Goal: Transaction & Acquisition: Purchase product/service

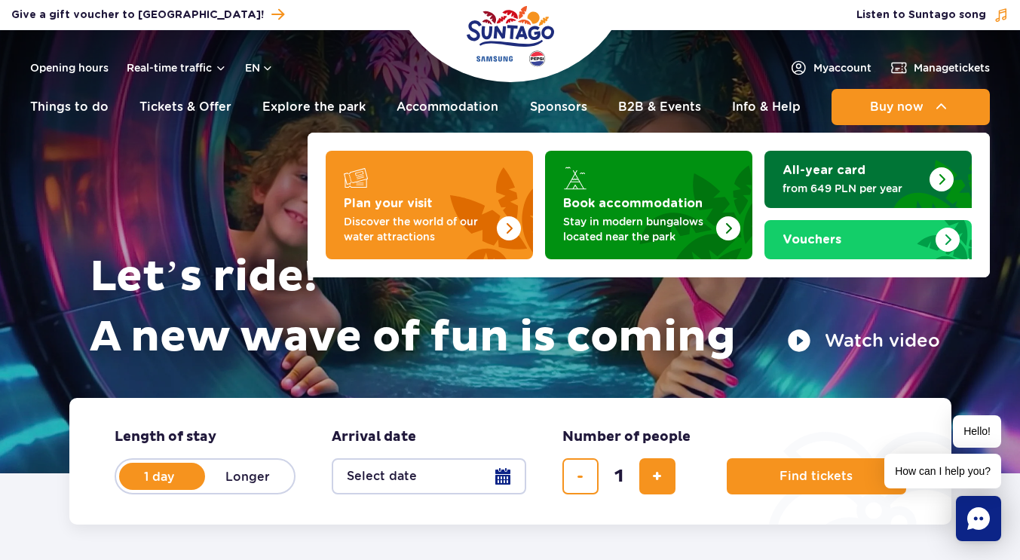
drag, startPoint x: 906, startPoint y: 110, endPoint x: 779, endPoint y: 167, distance: 138.7
click at [831, 125] on li "Buy now Plan your visit Discover the world of our water attractions Book accomm…" at bounding box center [910, 107] width 158 height 36
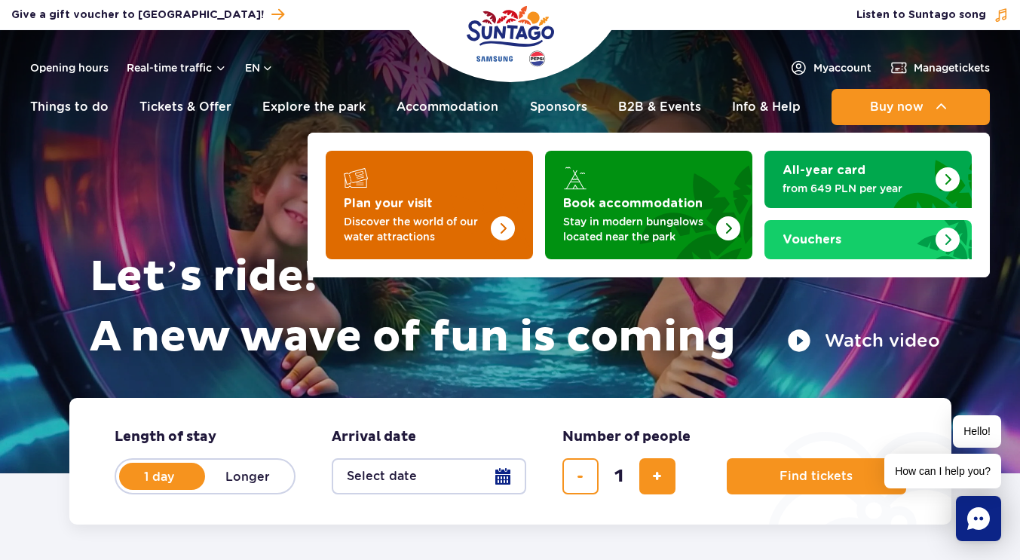
click at [498, 205] on img "Plan your visit" at bounding box center [473, 201] width 120 height 118
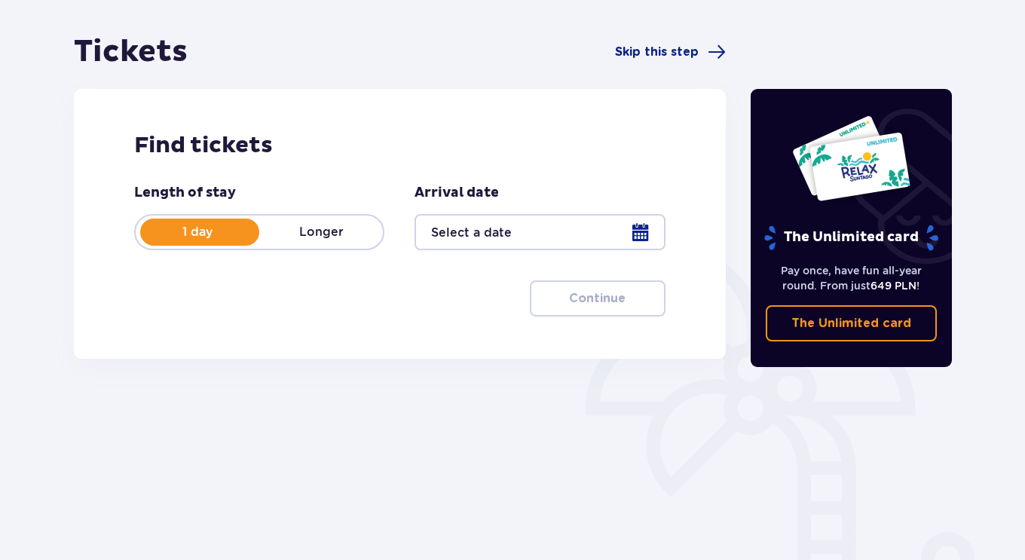
scroll to position [131, 0]
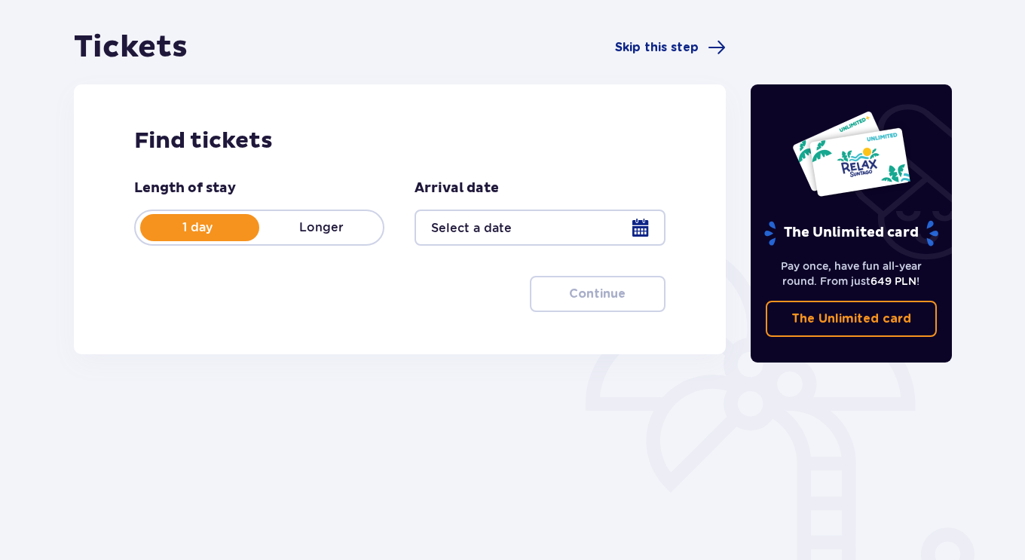
click at [635, 222] on div at bounding box center [540, 228] width 250 height 36
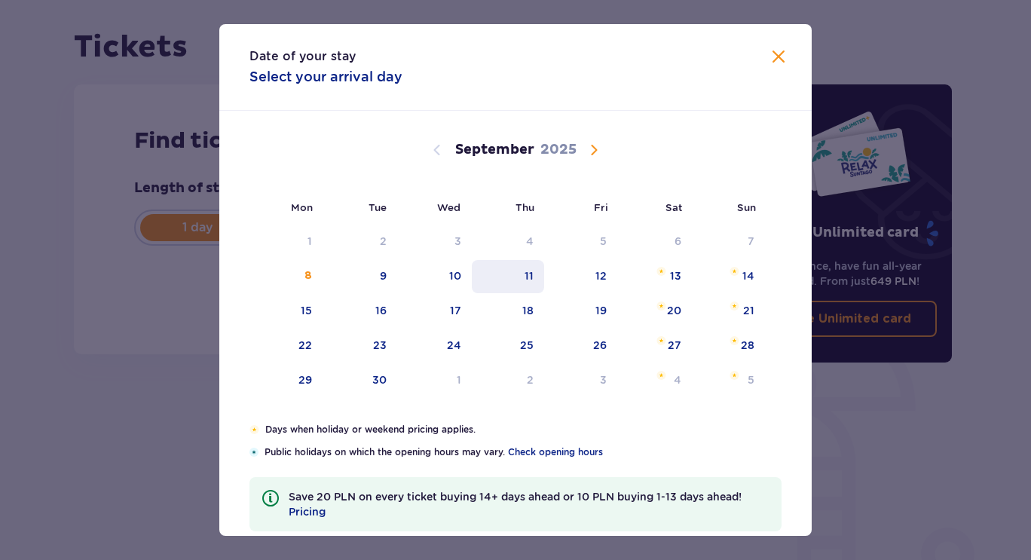
click at [532, 271] on div "11" at bounding box center [508, 276] width 73 height 33
type input "11.09.25"
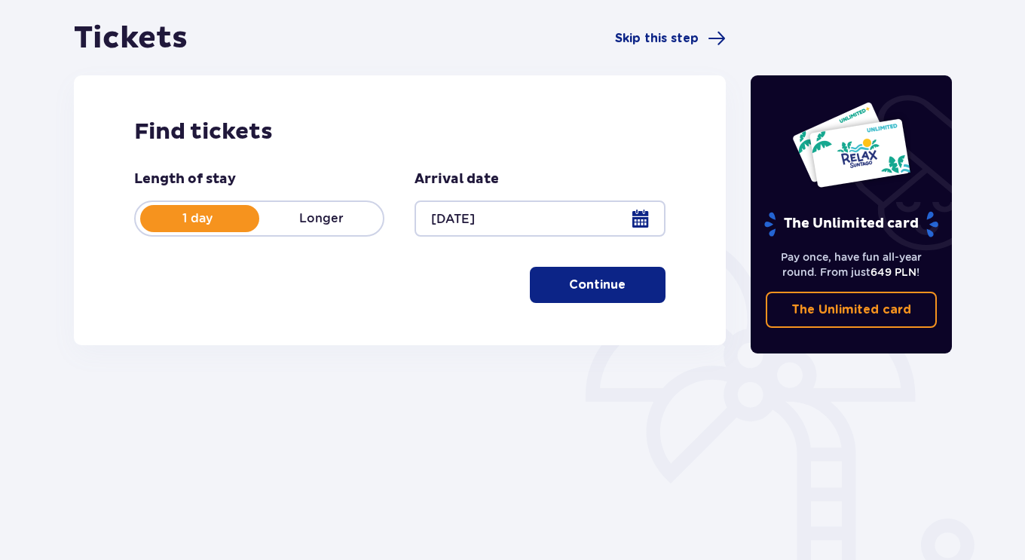
scroll to position [141, 0]
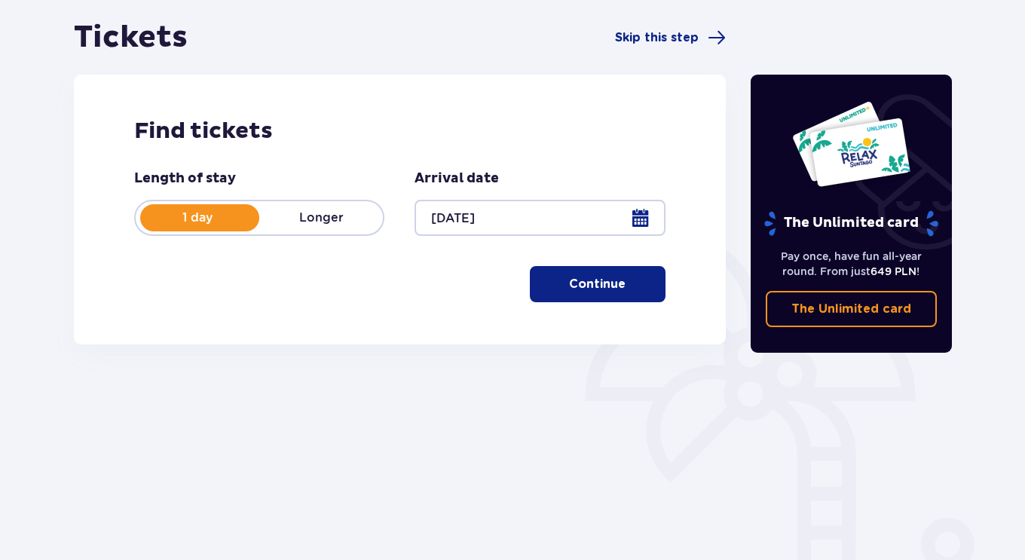
click at [569, 285] on p "Continue" at bounding box center [597, 284] width 57 height 17
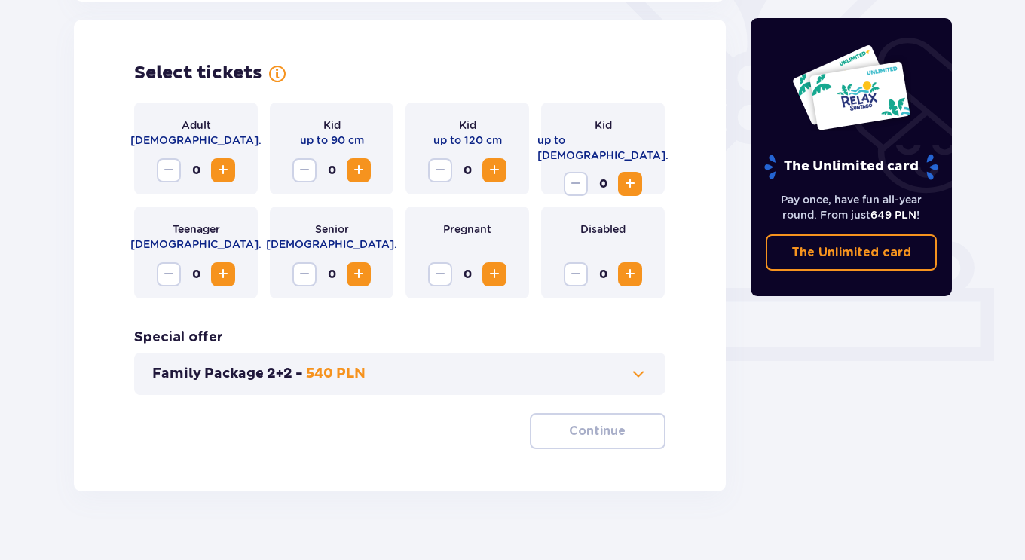
scroll to position [419, 0]
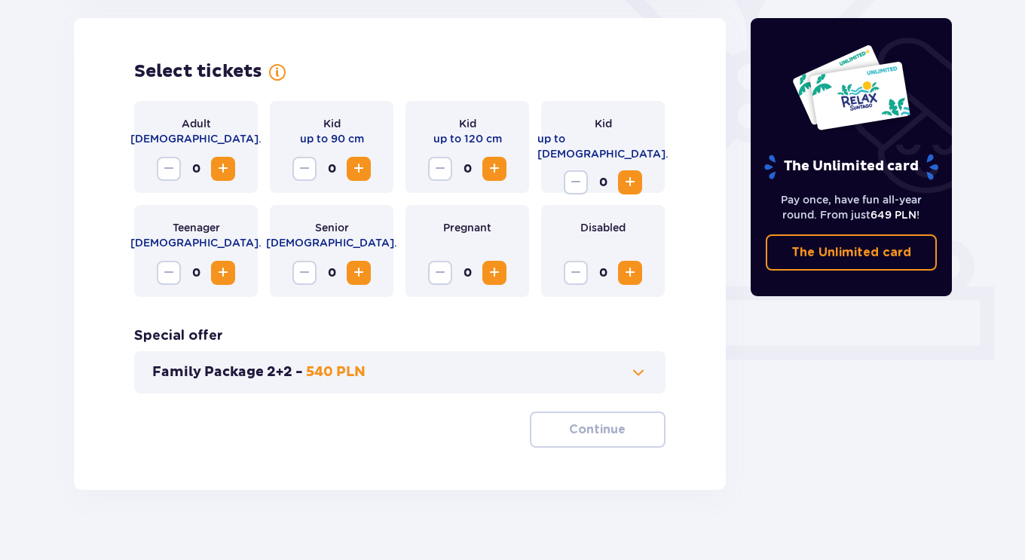
click at [226, 168] on span "Increase" at bounding box center [223, 169] width 18 height 18
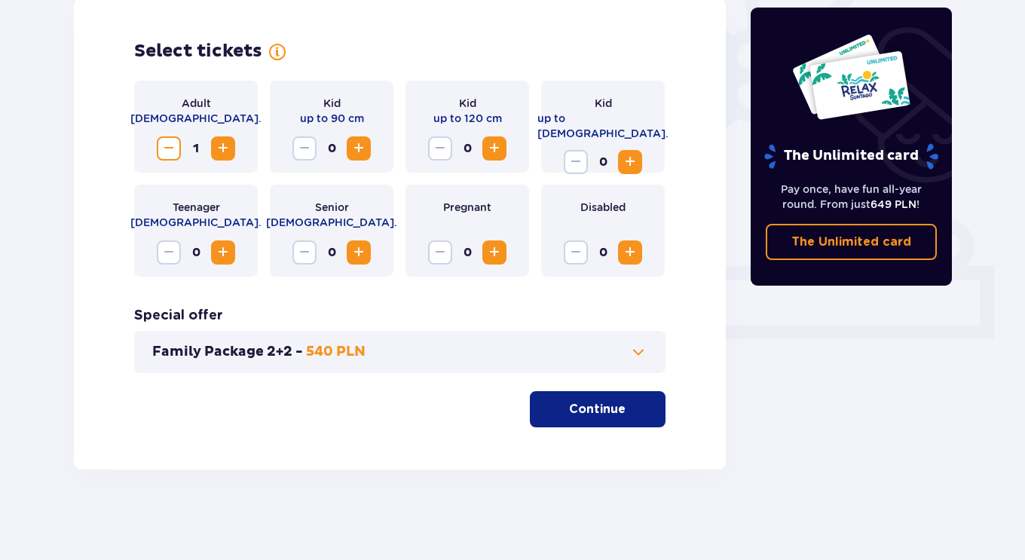
click at [590, 399] on button "Continue" at bounding box center [598, 409] width 136 height 36
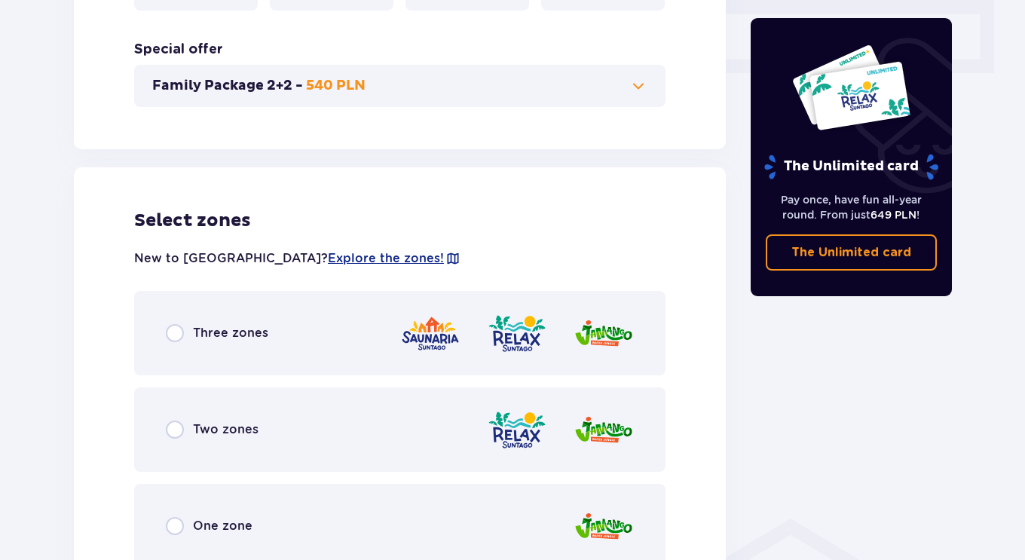
scroll to position [683, 0]
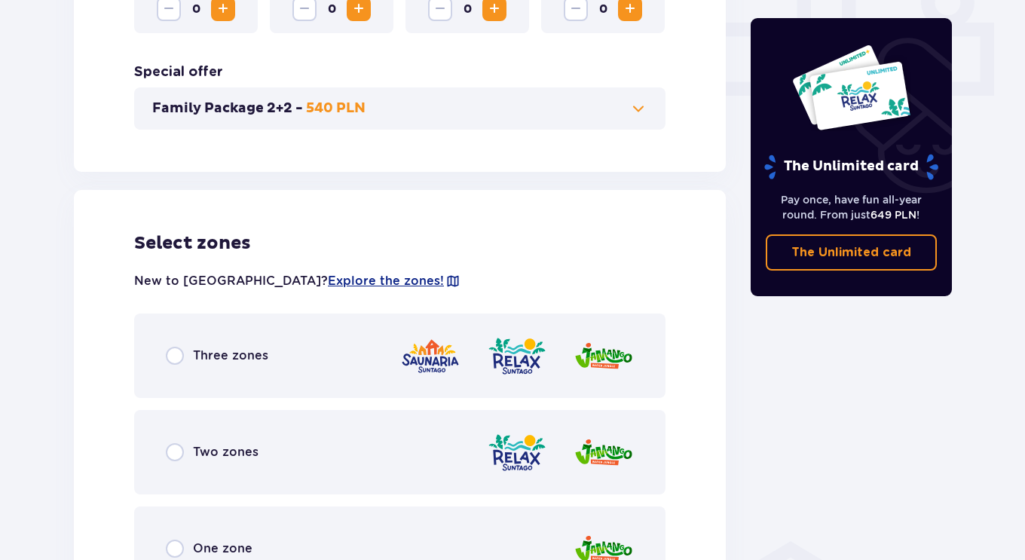
click at [644, 99] on span at bounding box center [638, 108] width 18 height 18
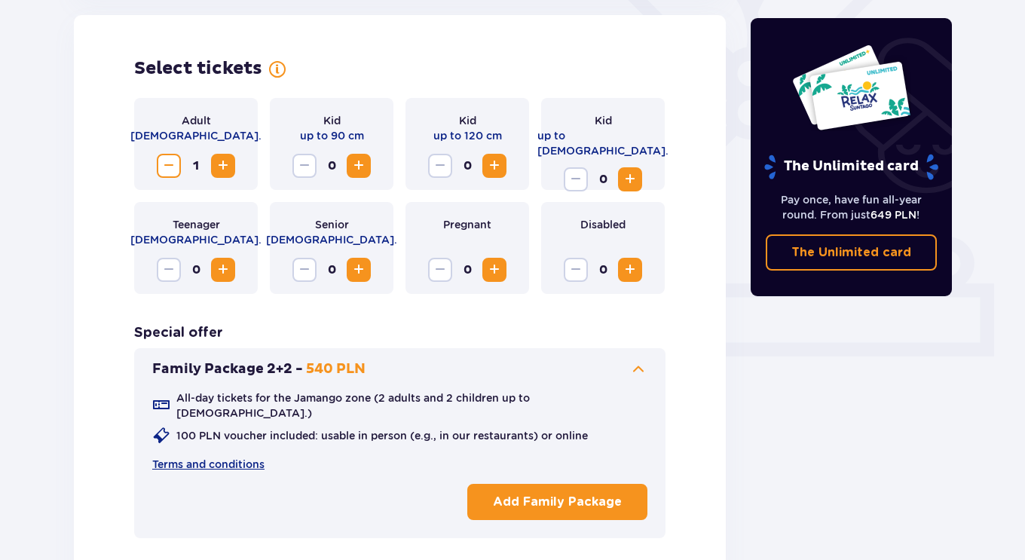
scroll to position [419, 0]
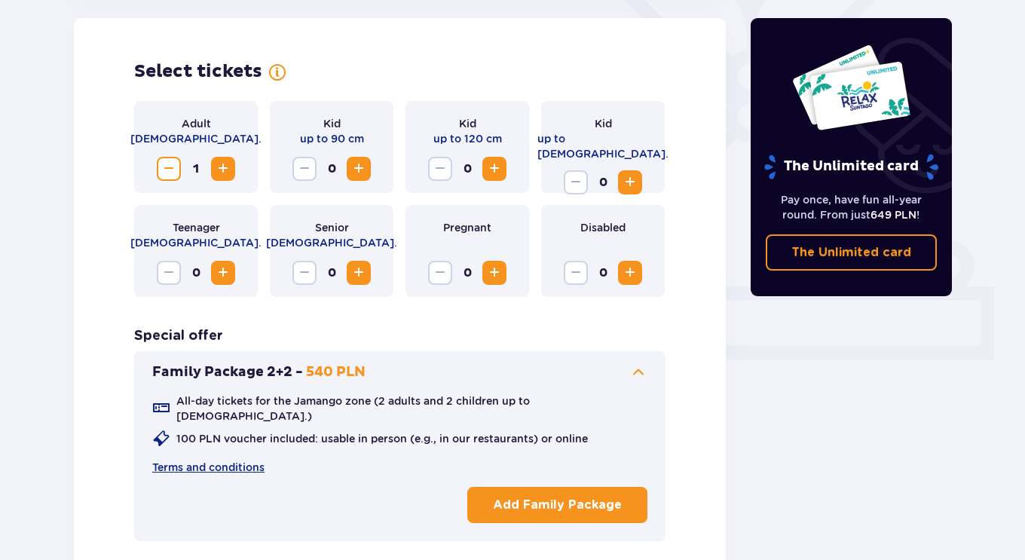
click at [641, 372] on span at bounding box center [638, 372] width 18 height 18
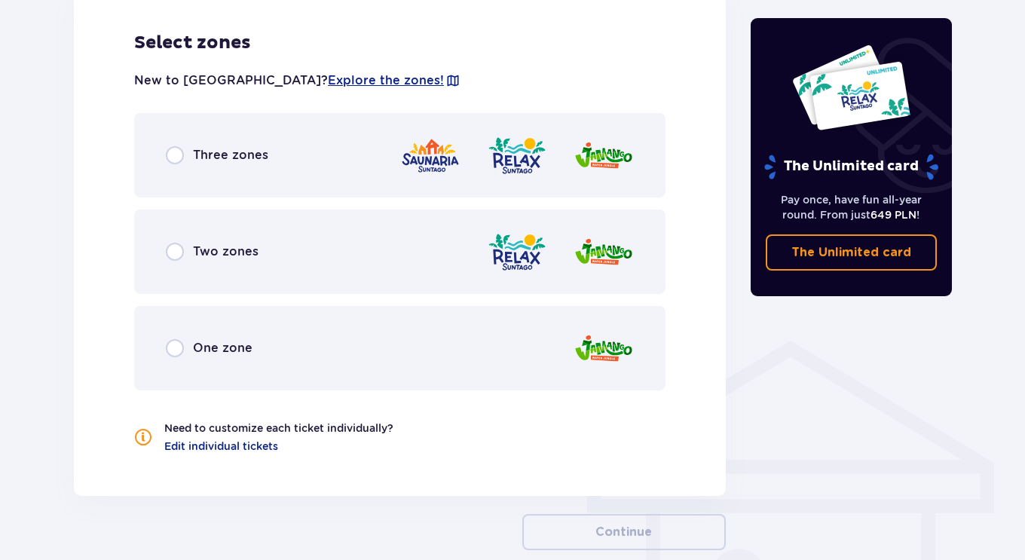
scroll to position [884, 0]
click at [258, 166] on div "Three zones" at bounding box center [399, 154] width 531 height 84
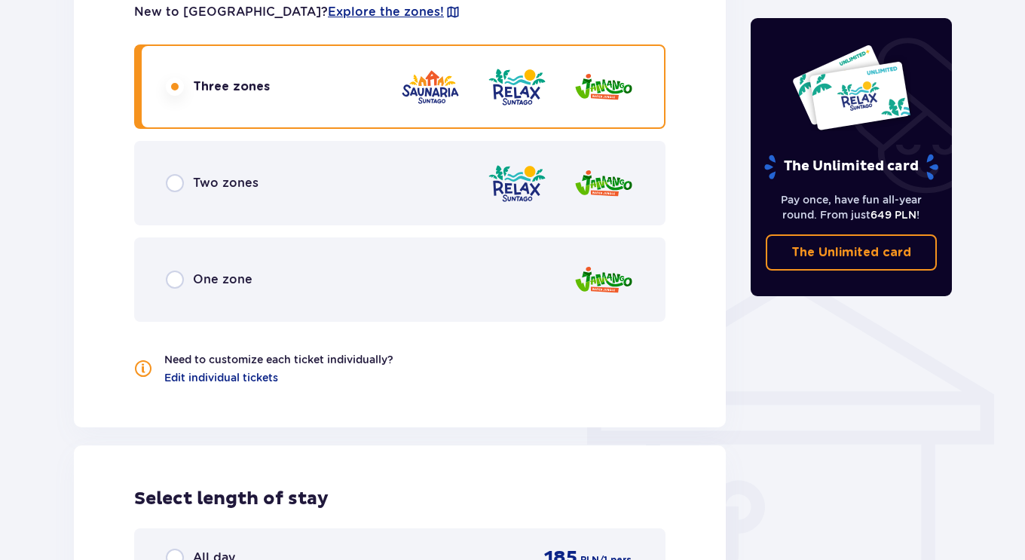
scroll to position [953, 0]
click at [501, 203] on img at bounding box center [517, 182] width 60 height 43
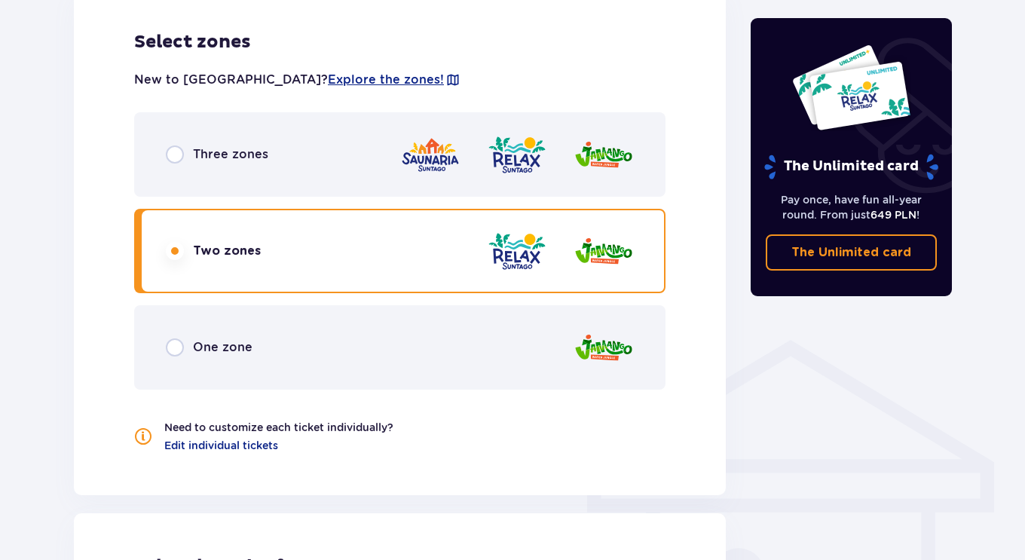
scroll to position [883, 0]
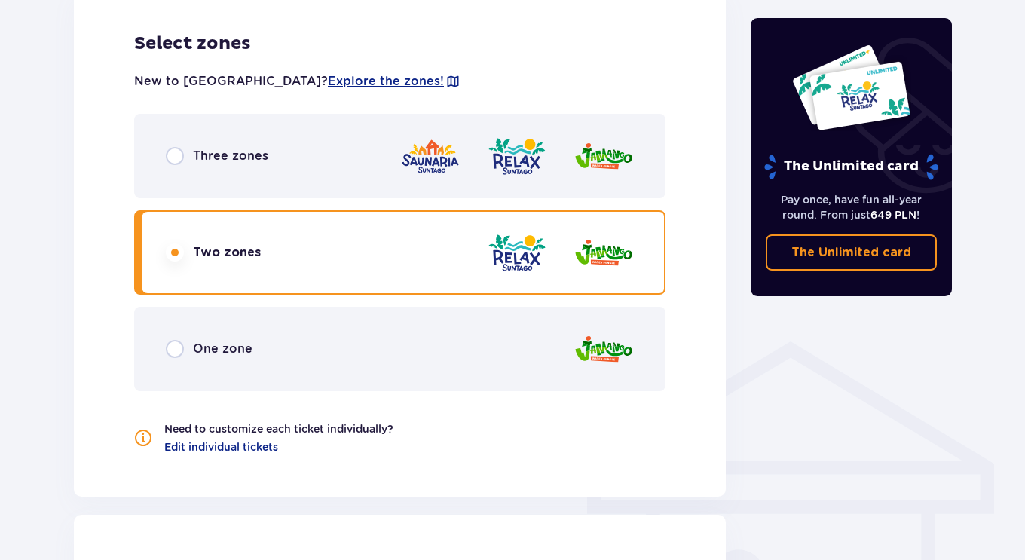
click at [361, 159] on div "Three zones" at bounding box center [399, 156] width 531 height 84
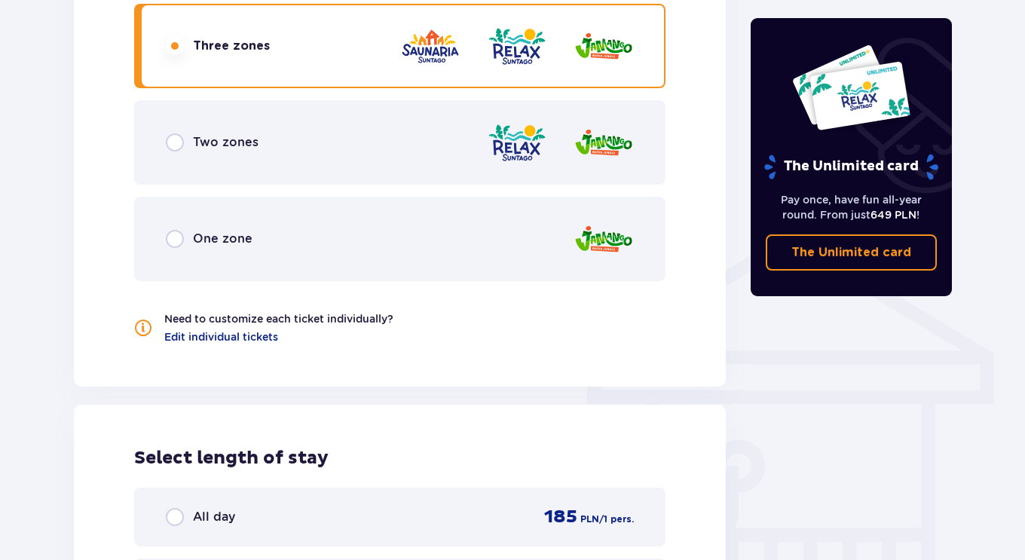
scroll to position [979, 0]
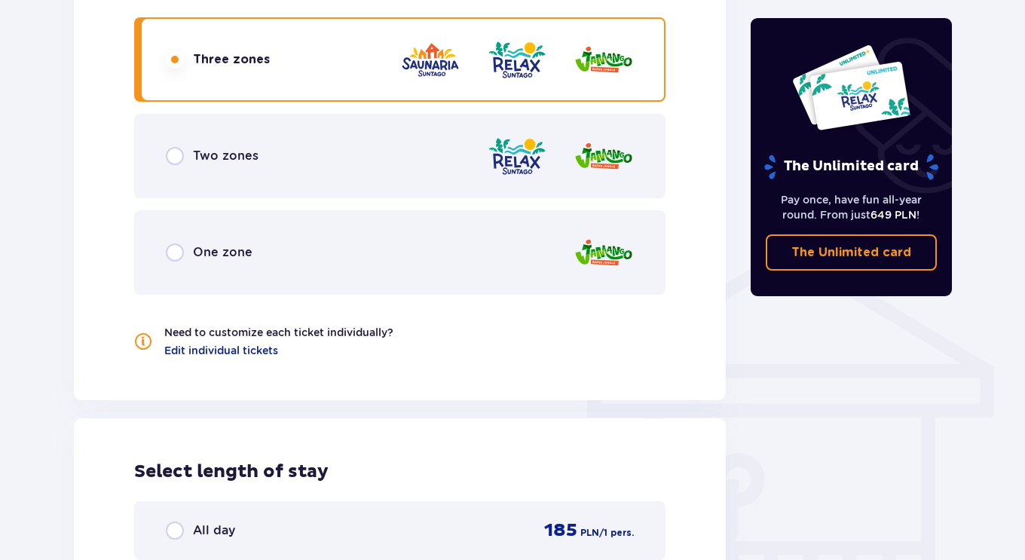
click at [402, 141] on div "Two zones" at bounding box center [399, 156] width 531 height 84
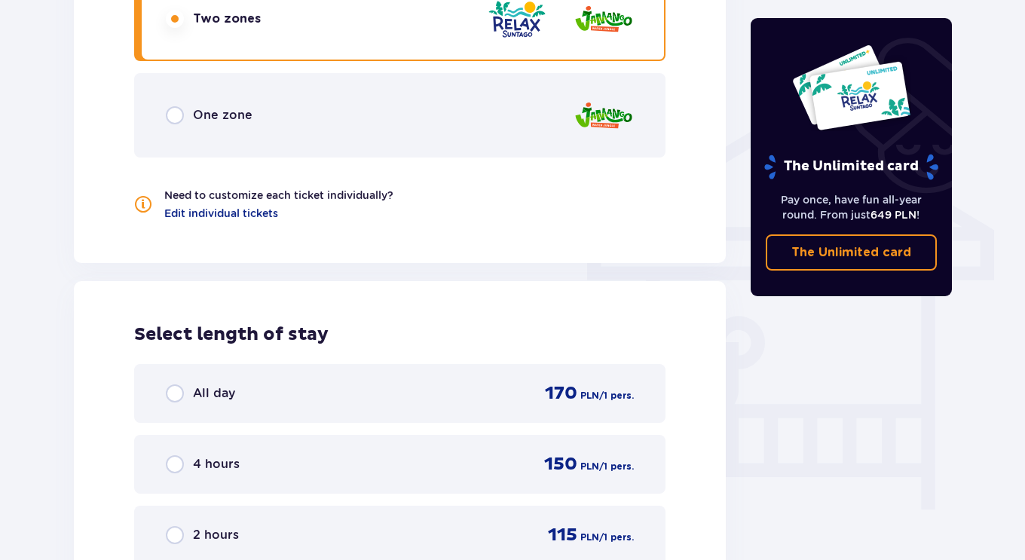
scroll to position [1109, 0]
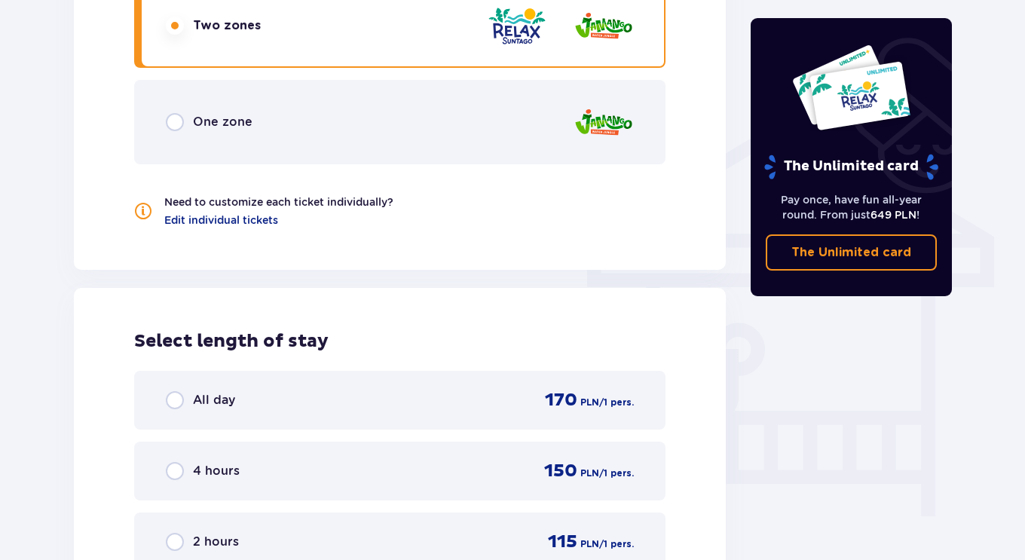
click at [476, 129] on div "One zone" at bounding box center [399, 122] width 531 height 84
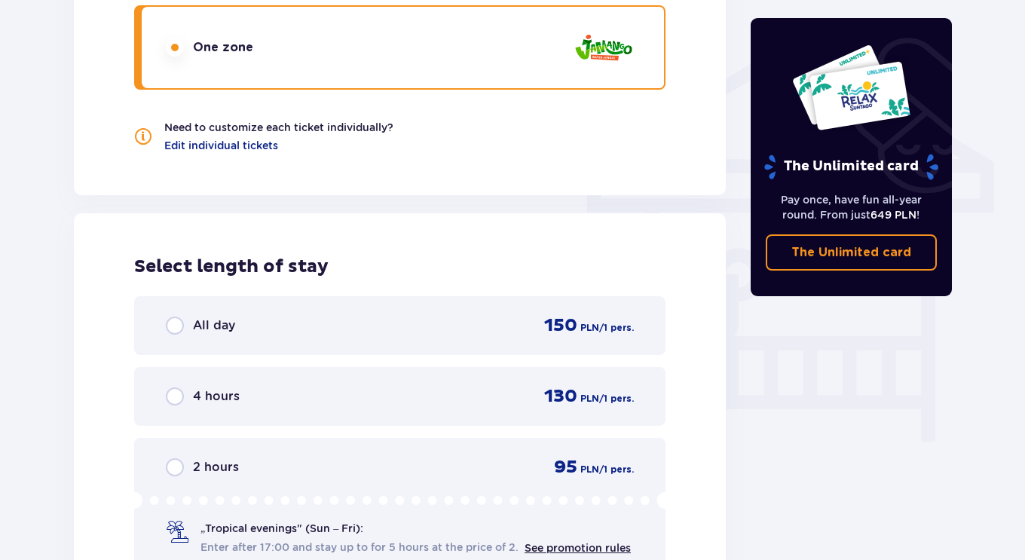
scroll to position [1036, 0]
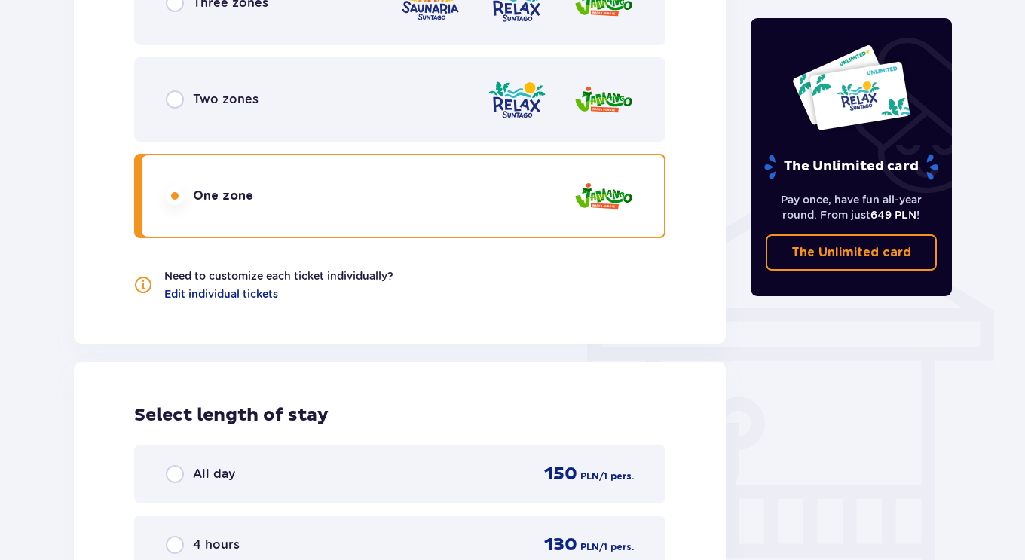
click at [429, 121] on div "Two zones" at bounding box center [399, 99] width 531 height 84
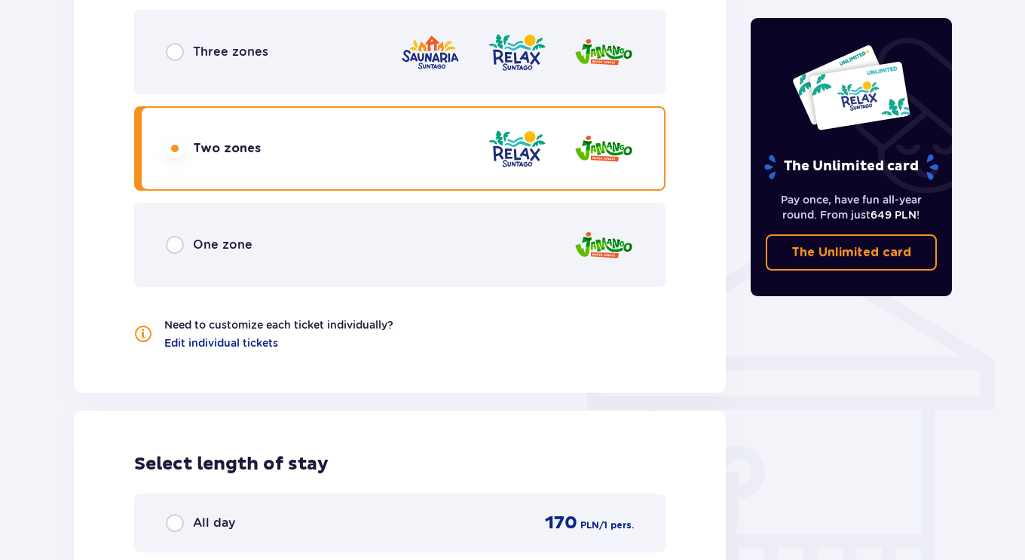
scroll to position [978, 0]
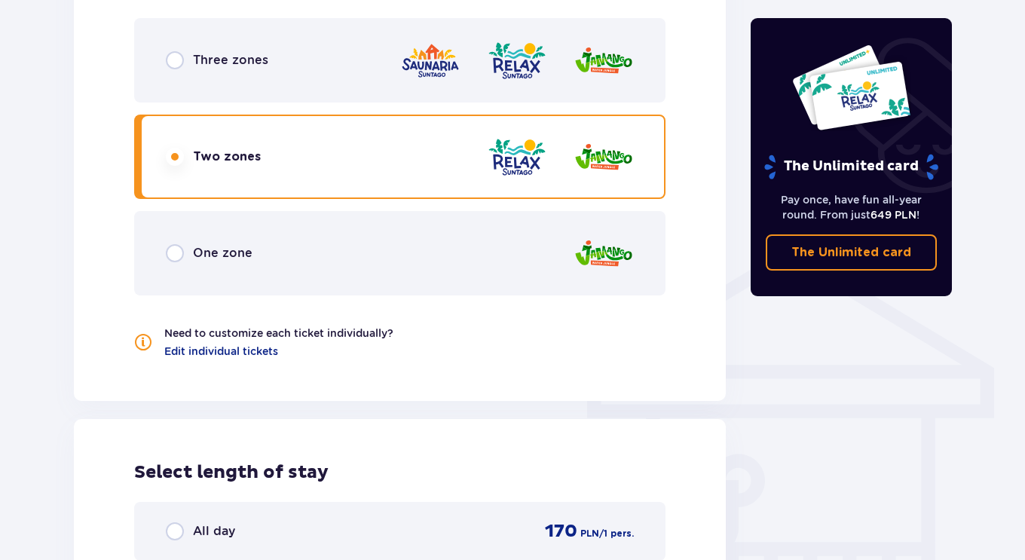
click at [308, 62] on div "Three zones" at bounding box center [399, 60] width 531 height 84
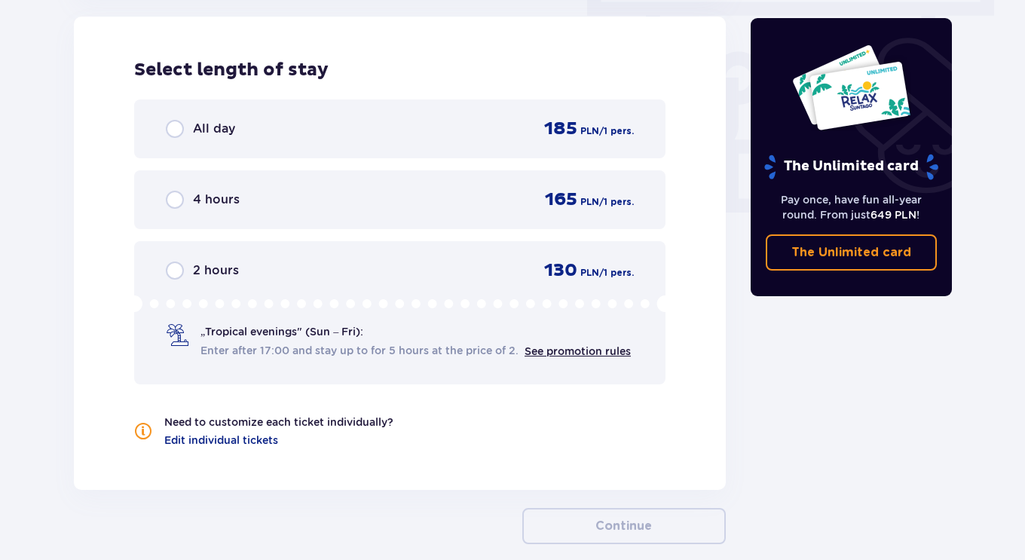
scroll to position [1382, 0]
click at [546, 347] on link "See promotion rules" at bounding box center [578, 350] width 106 height 12
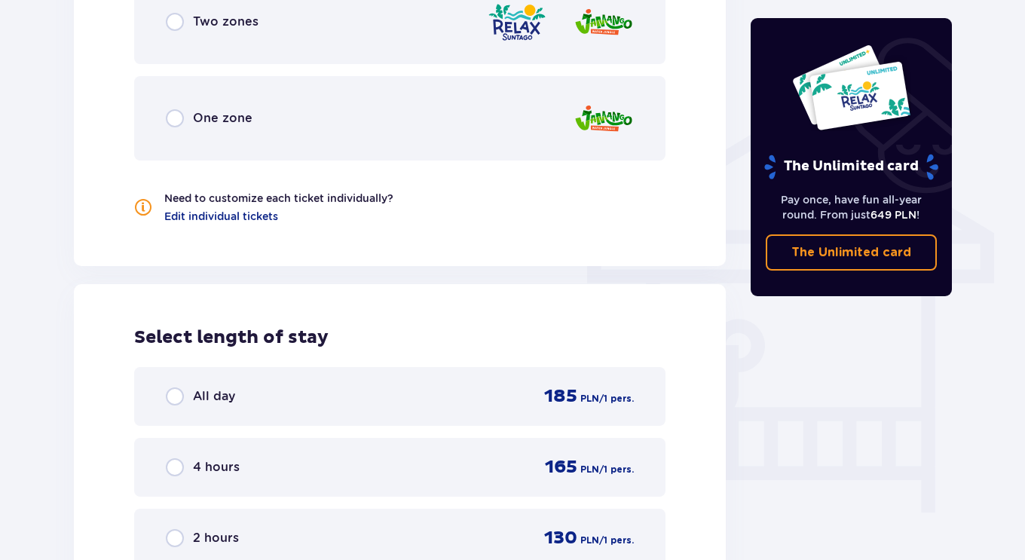
scroll to position [1113, 0]
click at [458, 388] on div "All day 185 PLN / 1 pers." at bounding box center [400, 397] width 468 height 23
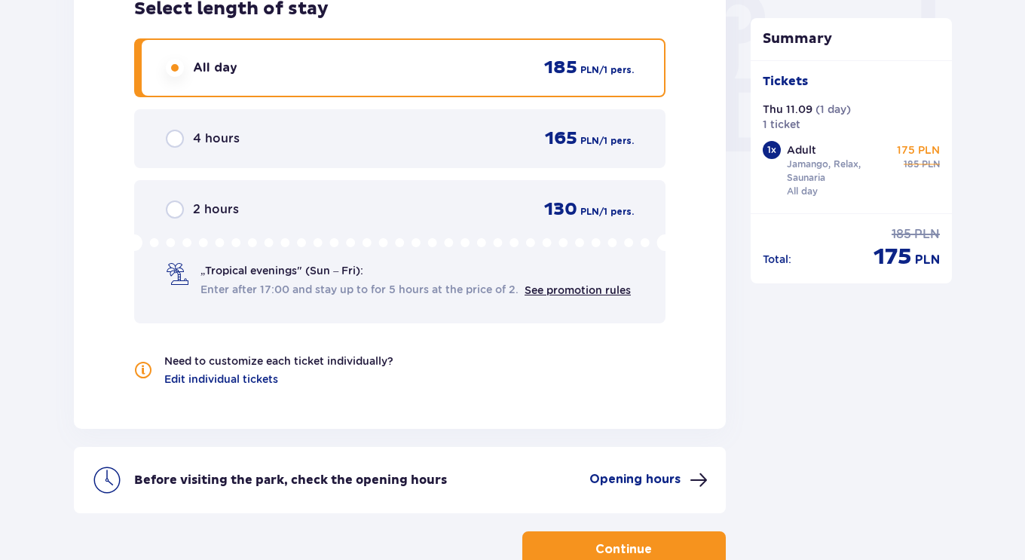
scroll to position [1540, 0]
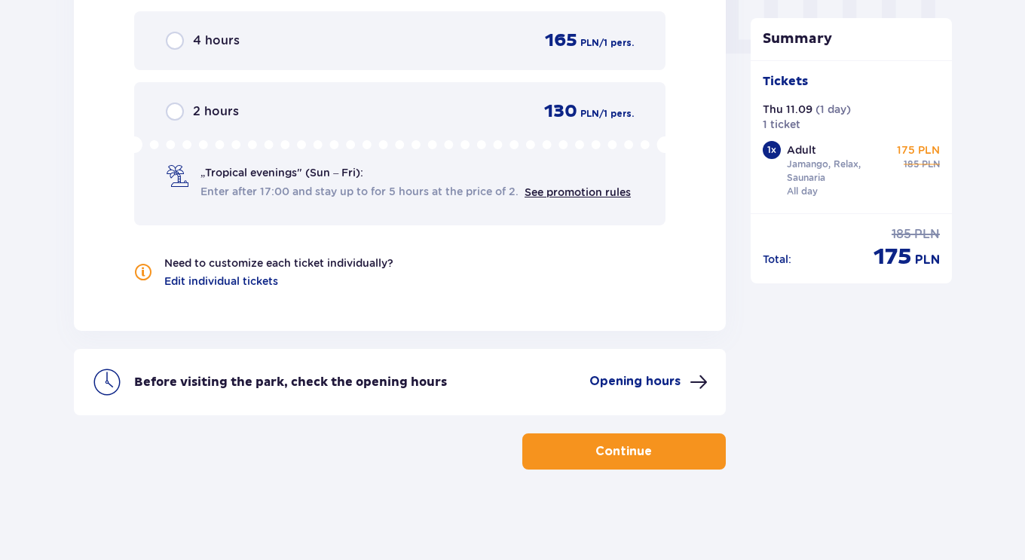
click at [629, 458] on p "Continue" at bounding box center [623, 451] width 57 height 17
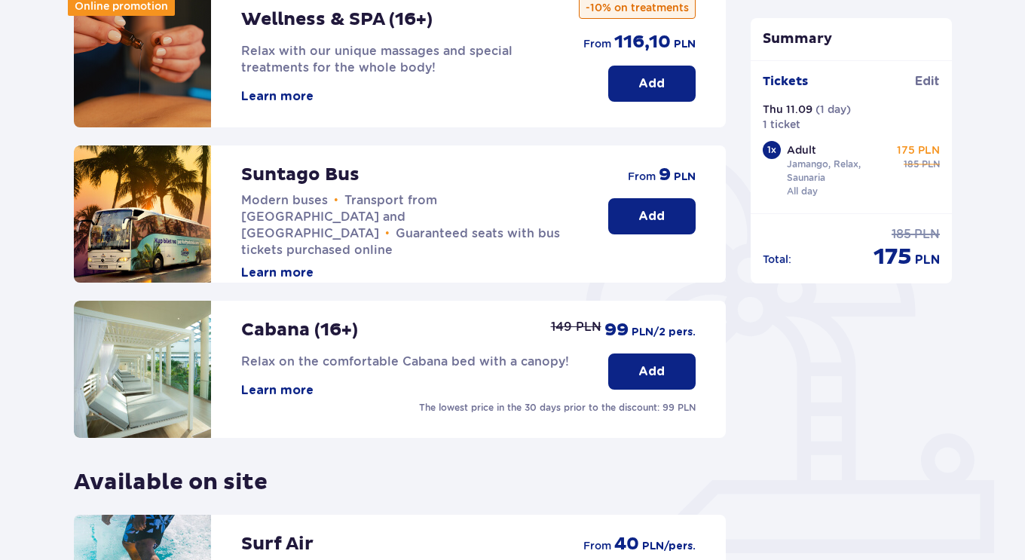
scroll to position [200, 0]
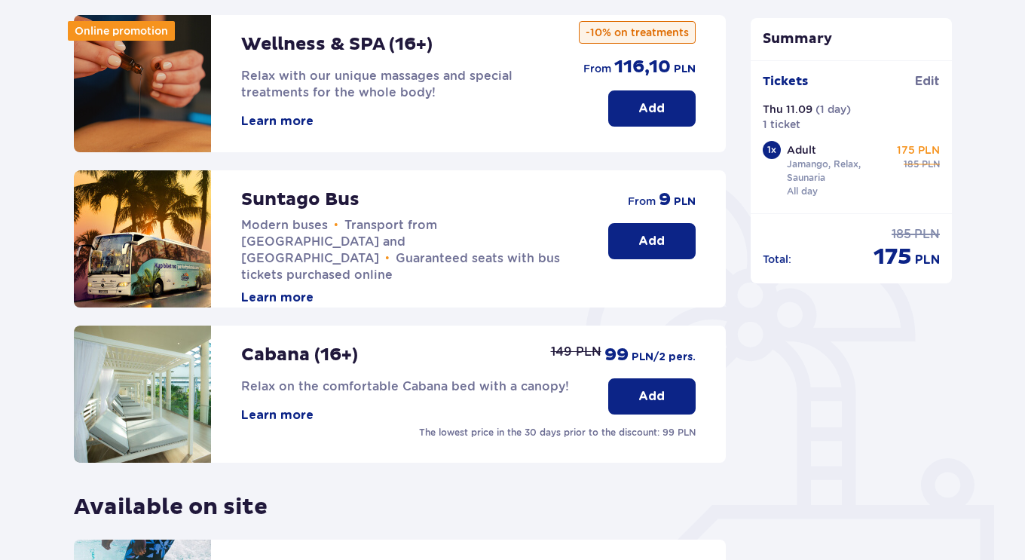
click at [646, 240] on p "Add" at bounding box center [651, 241] width 26 height 17
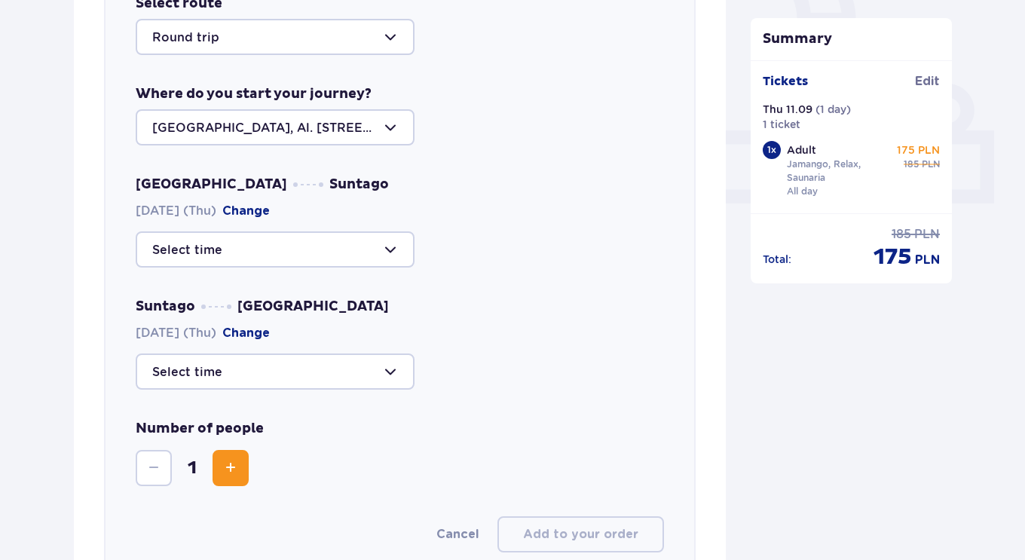
scroll to position [577, 0]
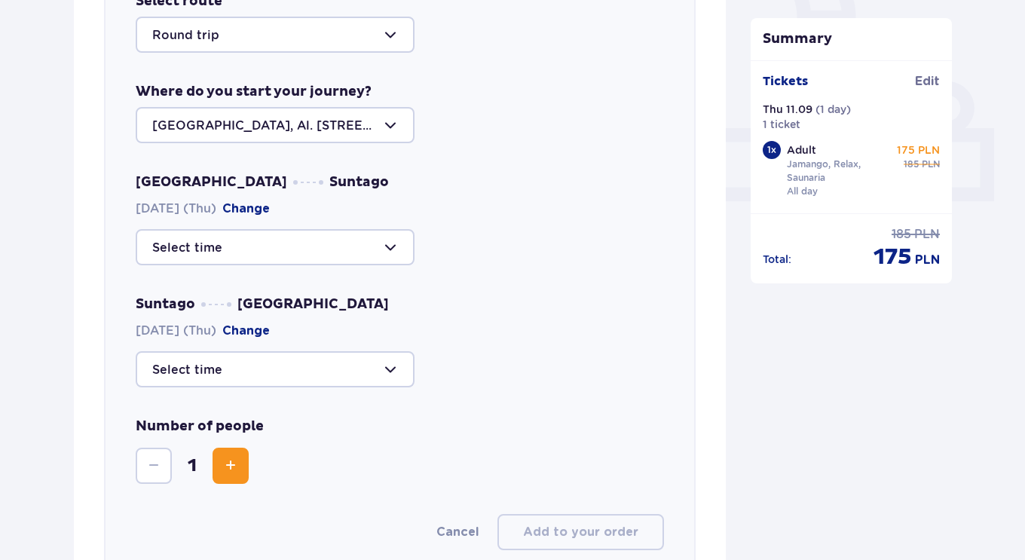
click at [394, 107] on div at bounding box center [275, 125] width 279 height 36
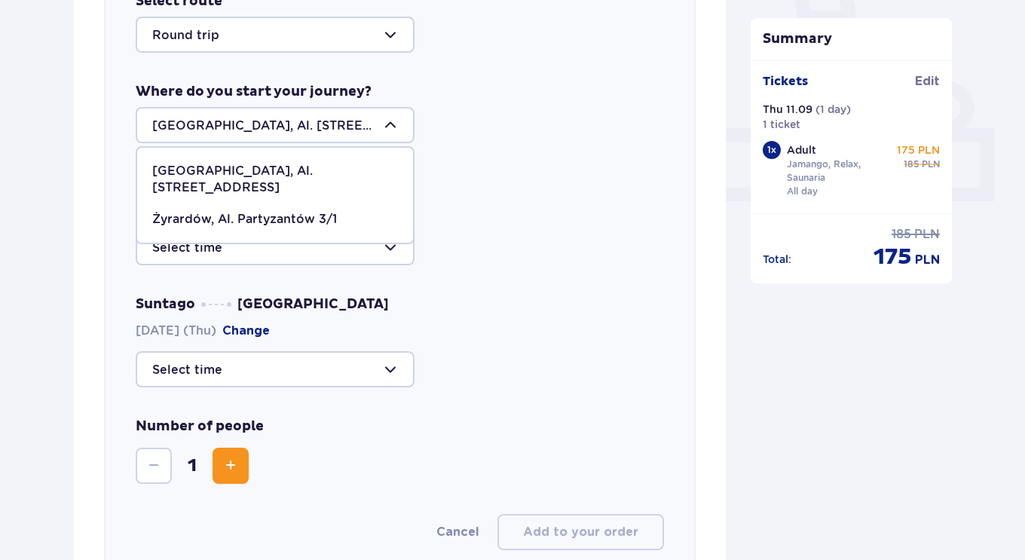
click at [398, 124] on div at bounding box center [275, 125] width 279 height 36
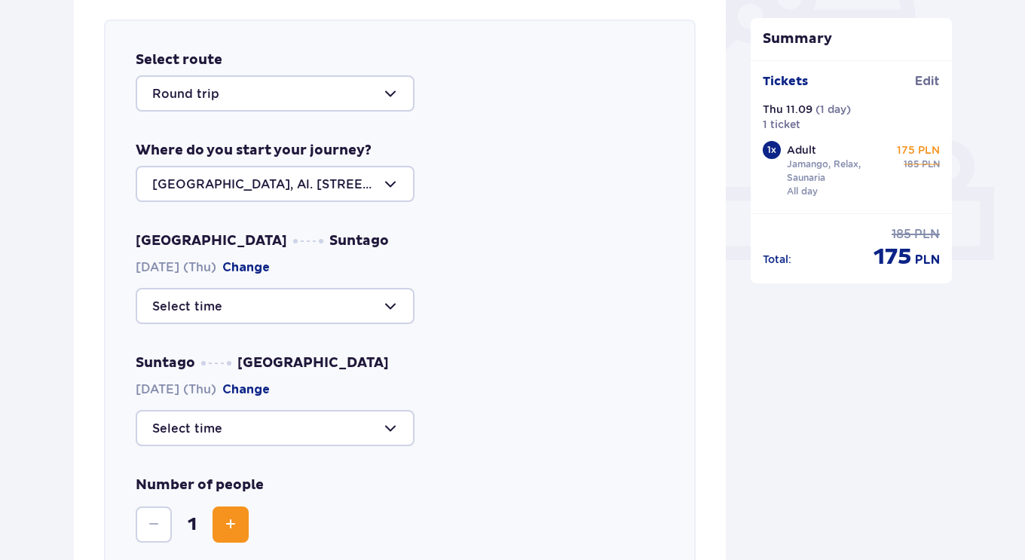
scroll to position [517, 0]
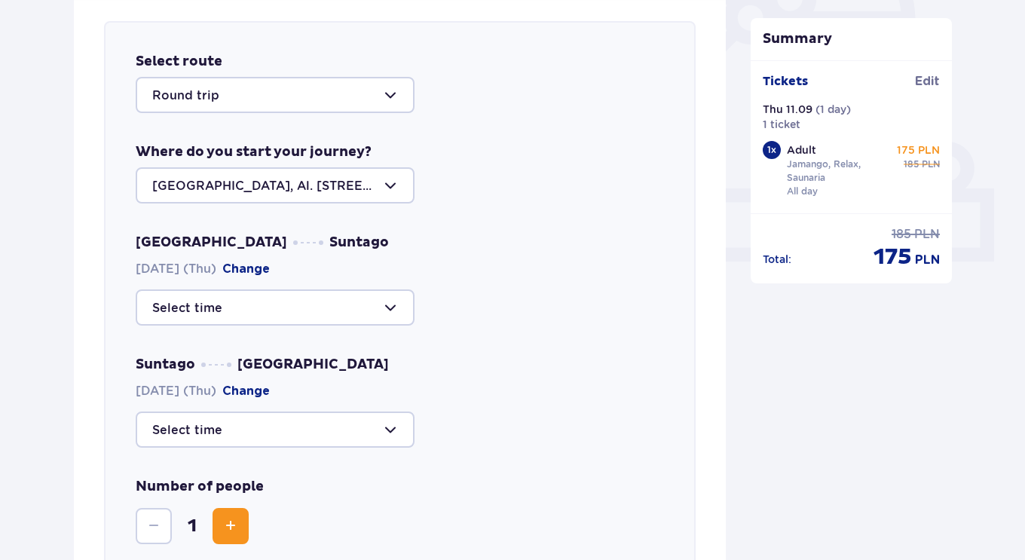
click at [385, 96] on div at bounding box center [275, 95] width 279 height 36
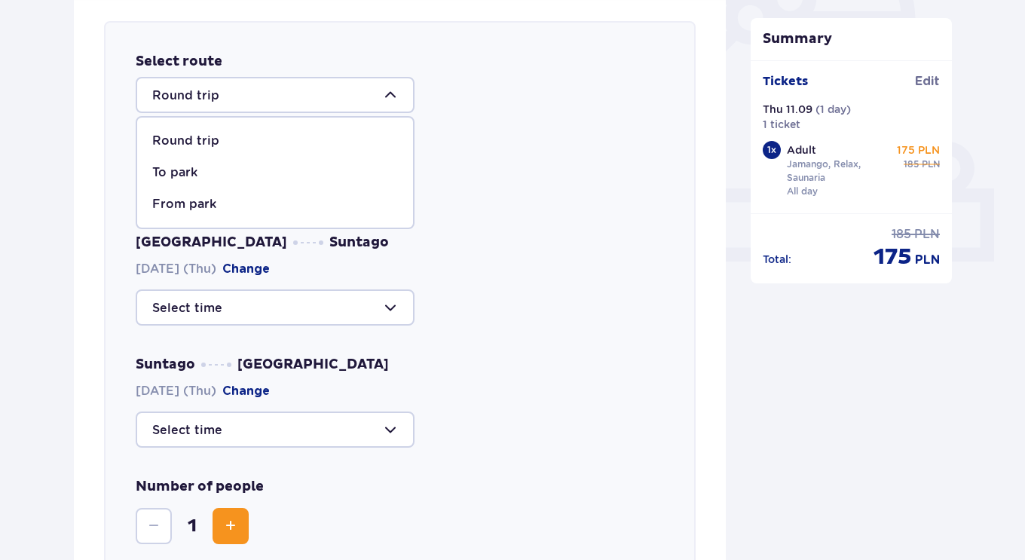
click at [385, 96] on div at bounding box center [275, 95] width 279 height 36
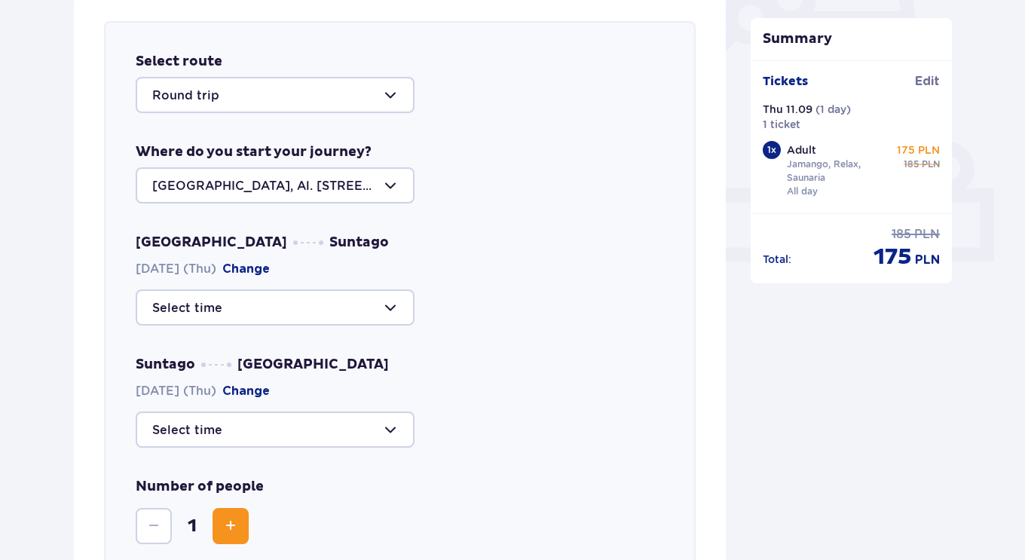
click at [385, 96] on div at bounding box center [275, 95] width 279 height 36
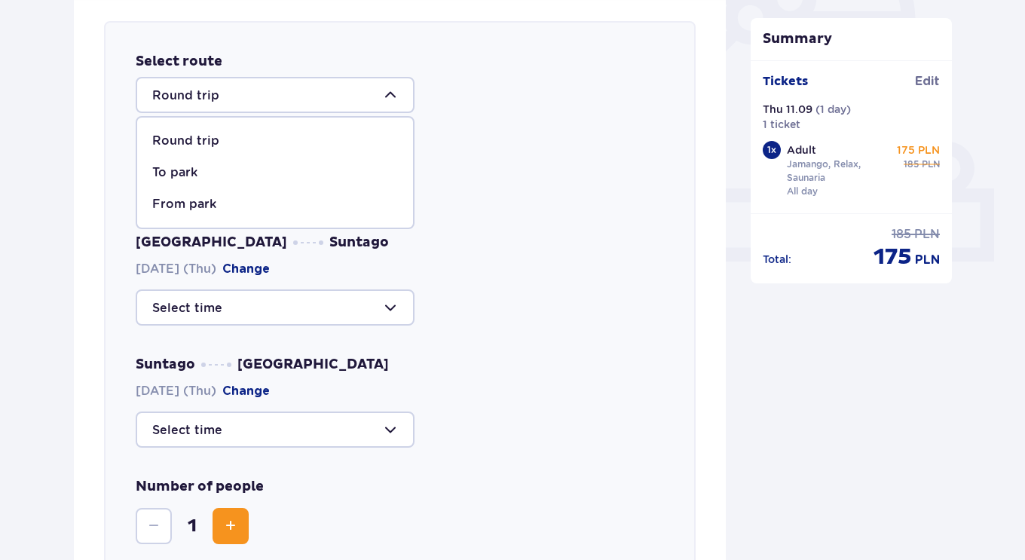
click at [385, 96] on div at bounding box center [275, 95] width 279 height 36
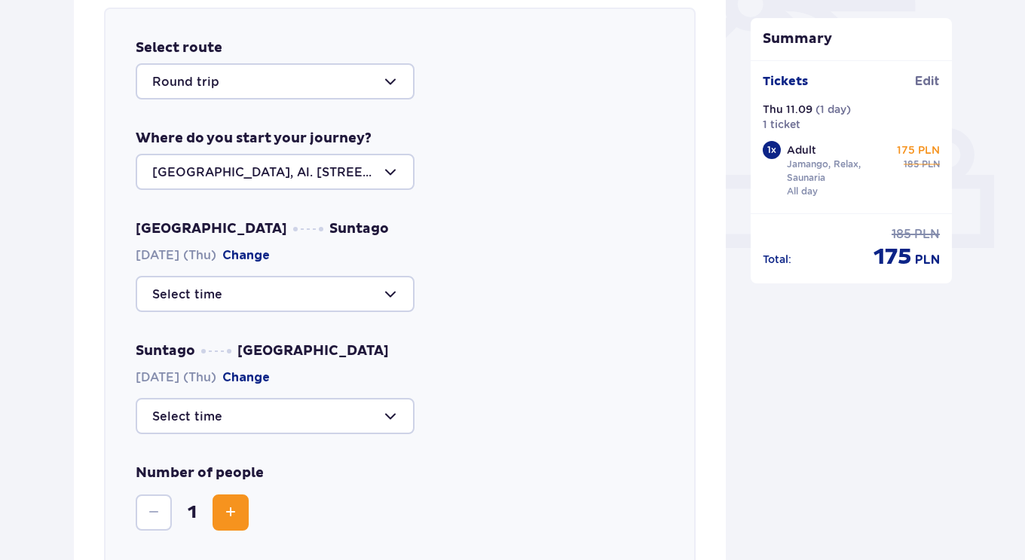
scroll to position [535, 0]
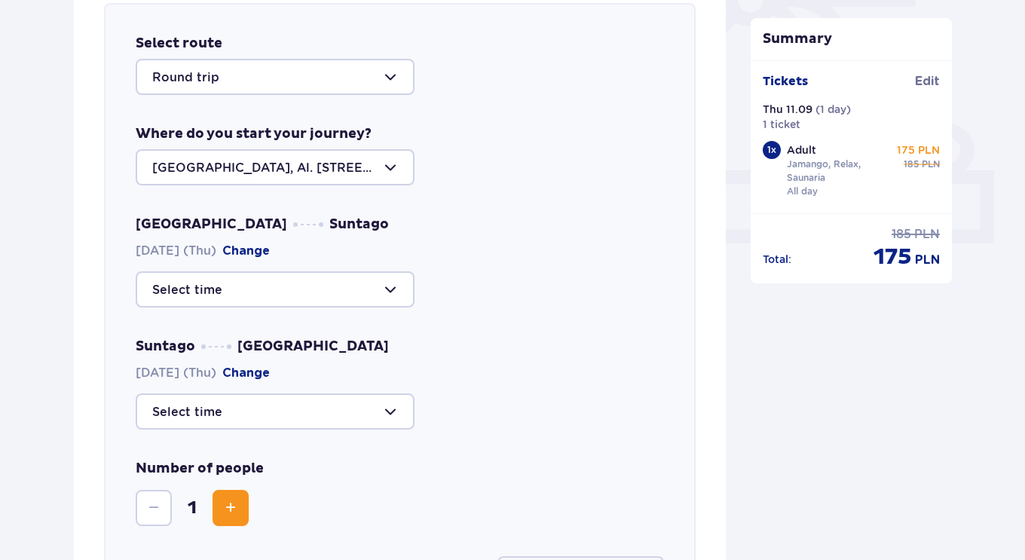
click at [349, 90] on div at bounding box center [275, 77] width 279 height 36
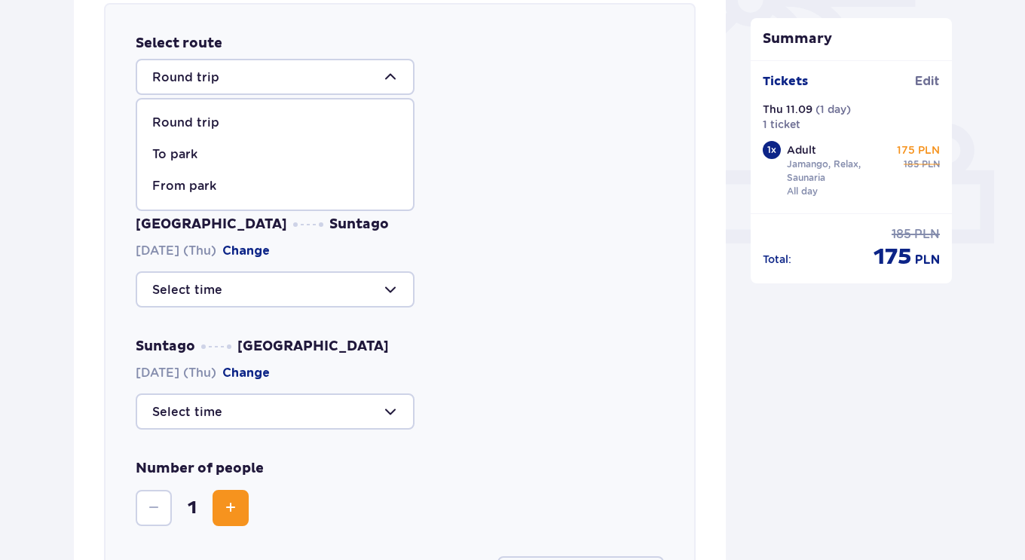
click at [355, 78] on div at bounding box center [275, 77] width 279 height 36
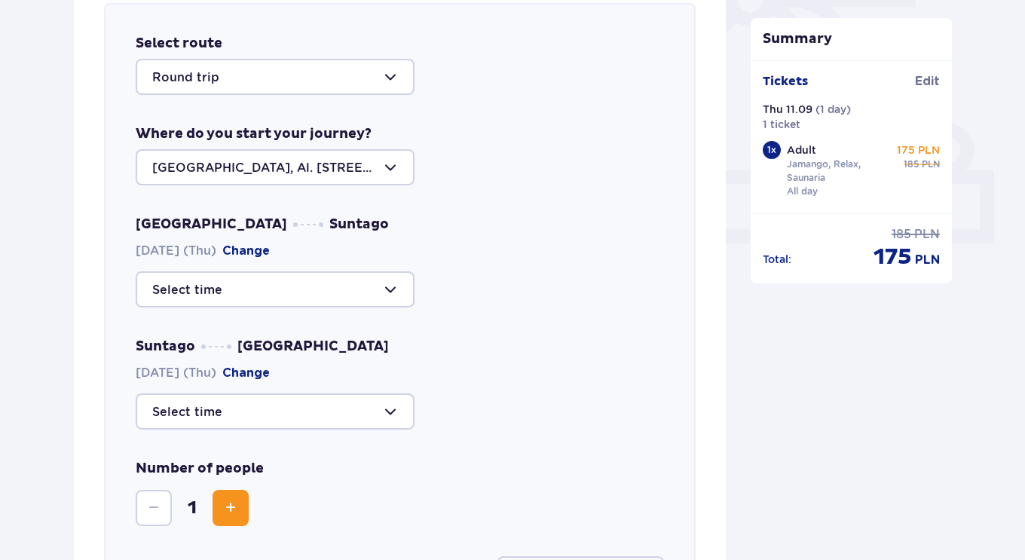
click at [367, 90] on div at bounding box center [275, 77] width 279 height 36
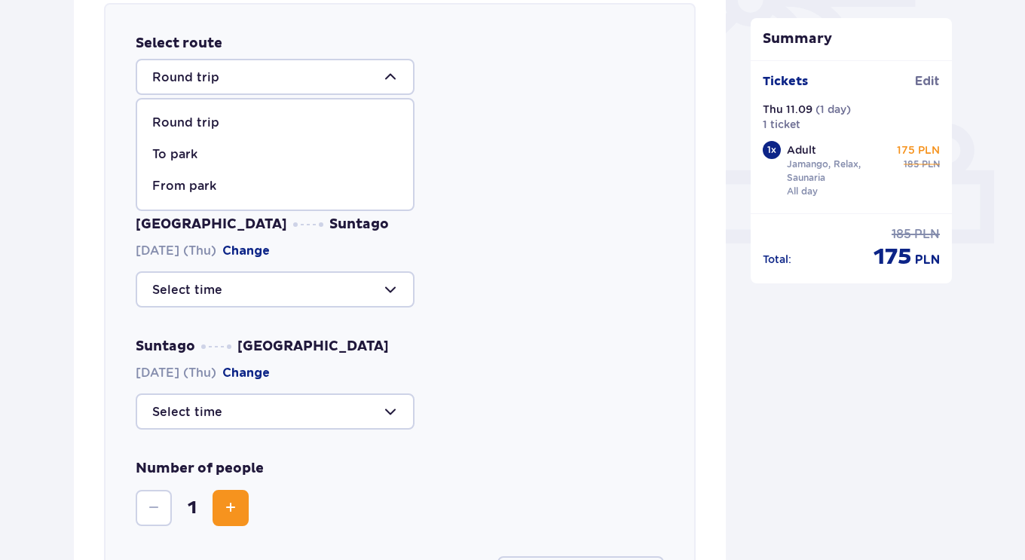
click at [302, 164] on span "To park" at bounding box center [275, 155] width 276 height 32
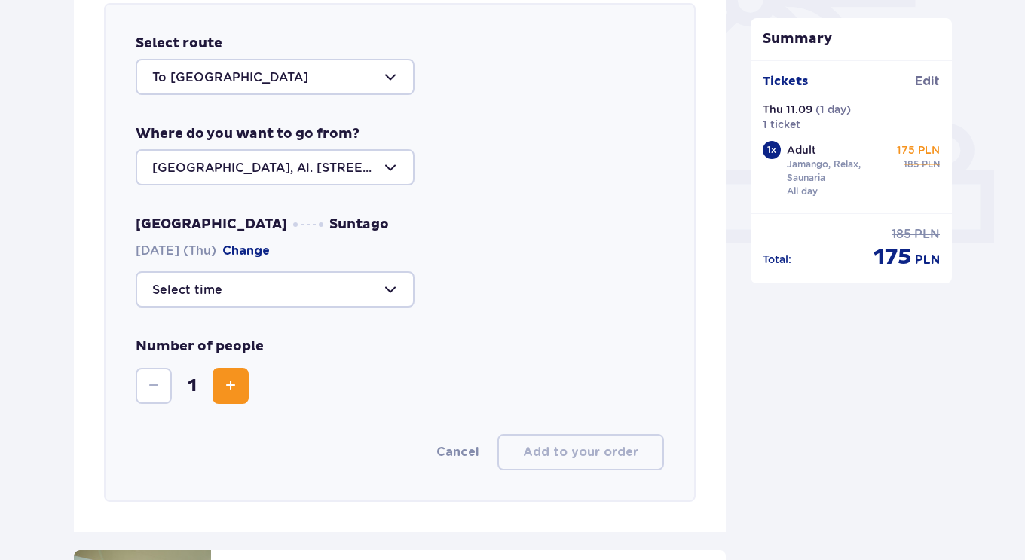
click at [354, 78] on div at bounding box center [275, 77] width 279 height 36
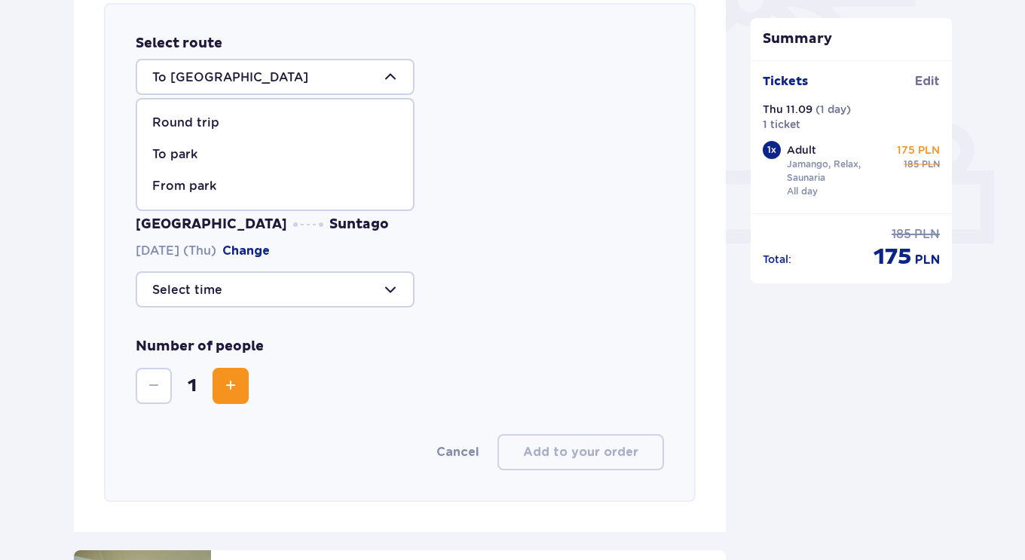
click at [329, 113] on span "Round trip" at bounding box center [275, 123] width 276 height 32
type input "Round trip"
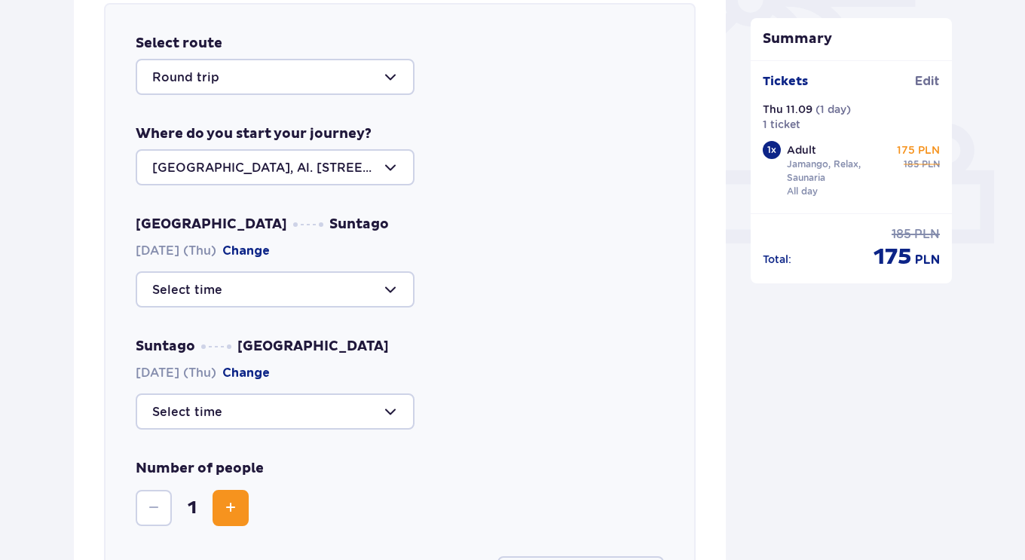
click at [347, 294] on div at bounding box center [275, 289] width 279 height 36
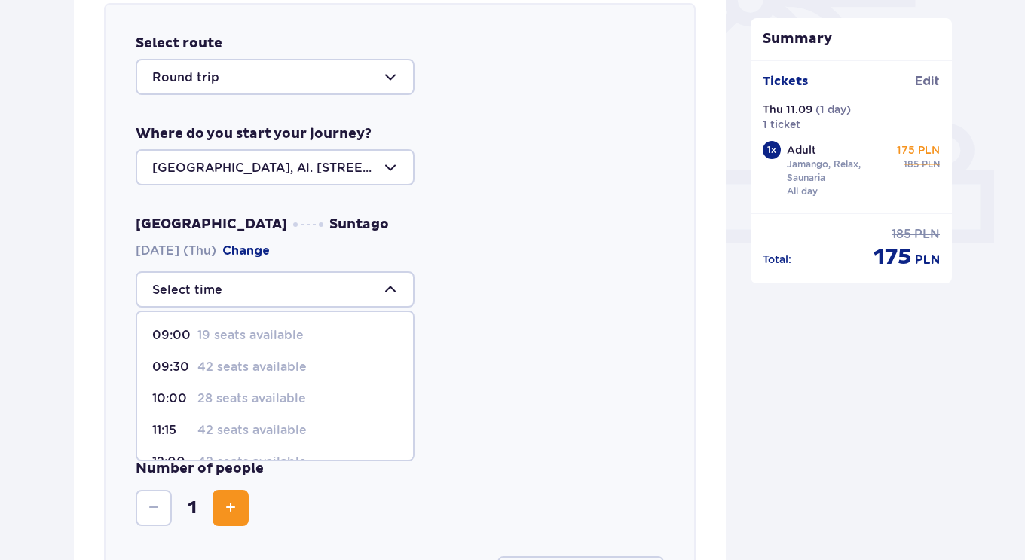
click at [318, 338] on div "09:00 19 seats available" at bounding box center [275, 335] width 246 height 17
type input "09:00"
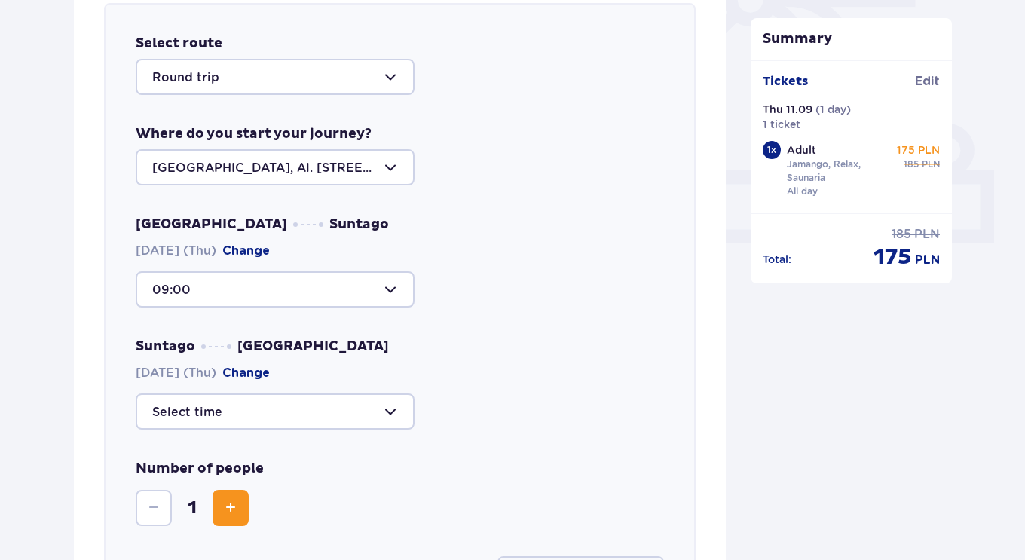
click at [378, 297] on div at bounding box center [275, 289] width 279 height 36
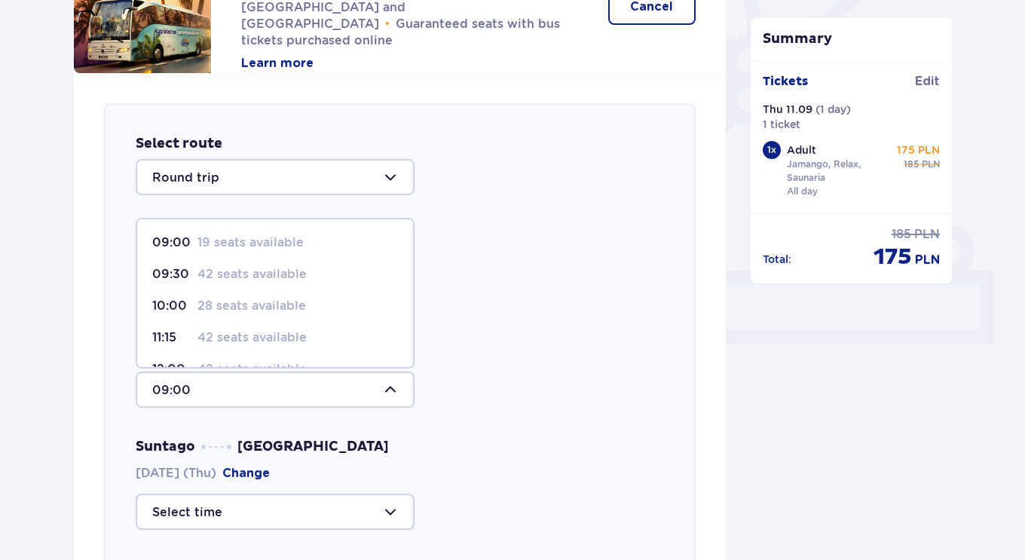
click at [528, 292] on div "Select route Round trip Where do you start your journey? Warsaw, Al. Jerozolims…" at bounding box center [400, 413] width 592 height 621
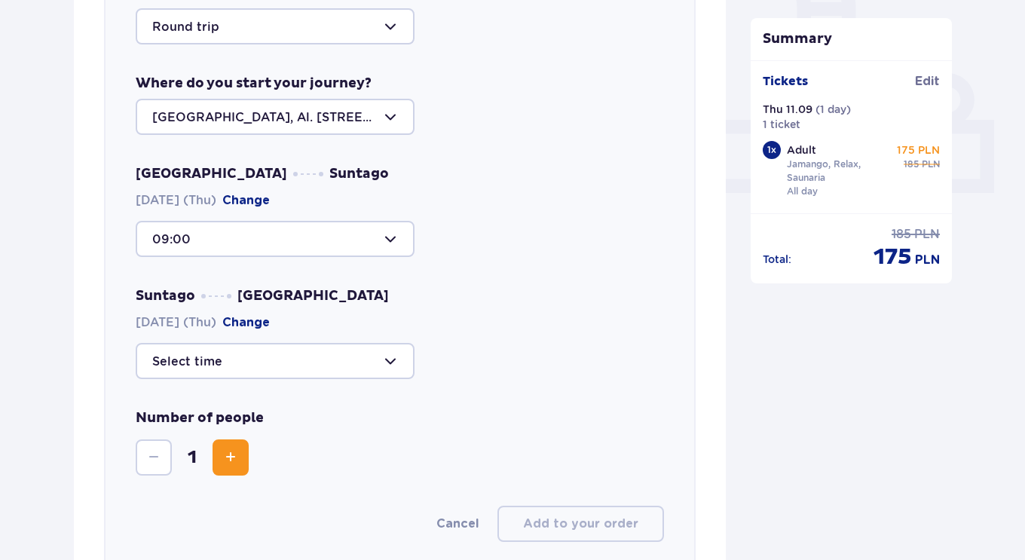
scroll to position [587, 0]
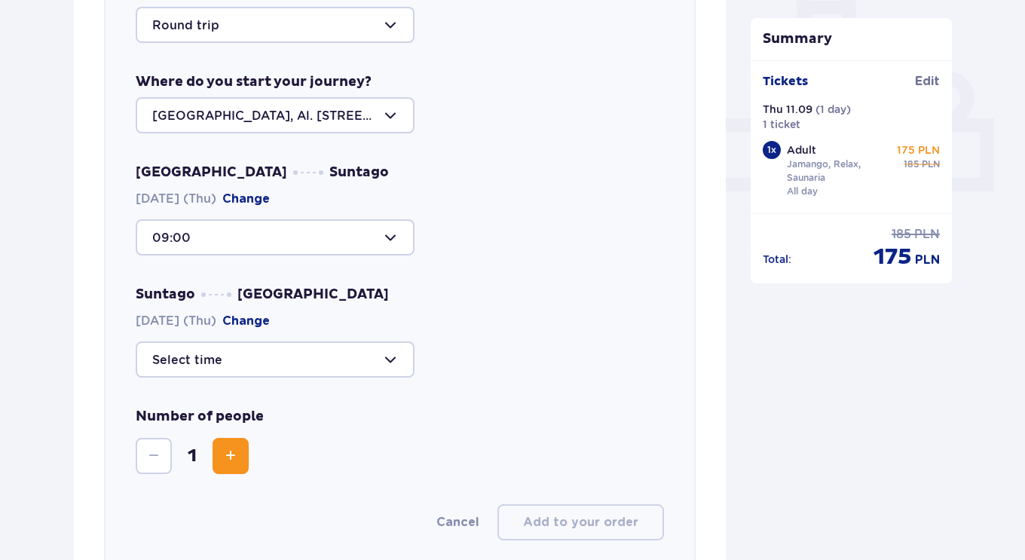
click at [304, 353] on div at bounding box center [275, 359] width 279 height 36
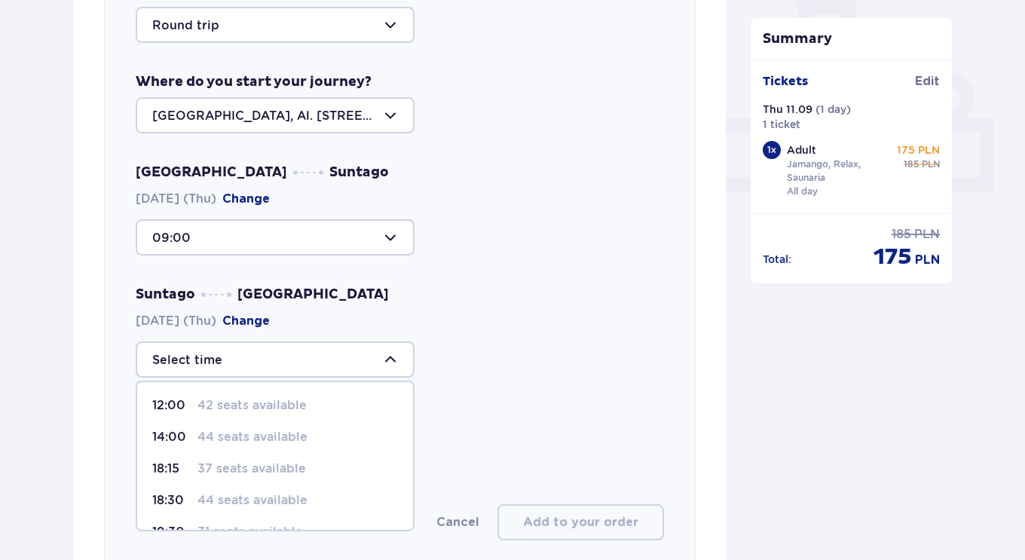
scroll to position [89, 0]
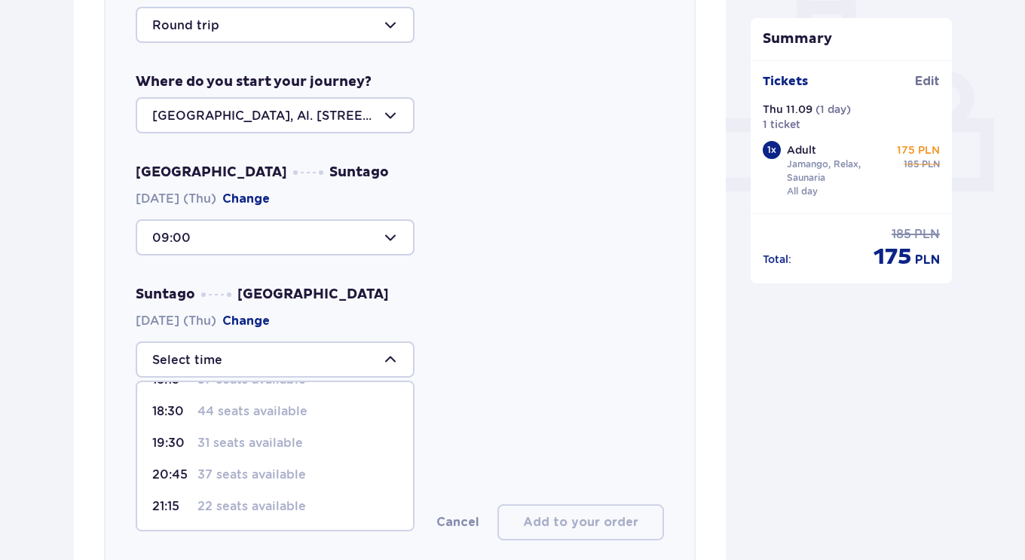
click at [295, 507] on p "22 seats available" at bounding box center [251, 506] width 109 height 17
type input "21:15"
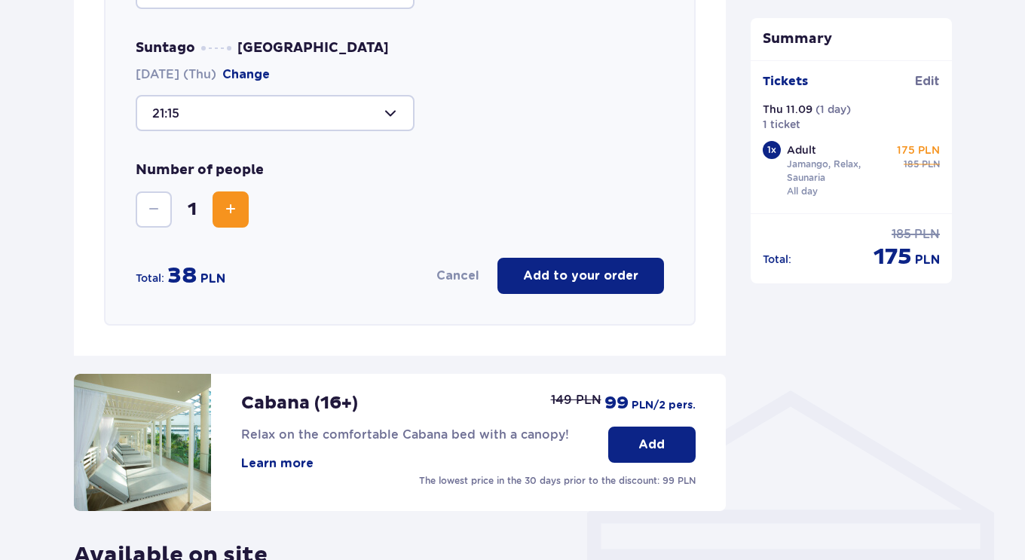
scroll to position [846, 0]
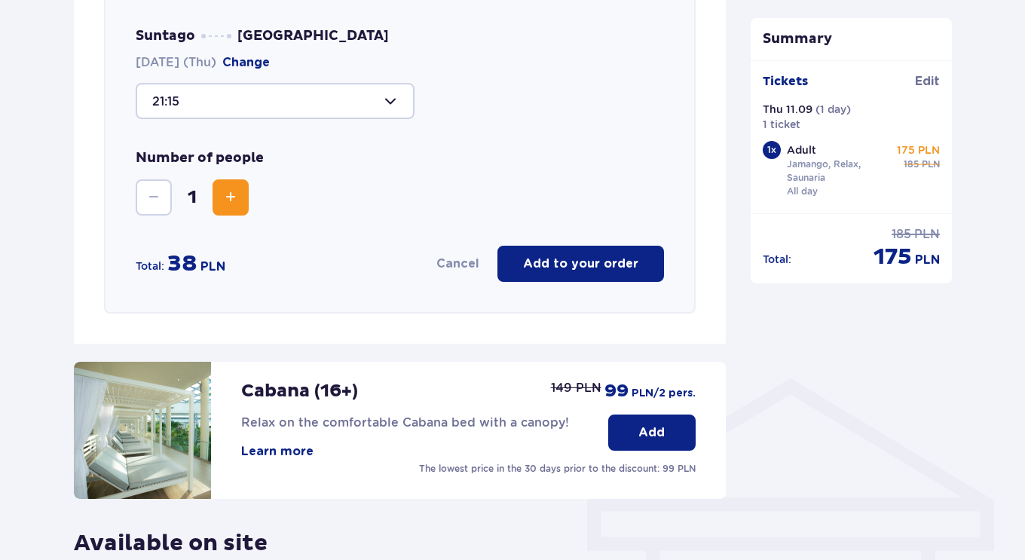
click at [563, 265] on p "Add to your order" at bounding box center [580, 264] width 115 height 17
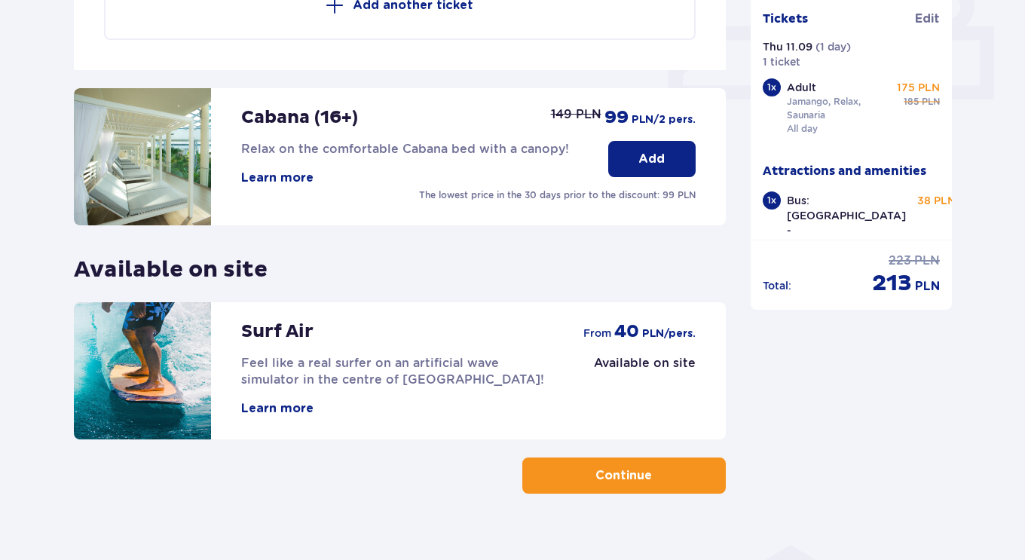
scroll to position [703, 0]
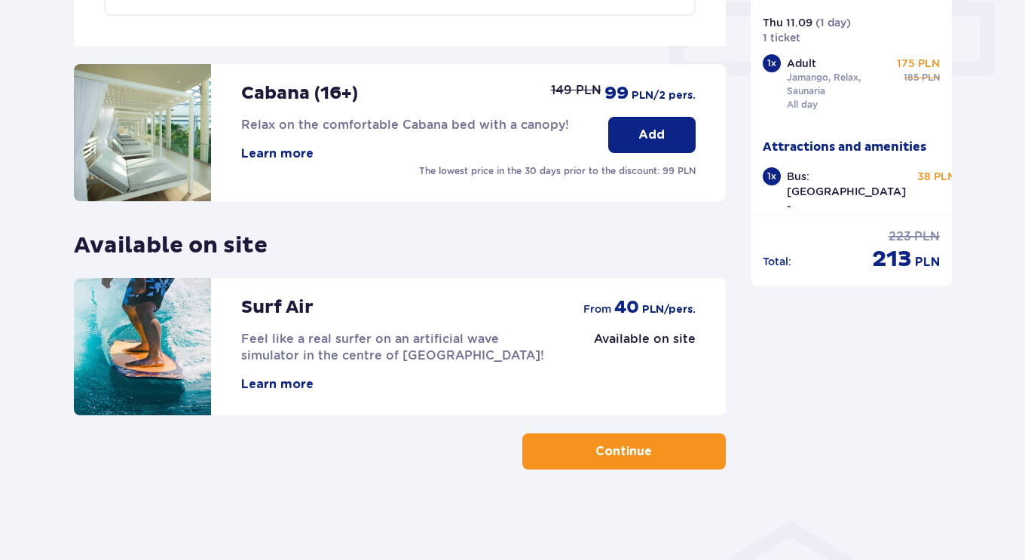
click at [690, 442] on button "Continue" at bounding box center [624, 451] width 204 height 36
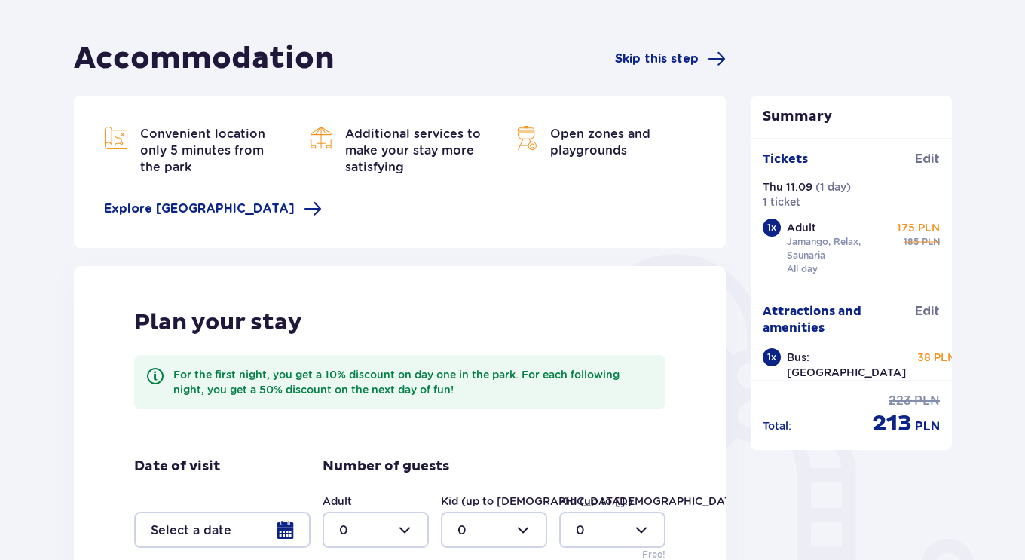
scroll to position [363, 0]
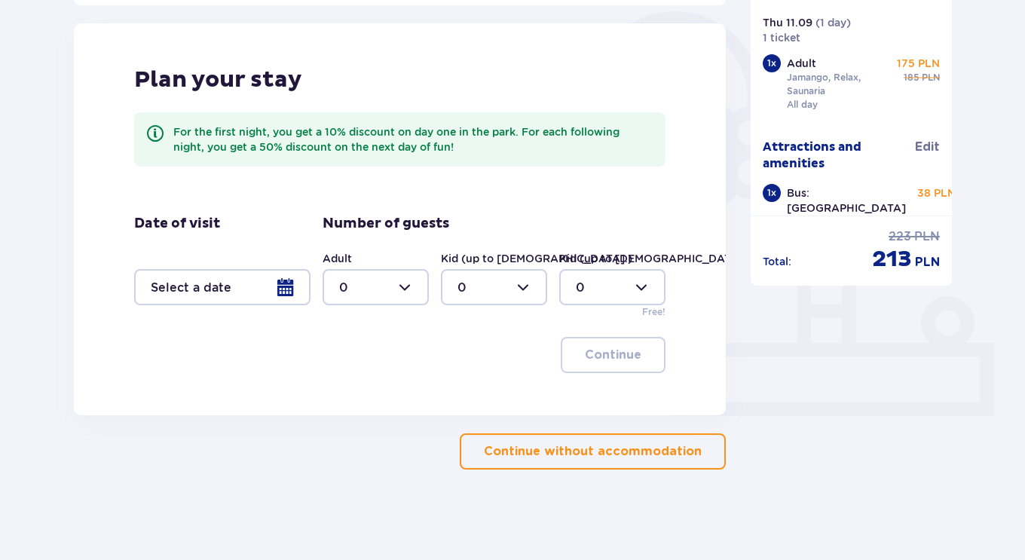
click at [547, 456] on p "Continue without accommodation" at bounding box center [593, 451] width 218 height 17
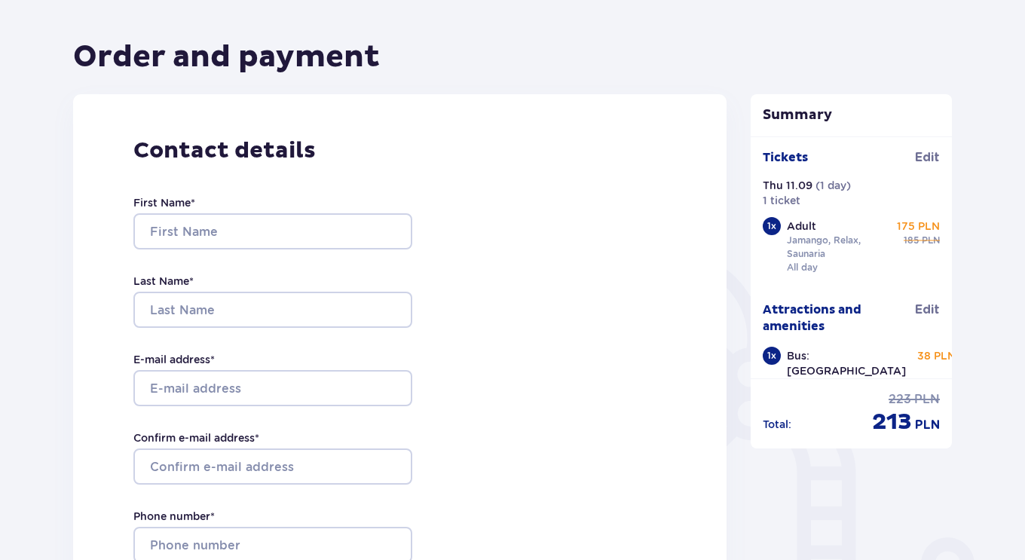
scroll to position [130, 0]
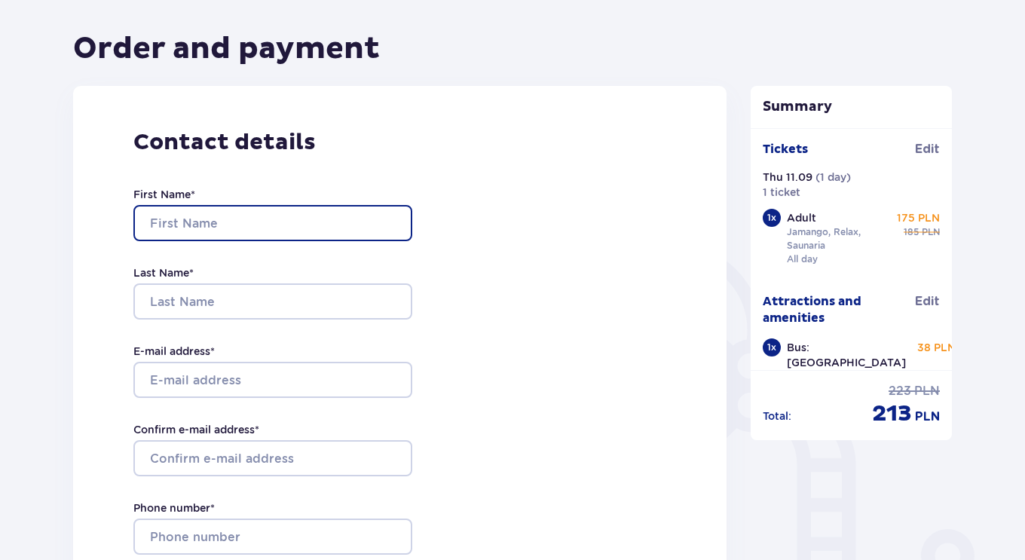
click at [331, 222] on input "First Name *" at bounding box center [272, 223] width 279 height 36
type input "Cesar"
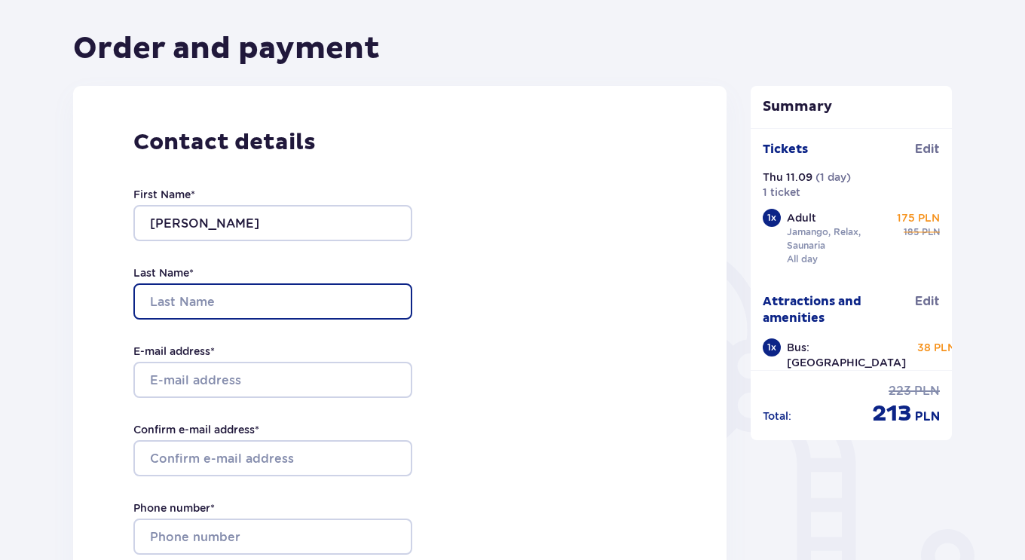
click at [161, 308] on input "Last Name *" at bounding box center [272, 301] width 279 height 36
type input "Mora Bowen"
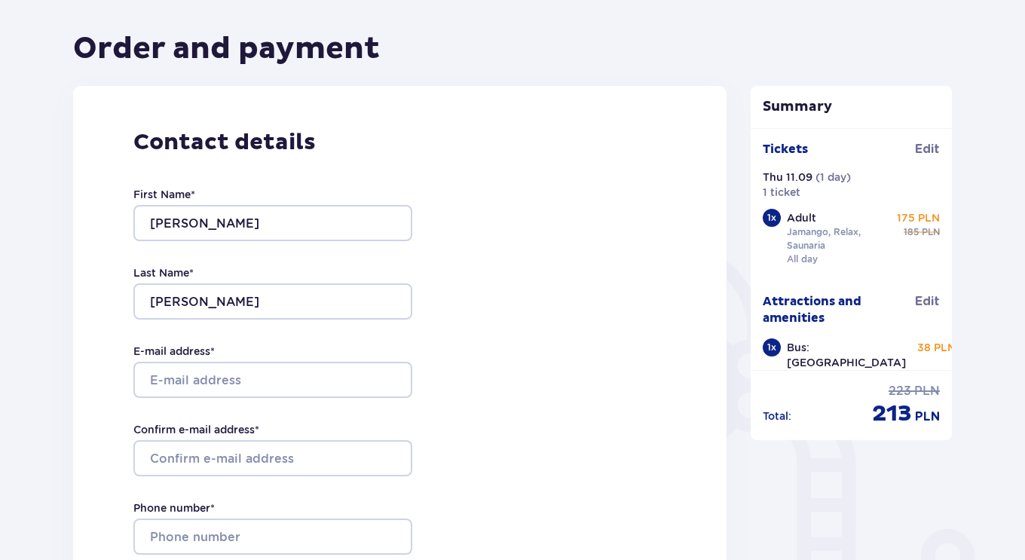
click at [444, 276] on div "Contact details First Name * Cesar Last Name * Mora Bowen E-mail address * Conf…" at bounding box center [399, 402] width 653 height 633
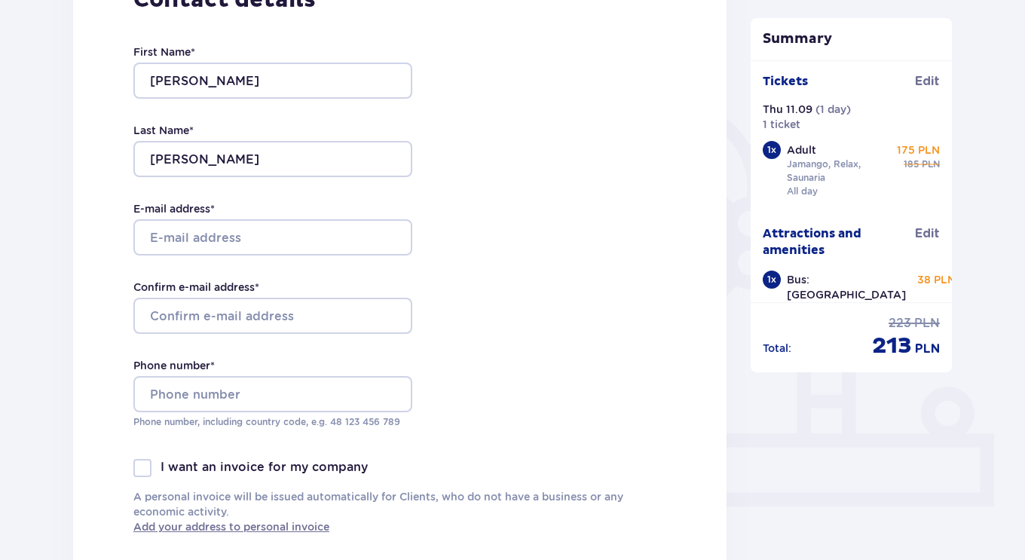
scroll to position [273, 0]
click at [236, 242] on input "E-mail address *" at bounding box center [272, 237] width 279 height 36
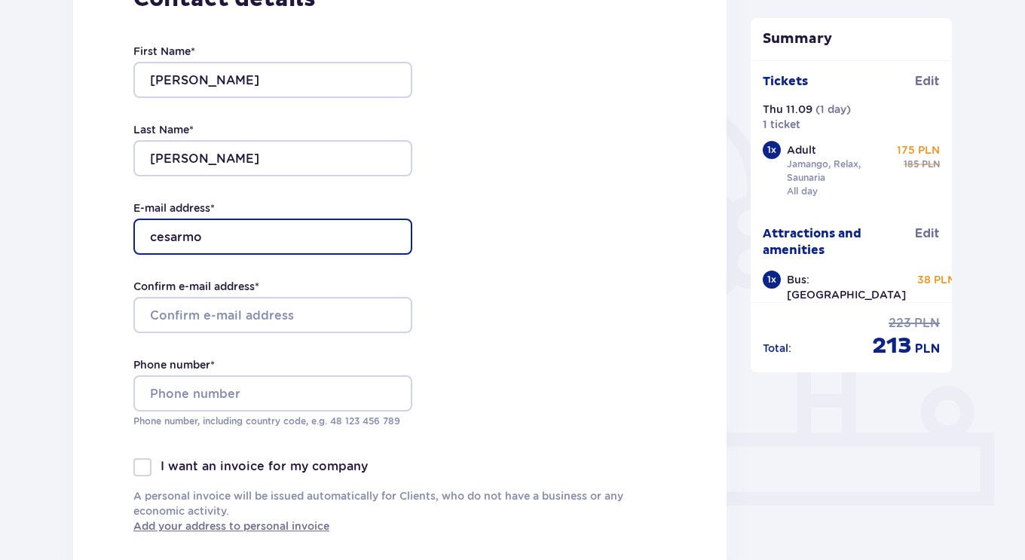
type input "cesarmorabowen@gmail.com"
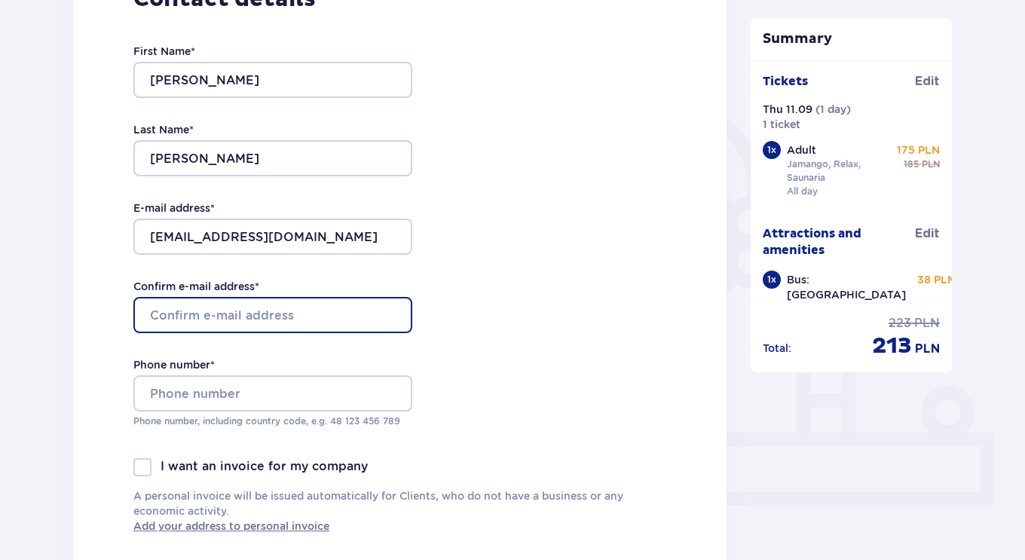
type input "cesarmorabowen@gmail.com"
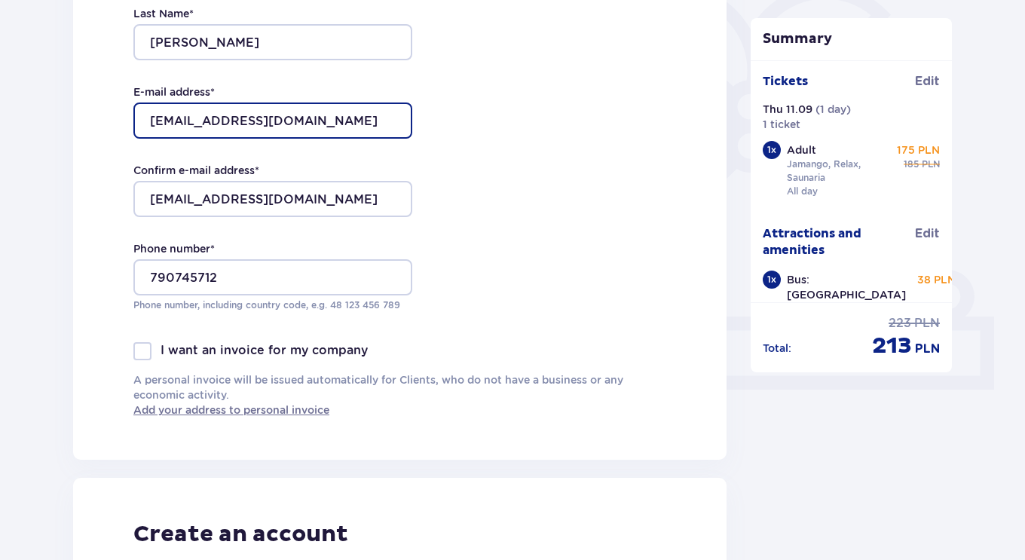
scroll to position [390, 0]
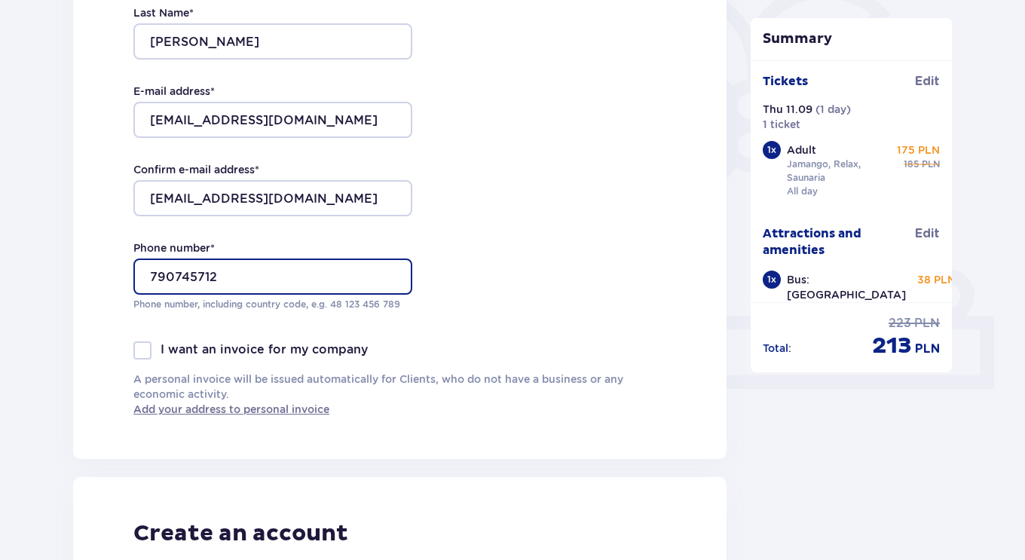
click at [150, 277] on input "790745712" at bounding box center [272, 277] width 279 height 36
type input "48790745712"
click at [458, 277] on div "Contact details First Name * Cesar Last Name * Mora Bowen E-mail address * cesa…" at bounding box center [399, 142] width 653 height 633
click at [370, 271] on input "48790745712" at bounding box center [272, 277] width 279 height 36
click at [488, 283] on div "Contact details First Name * Cesar Last Name * Mora Bowen E-mail address * cesa…" at bounding box center [399, 142] width 653 height 633
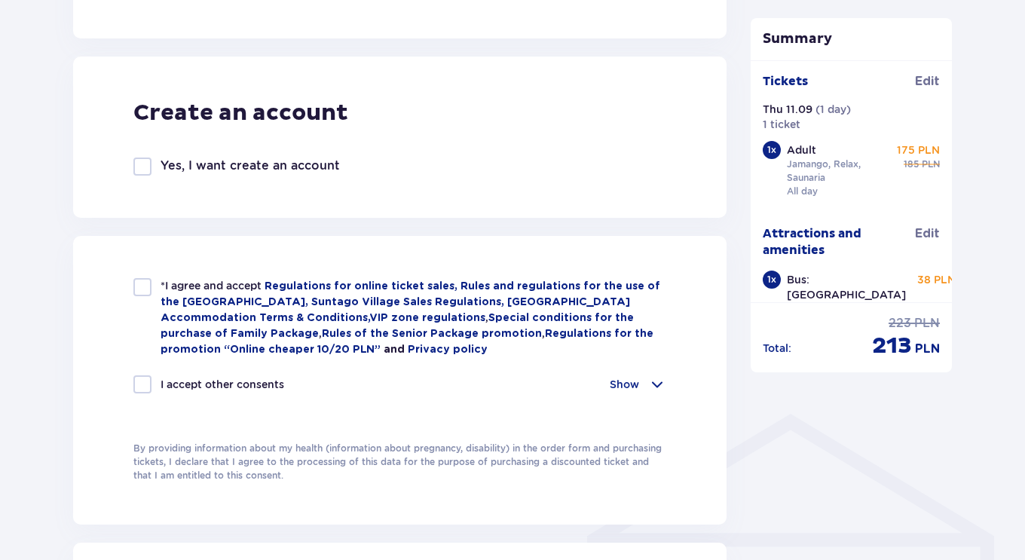
scroll to position [811, 0]
click at [136, 164] on div at bounding box center [142, 166] width 18 height 18
checkbox input "true"
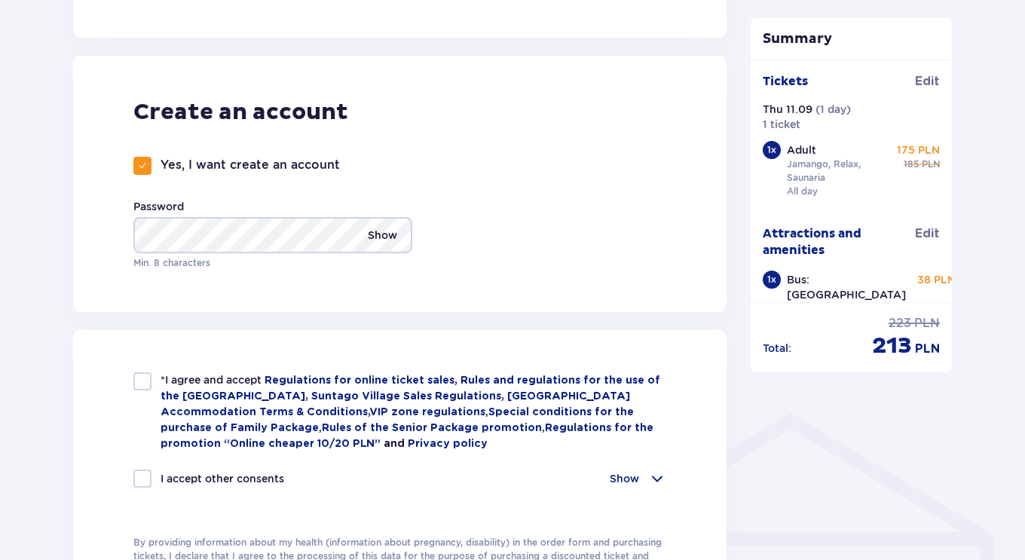
click at [378, 233] on p "Show" at bounding box center [382, 235] width 29 height 36
click at [378, 233] on p "Hide" at bounding box center [385, 235] width 24 height 36
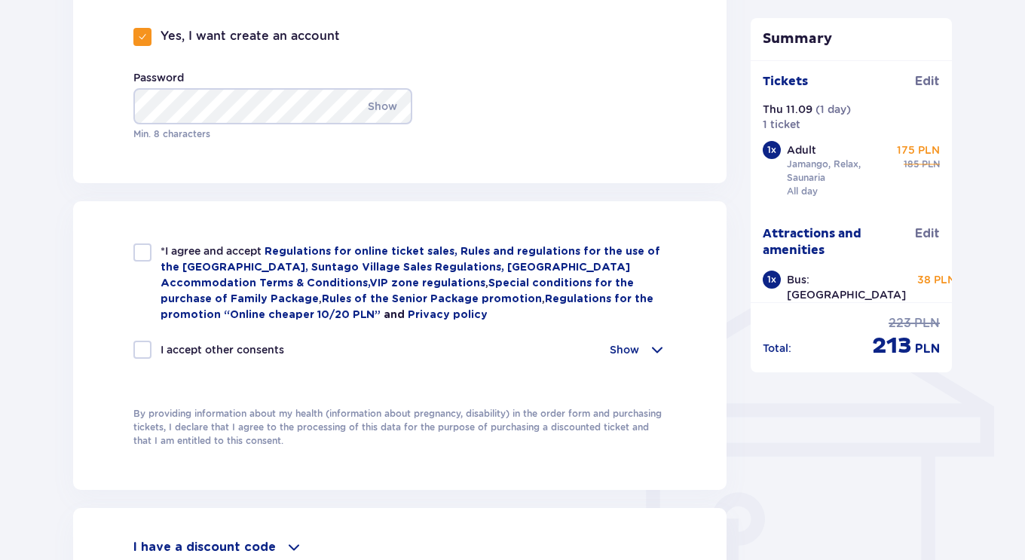
scroll to position [941, 0]
click at [148, 249] on div at bounding box center [142, 251] width 18 height 18
checkbox input "true"
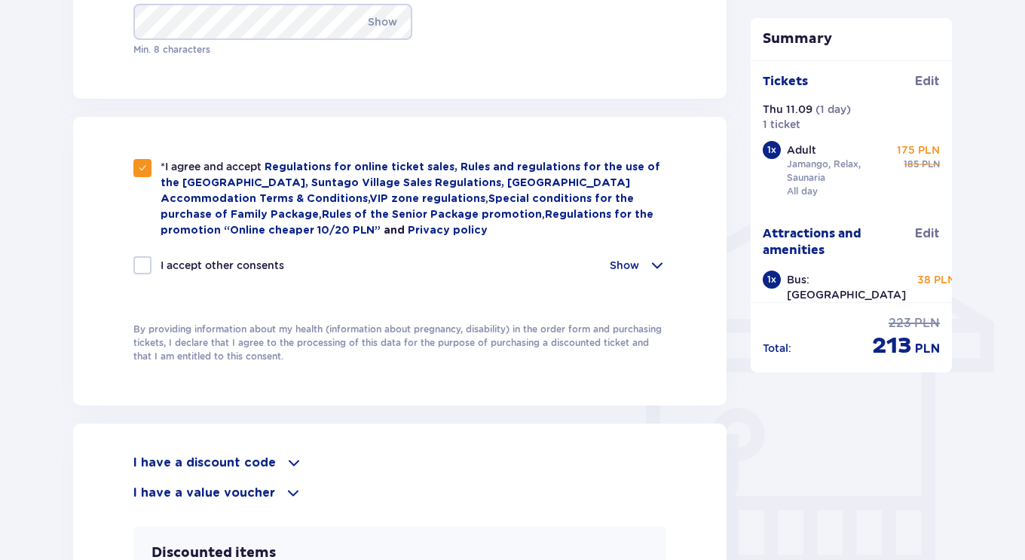
scroll to position [1025, 0]
click at [641, 265] on div "Show" at bounding box center [638, 265] width 57 height 18
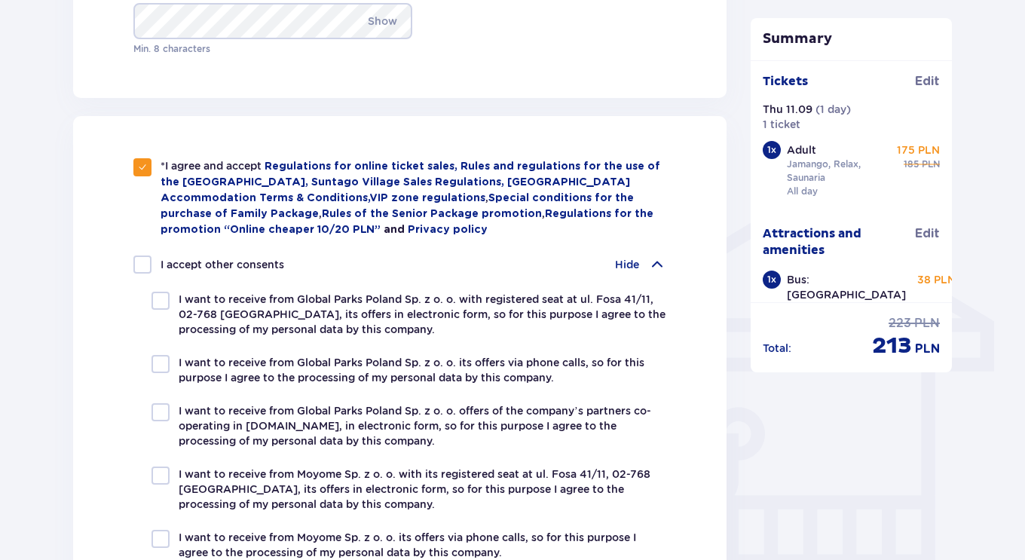
click at [642, 261] on div "Hide" at bounding box center [640, 265] width 51 height 18
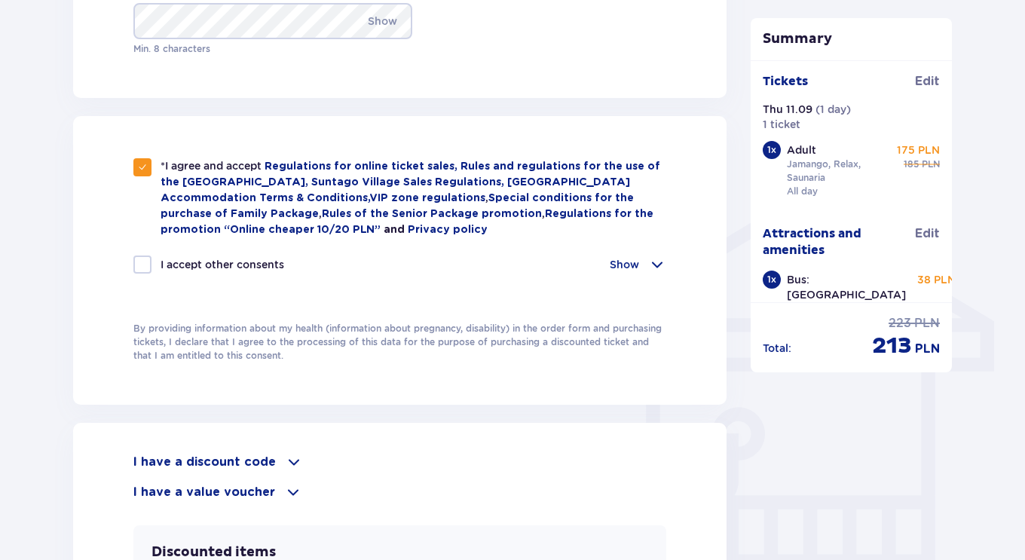
drag, startPoint x: 642, startPoint y: 261, endPoint x: 610, endPoint y: 255, distance: 33.0
click at [610, 257] on p "Show" at bounding box center [624, 264] width 29 height 15
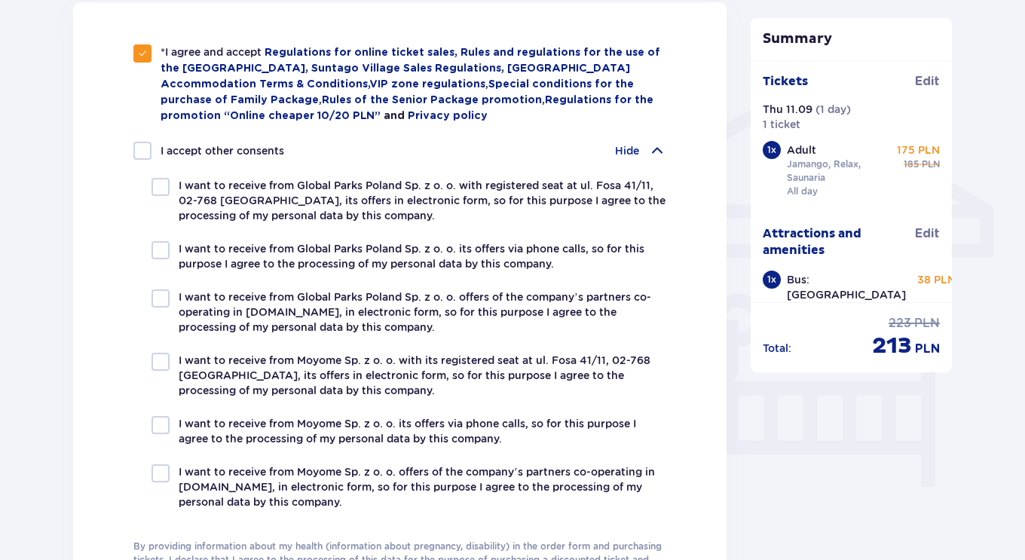
scroll to position [1138, 0]
click at [641, 142] on div "Hide" at bounding box center [640, 151] width 51 height 18
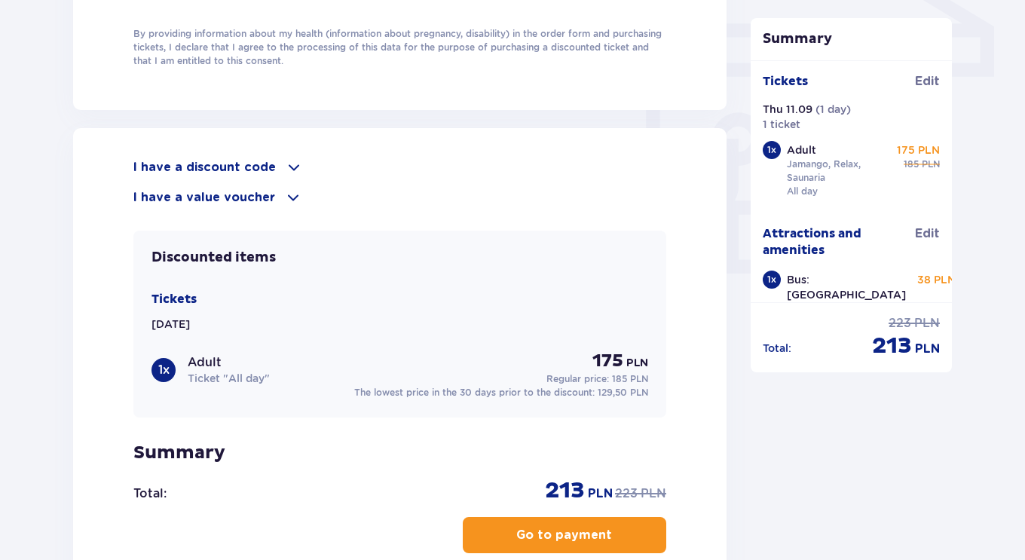
scroll to position [1386, 0]
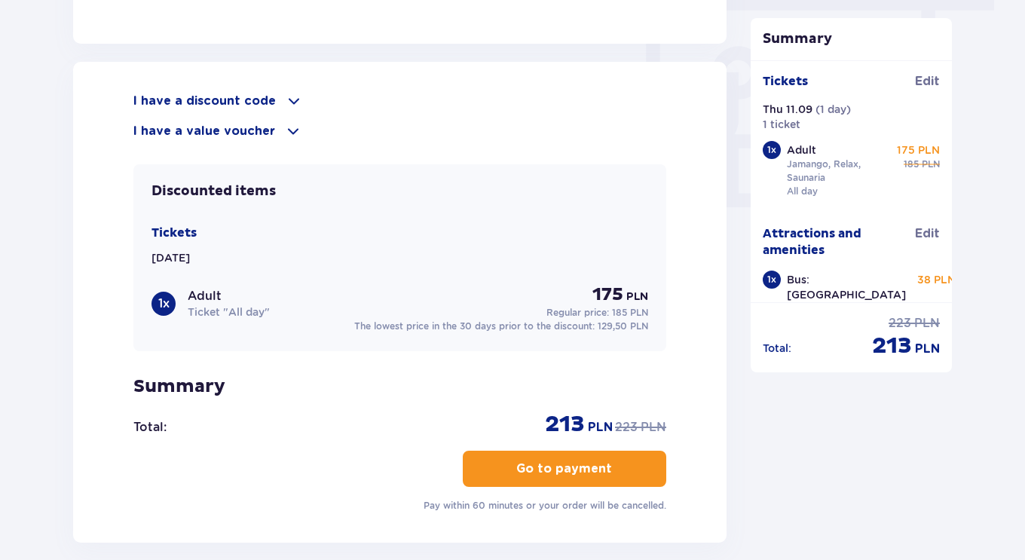
drag, startPoint x: 282, startPoint y: 111, endPoint x: 291, endPoint y: 96, distance: 16.9
click at [291, 96] on div "I have a discount code Apply I have a value voucher Apply" at bounding box center [399, 116] width 533 height 48
click at [291, 96] on span at bounding box center [294, 101] width 18 height 18
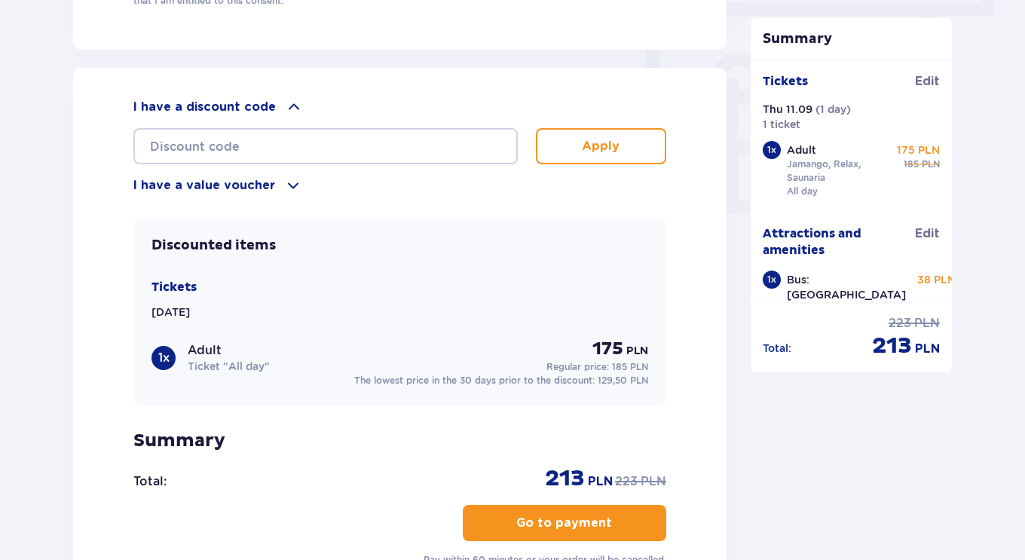
scroll to position [1406, 0]
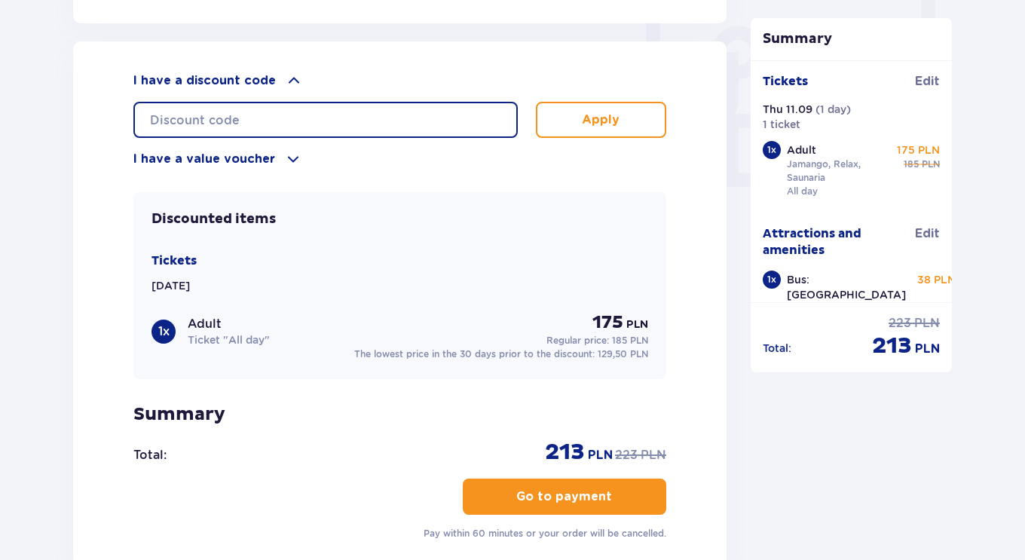
click at [280, 104] on input "text" at bounding box center [325, 120] width 384 height 36
type input "STUDENT30"
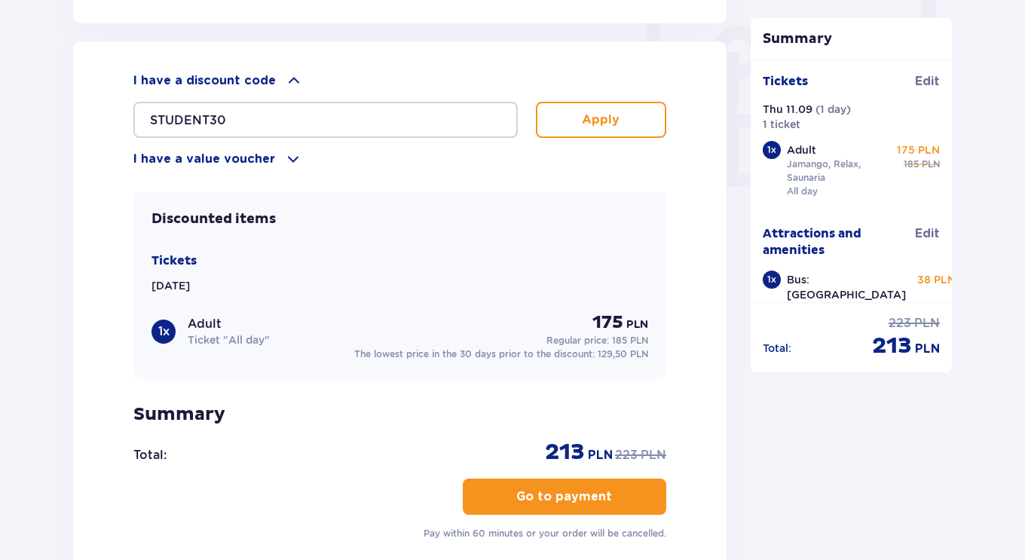
click at [546, 141] on div "I have a discount code STUDENT30 Apply I have a value voucher Apply" at bounding box center [399, 120] width 533 height 96
click at [571, 120] on button "Apply" at bounding box center [601, 120] width 130 height 36
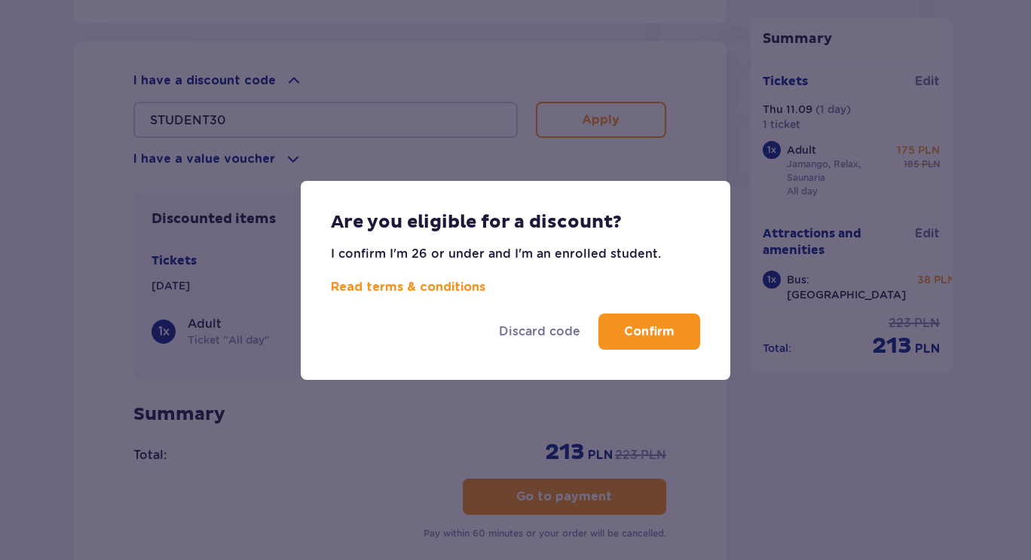
click at [632, 334] on p "Confirm" at bounding box center [649, 331] width 51 height 17
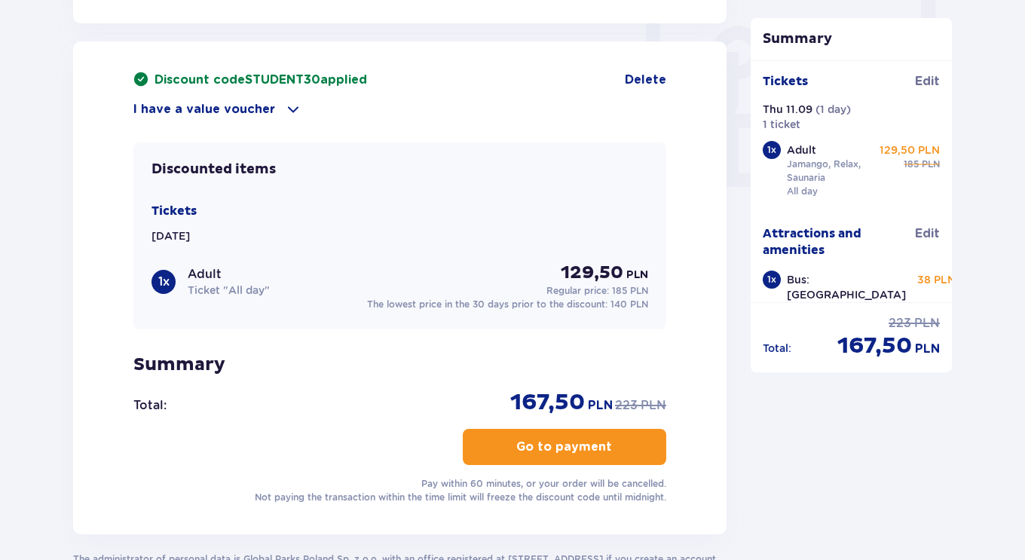
click at [290, 111] on span at bounding box center [293, 109] width 18 height 18
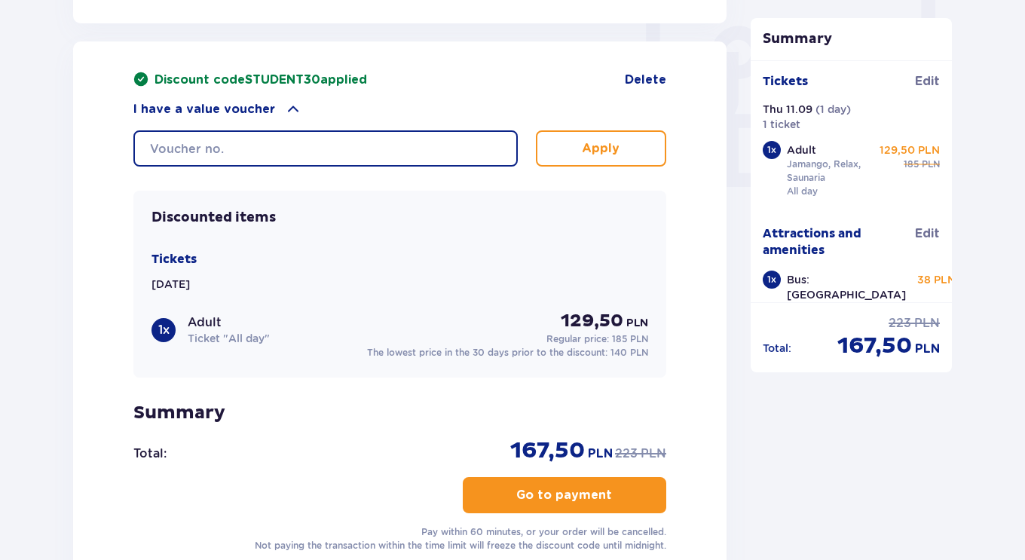
click at [305, 148] on input "text" at bounding box center [325, 148] width 384 height 36
type input "0600005097938342"
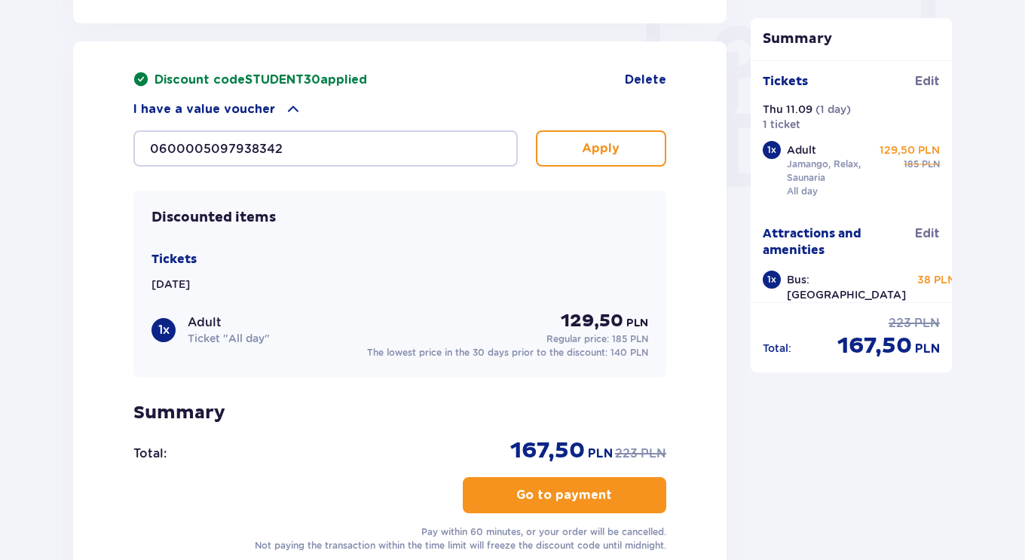
click at [609, 135] on button "Apply" at bounding box center [601, 148] width 130 height 36
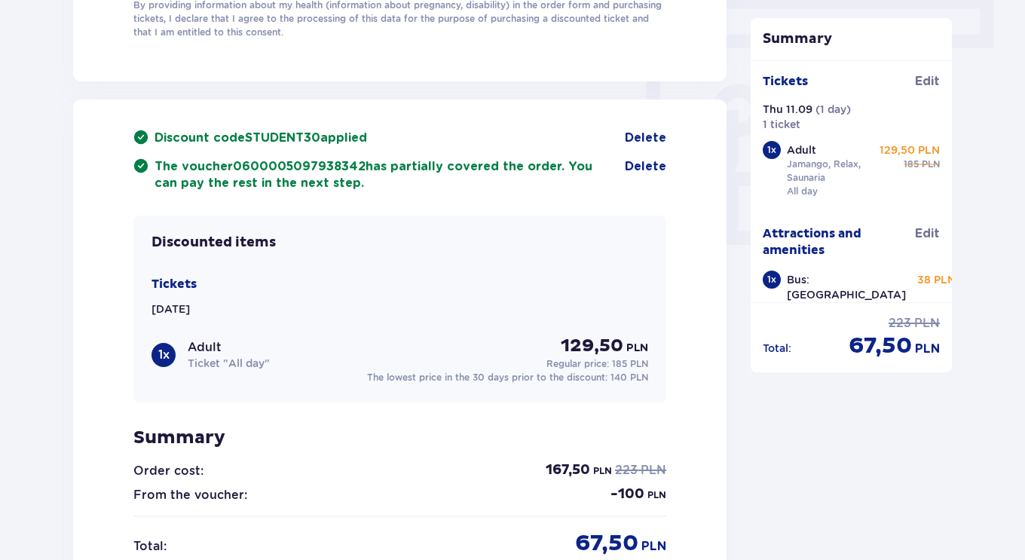
scroll to position [1348, 0]
drag, startPoint x: 893, startPoint y: 327, endPoint x: 943, endPoint y: 329, distance: 49.8
click at [943, 329] on div "Total : 223 PLN 67,50 PLN" at bounding box center [852, 331] width 202 height 58
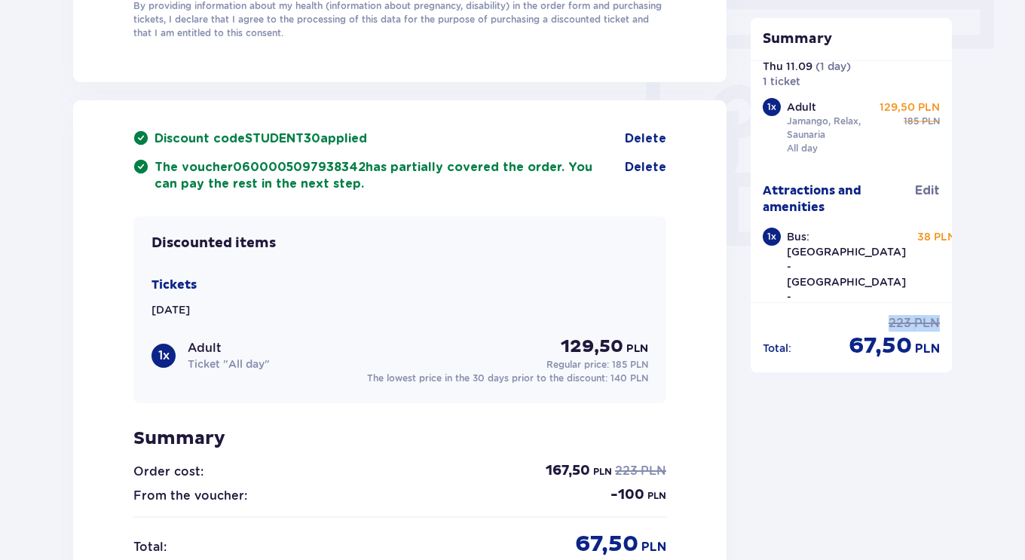
scroll to position [0, 0]
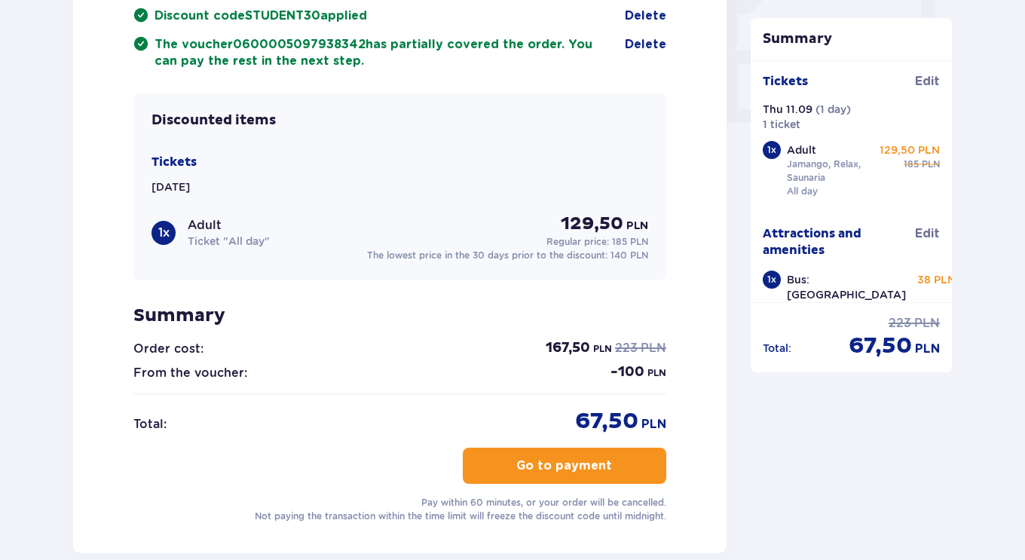
scroll to position [1462, 0]
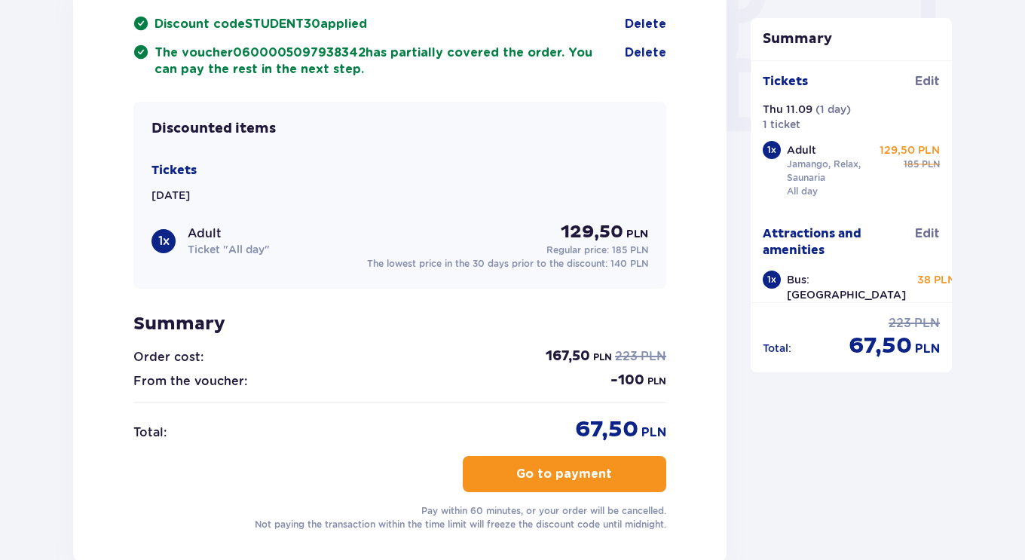
click at [611, 471] on span "button" at bounding box center [615, 474] width 18 height 18
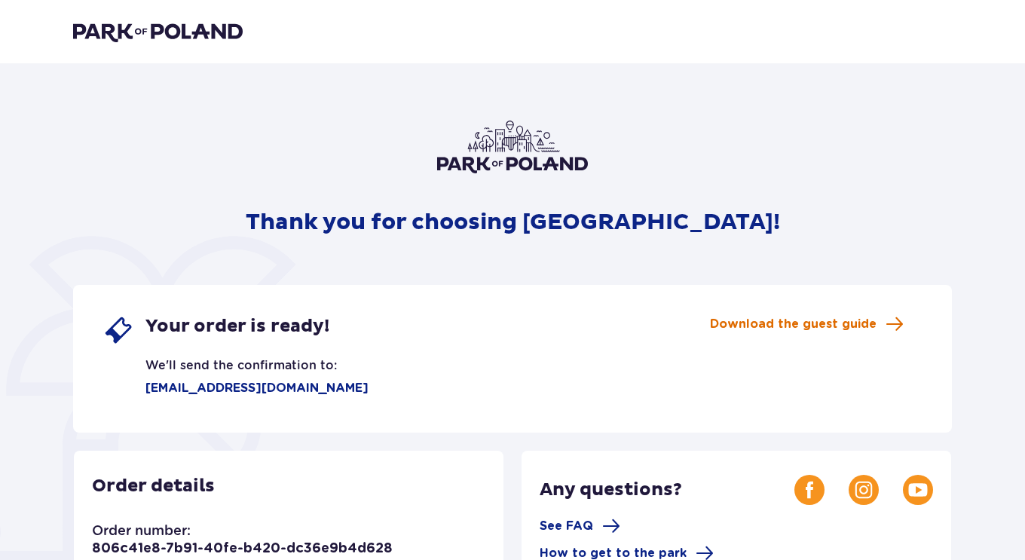
click at [826, 320] on span "Download the guest guide" at bounding box center [793, 324] width 167 height 17
click at [108, 23] on img at bounding box center [158, 31] width 170 height 21
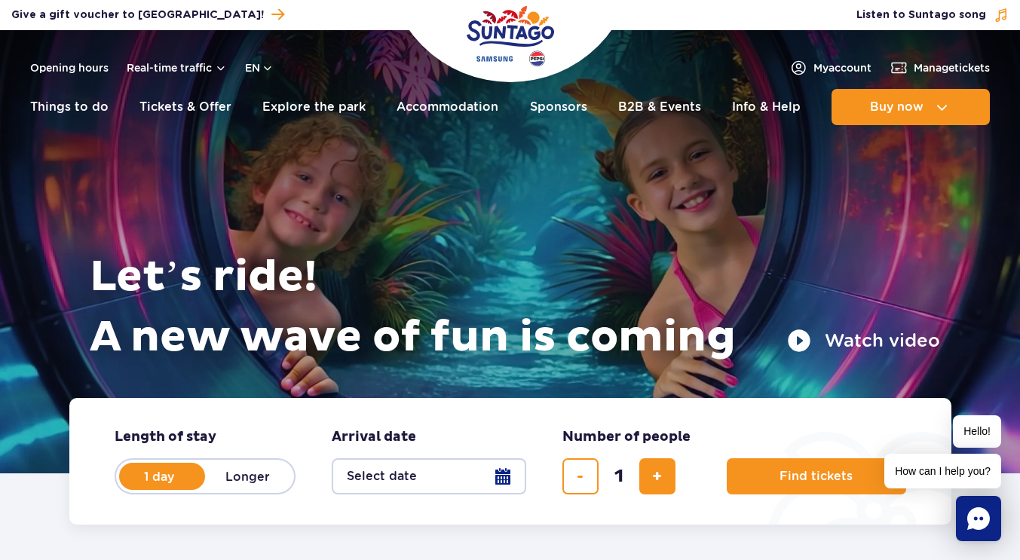
click at [835, 54] on header "Opening hours Real-time traffic en PL EN UA My account Manage tickets Real-time…" at bounding box center [510, 81] width 1020 height 103
click at [825, 67] on span "My account" at bounding box center [842, 67] width 58 height 15
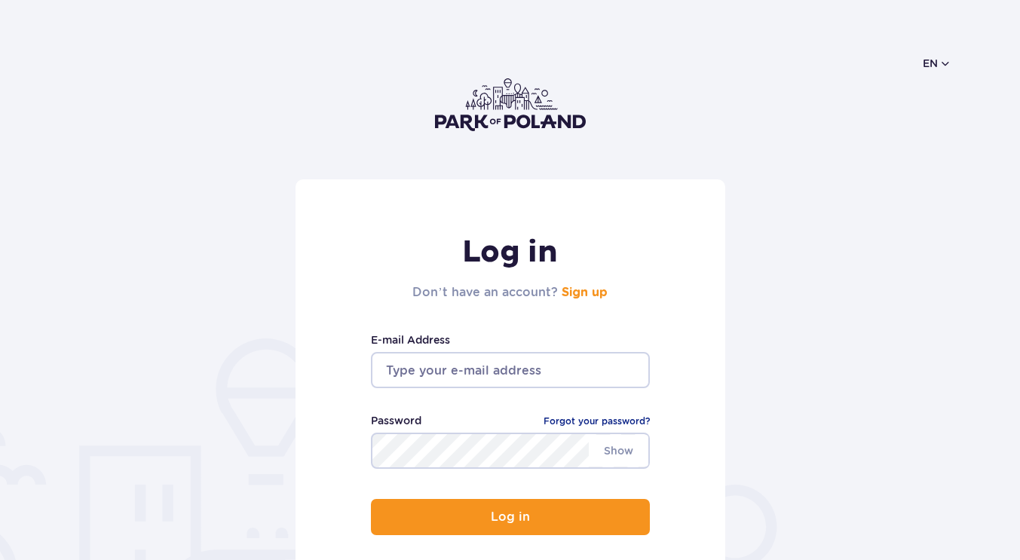
scroll to position [69, 0]
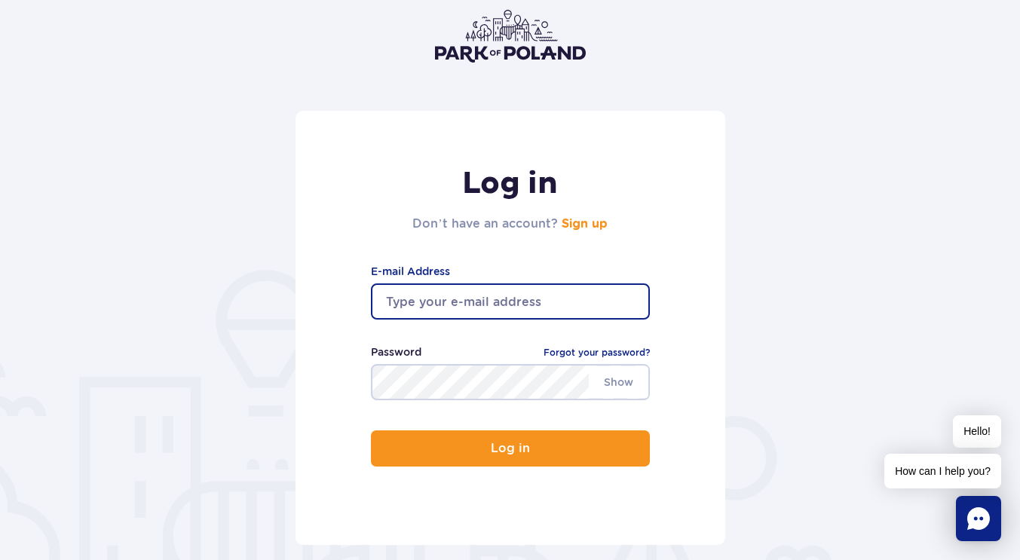
click at [483, 316] on input "email" at bounding box center [510, 301] width 279 height 36
type input "[EMAIL_ADDRESS][DOMAIN_NAME]"
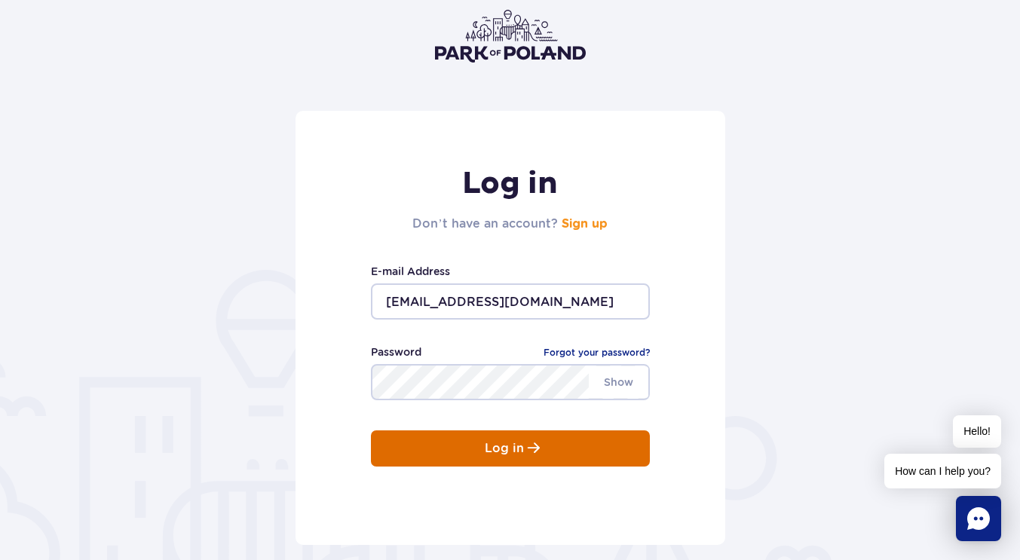
click at [522, 444] on p "Log in" at bounding box center [504, 449] width 39 height 14
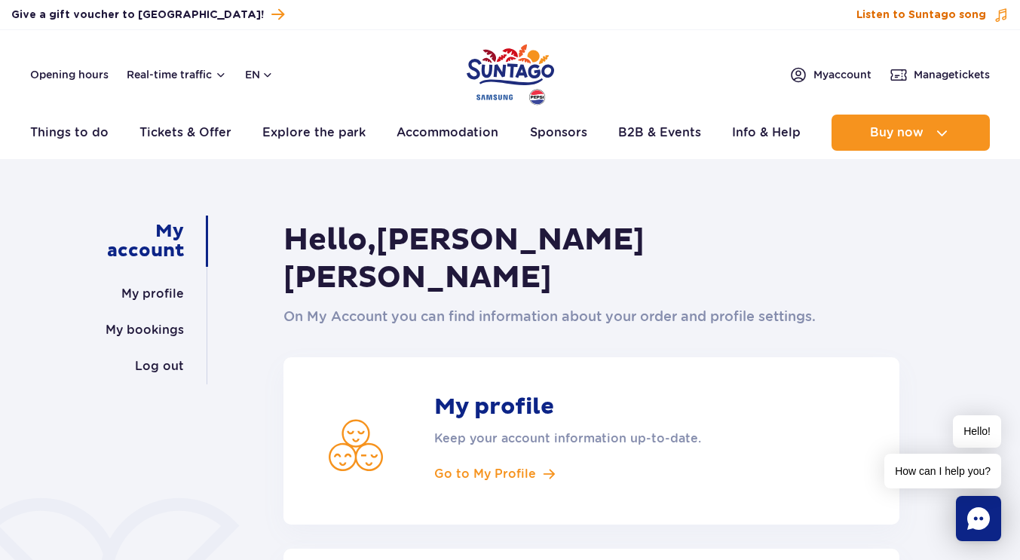
click at [916, 20] on span "Listen to Suntago song" at bounding box center [921, 15] width 130 height 15
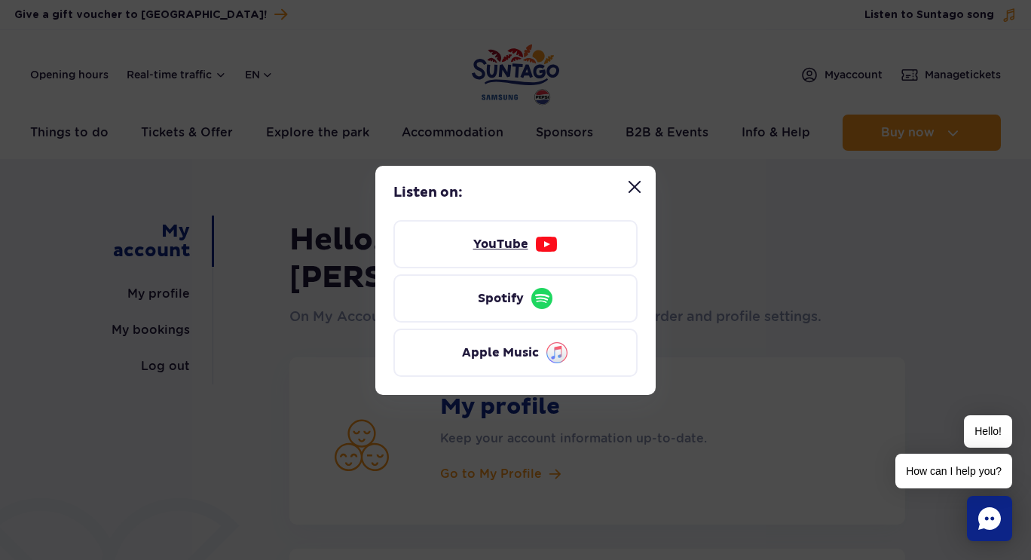
click at [531, 240] on link "YouTube" at bounding box center [515, 244] width 244 height 48
click at [638, 190] on button "Close “Listen to Suntago song” modal" at bounding box center [635, 187] width 30 height 30
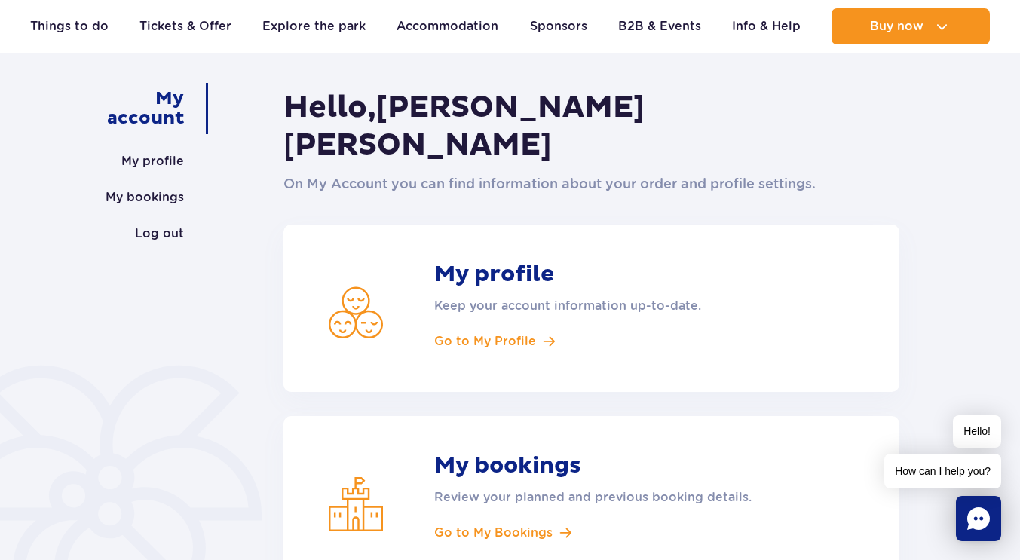
scroll to position [276, 0]
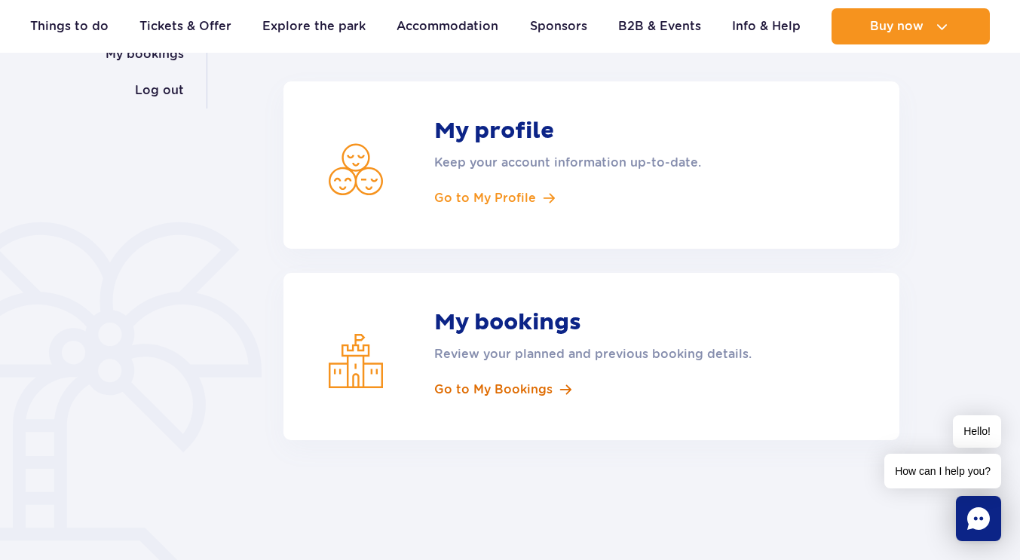
click at [526, 381] on span "Go to My Bookings" at bounding box center [493, 389] width 118 height 17
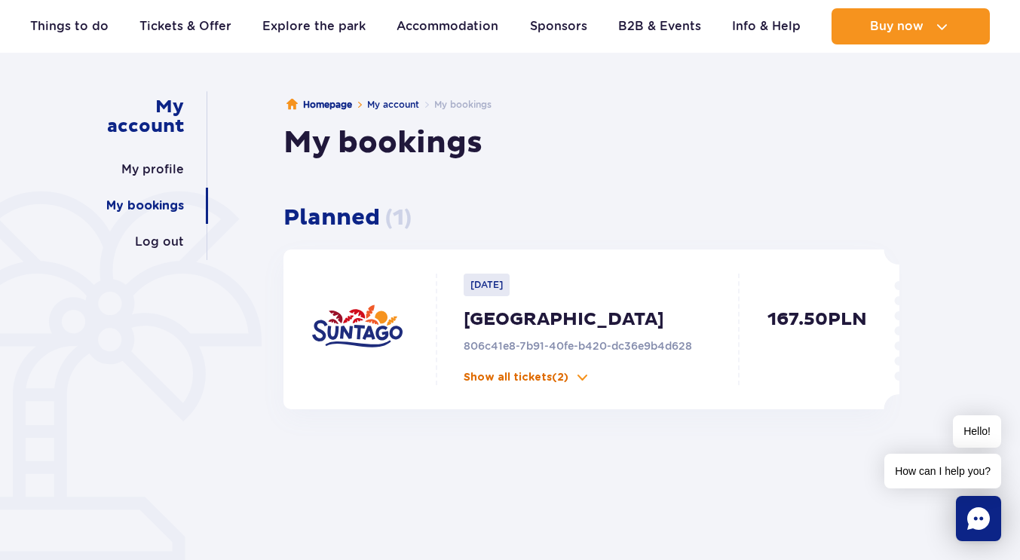
click at [526, 381] on p "Show all tickets (2)" at bounding box center [516, 377] width 105 height 15
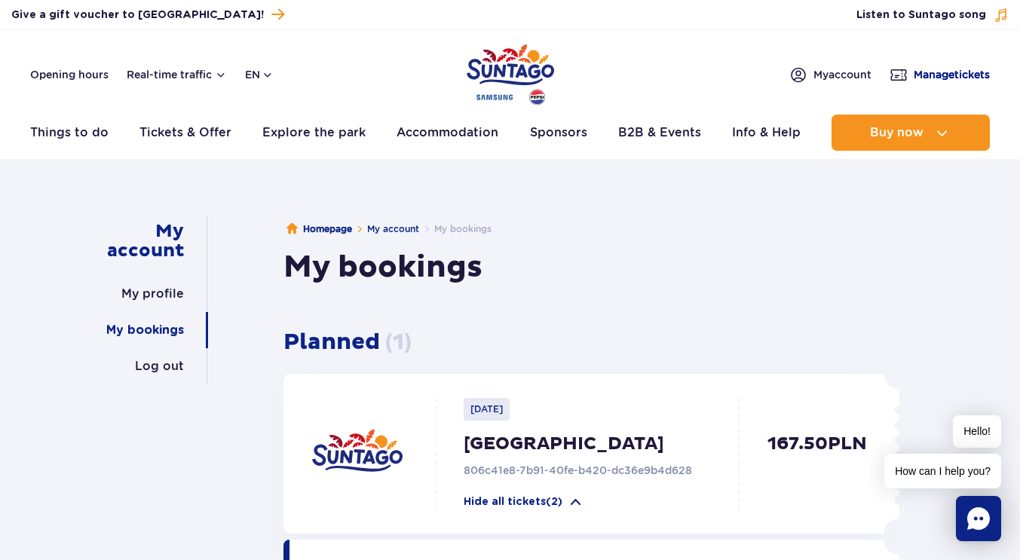
click at [940, 66] on link "Manage tickets" at bounding box center [939, 75] width 100 height 18
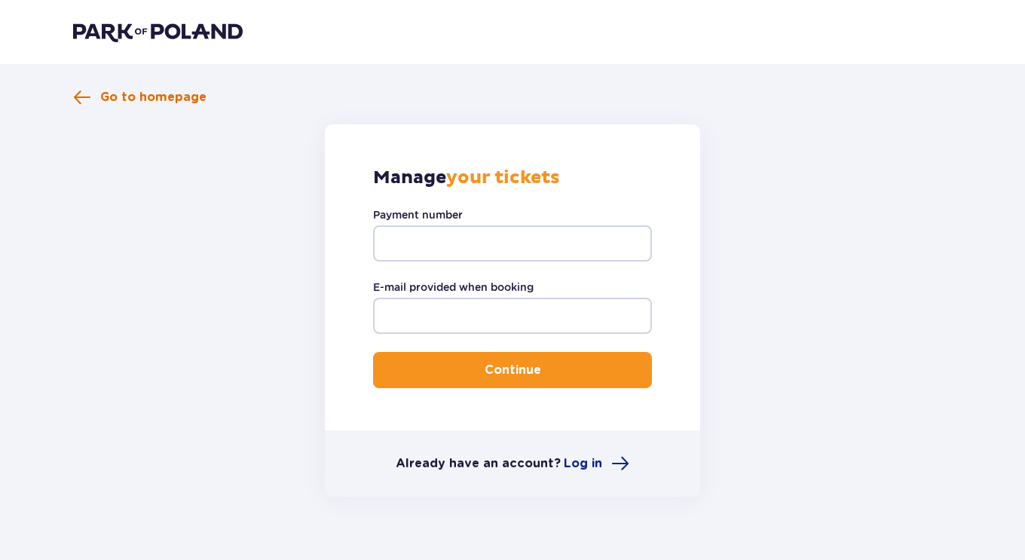
click at [129, 96] on span "Go to homepage" at bounding box center [153, 97] width 106 height 17
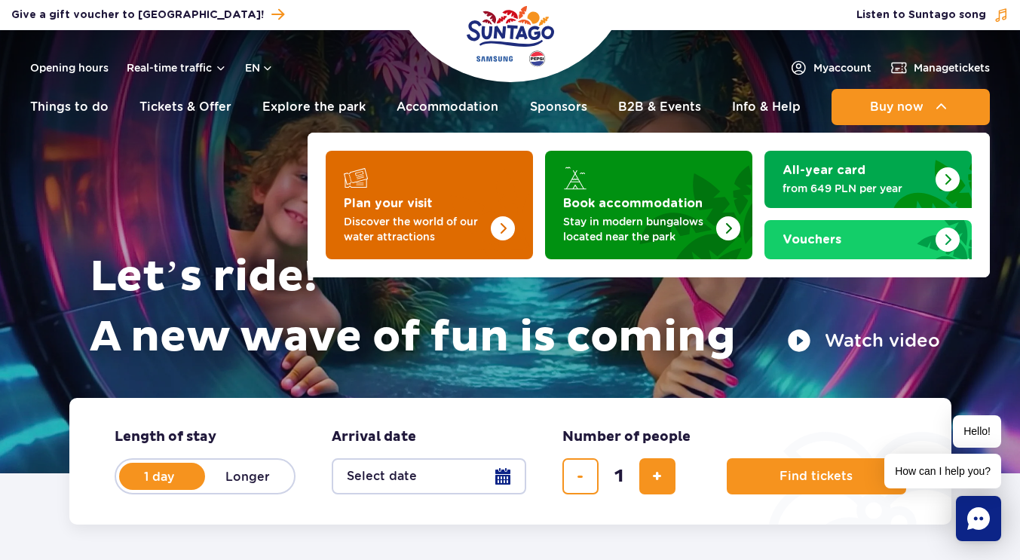
click at [492, 194] on img "Plan your visit" at bounding box center [473, 201] width 120 height 118
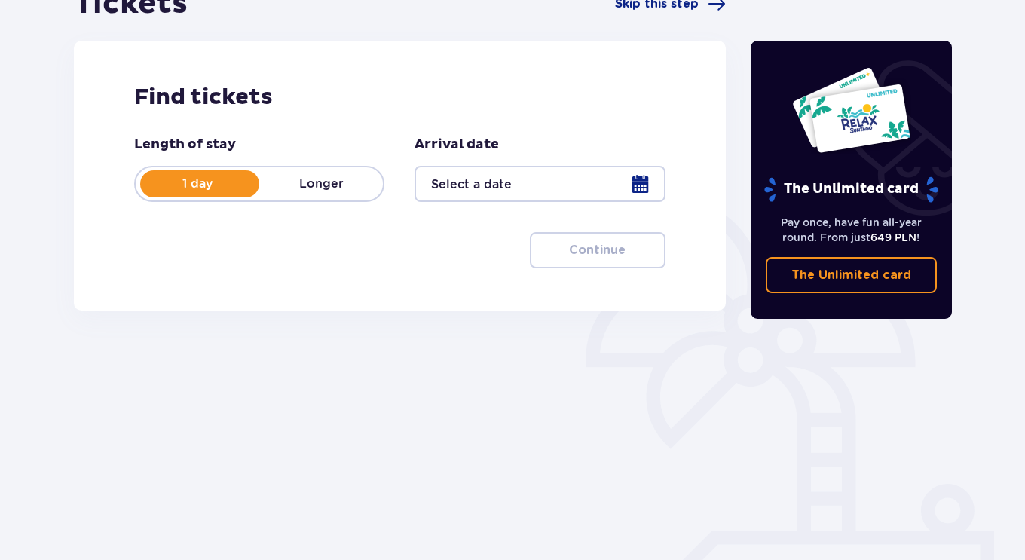
scroll to position [176, 0]
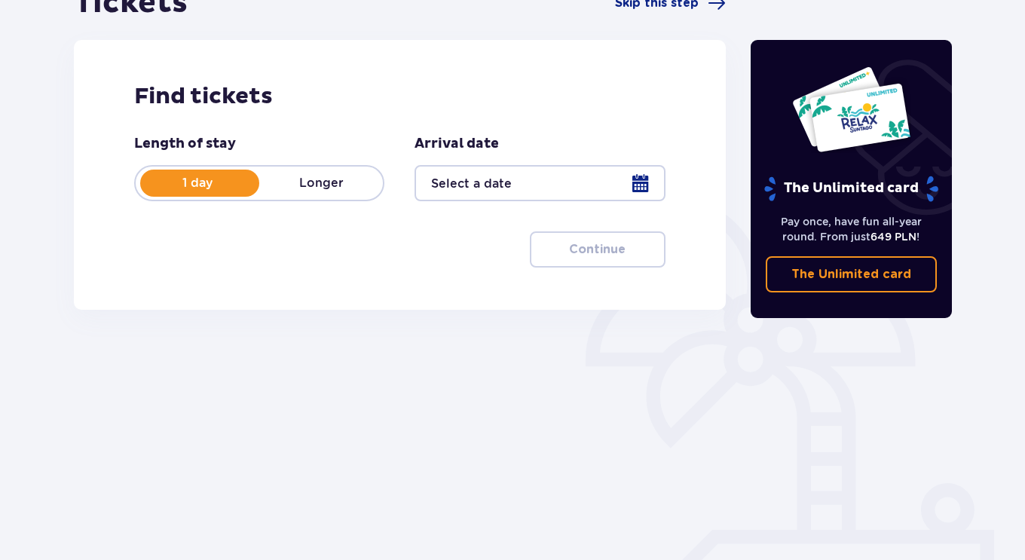
click at [642, 191] on div at bounding box center [540, 183] width 250 height 36
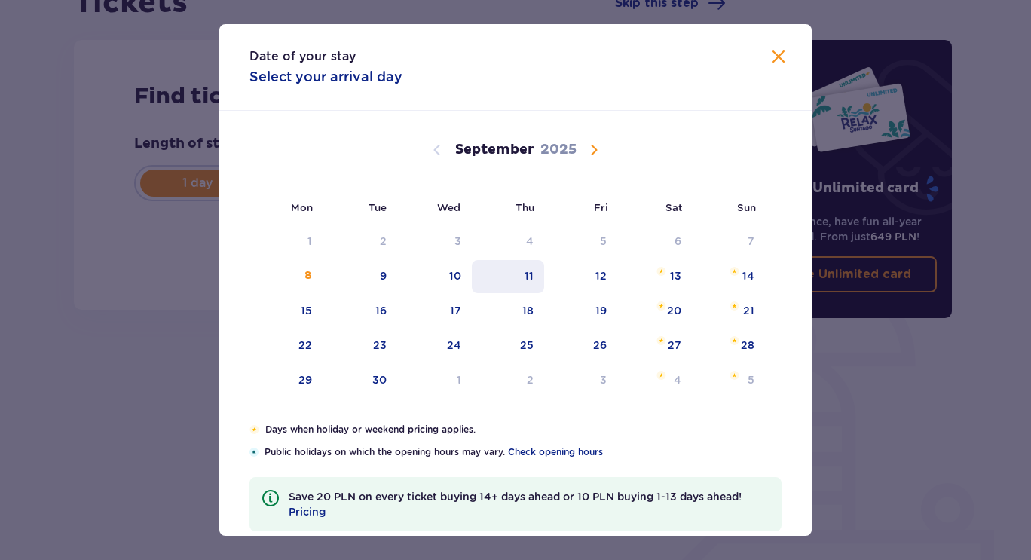
click at [528, 277] on div "11" at bounding box center [529, 275] width 9 height 15
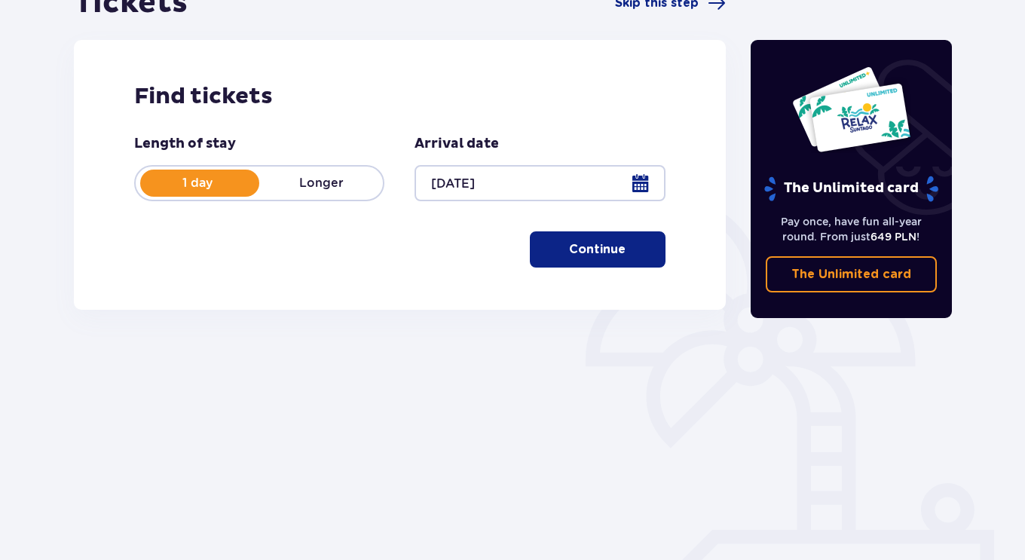
click at [641, 184] on div at bounding box center [540, 183] width 250 height 36
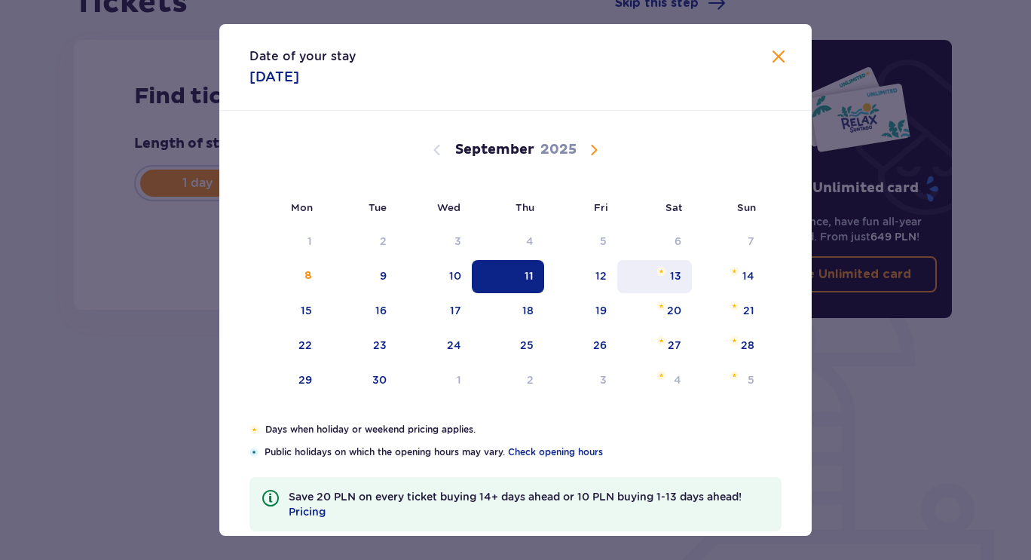
click at [668, 278] on div "13" at bounding box center [654, 276] width 75 height 33
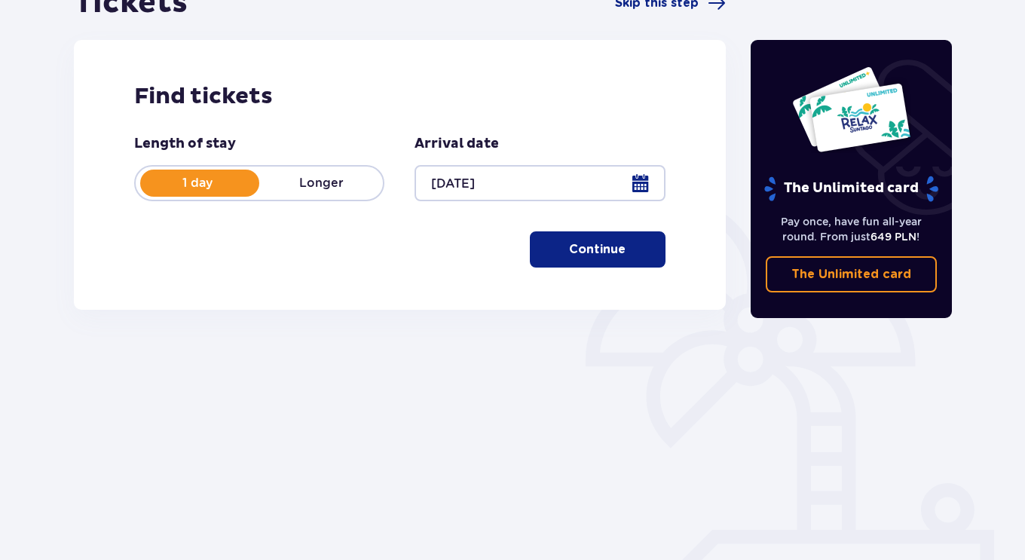
click at [614, 249] on button "Continue" at bounding box center [598, 249] width 136 height 36
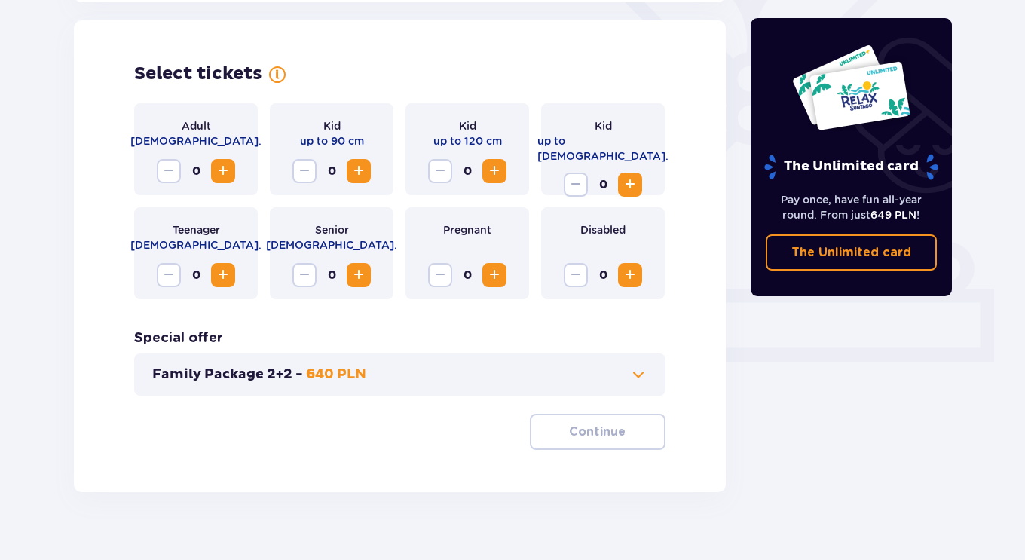
scroll to position [419, 0]
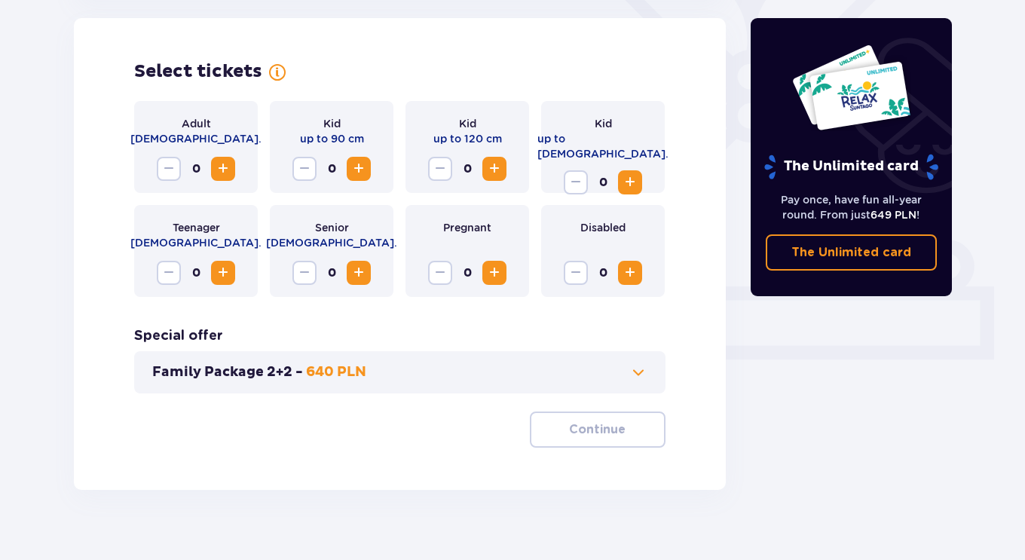
click at [216, 172] on span "Increase" at bounding box center [223, 169] width 18 height 18
click at [617, 439] on button "Continue" at bounding box center [598, 430] width 136 height 36
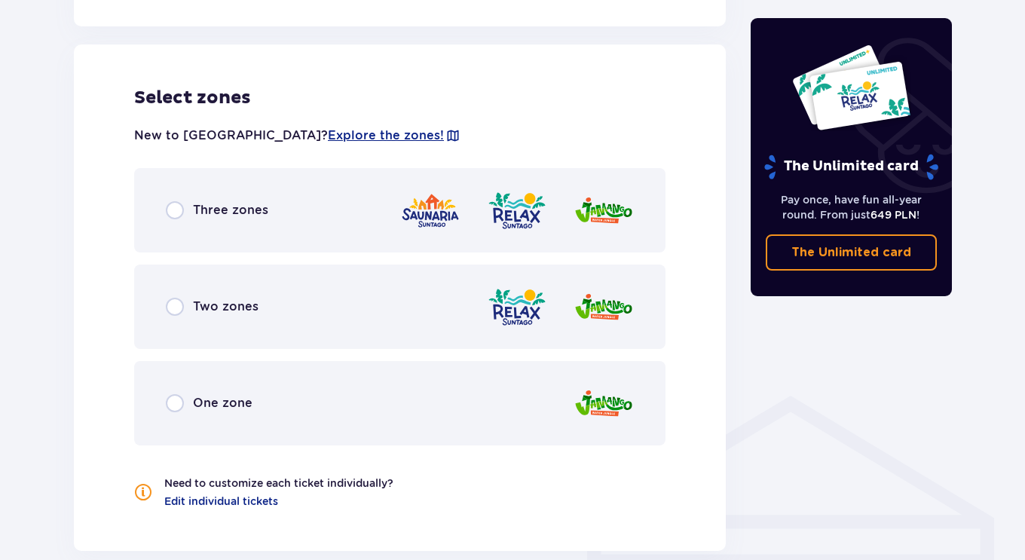
scroll to position [837, 0]
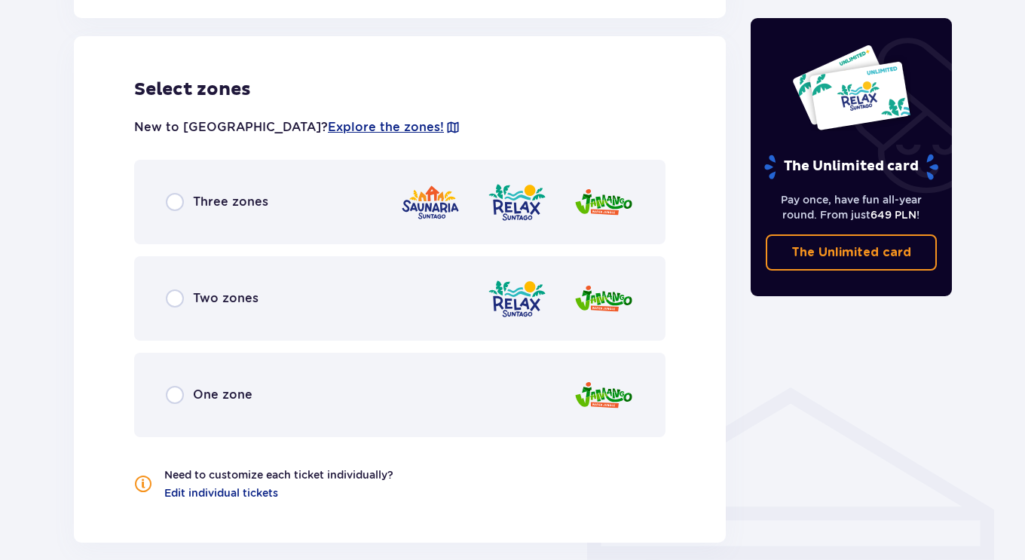
click at [319, 222] on div "Three zones" at bounding box center [399, 202] width 531 height 84
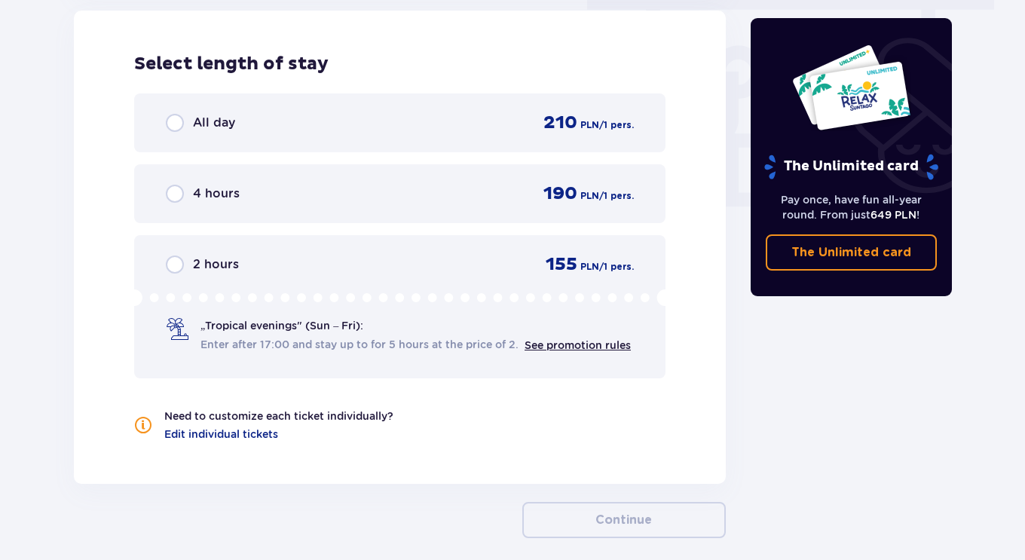
scroll to position [1389, 0]
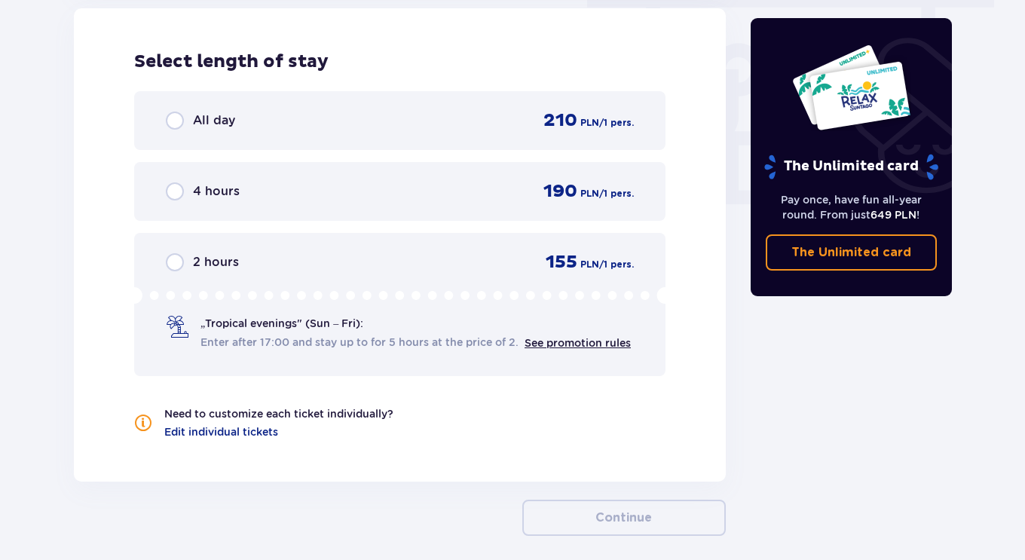
click at [311, 128] on div "All day 210 PLN / 1 pers." at bounding box center [400, 120] width 468 height 23
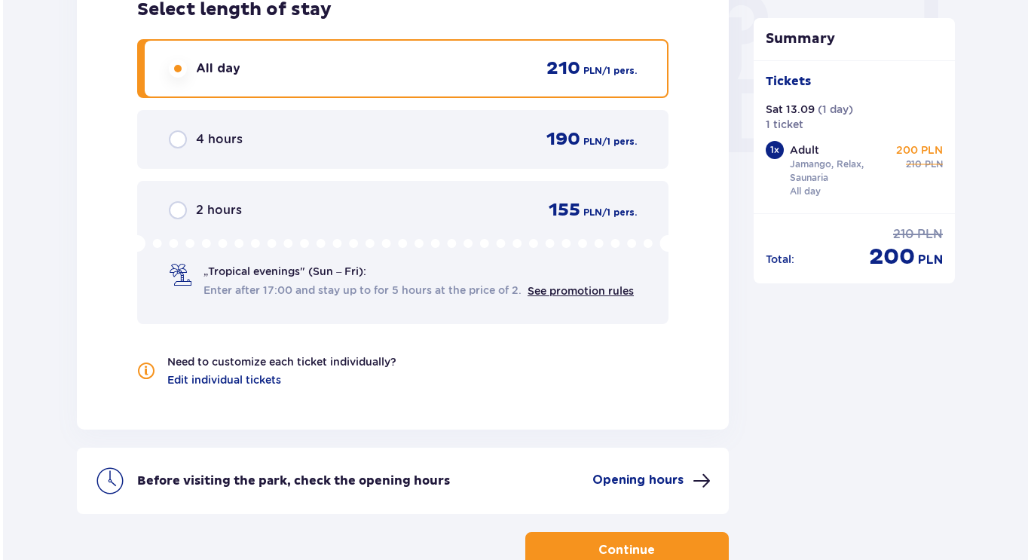
scroll to position [1540, 0]
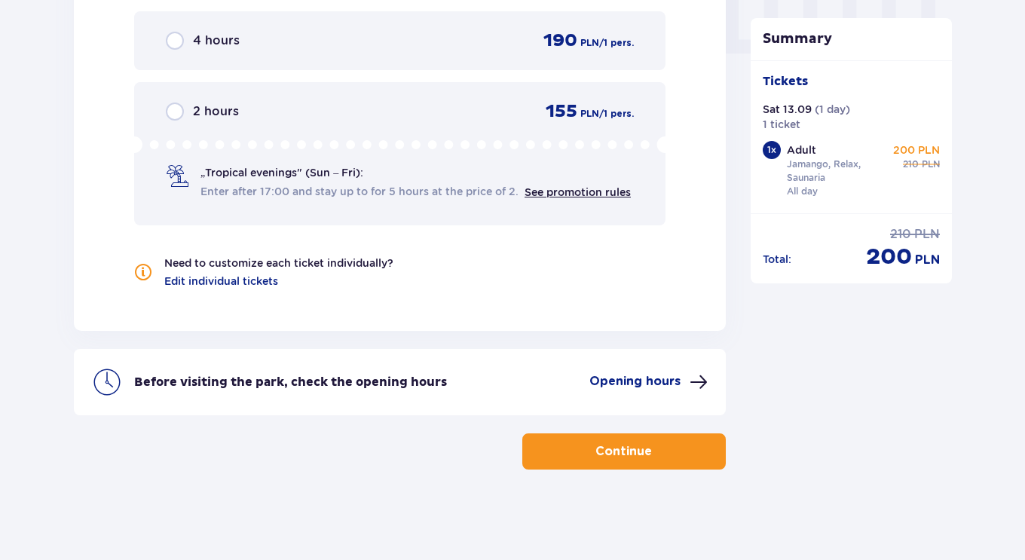
click at [645, 381] on p "Opening hours" at bounding box center [634, 381] width 91 height 17
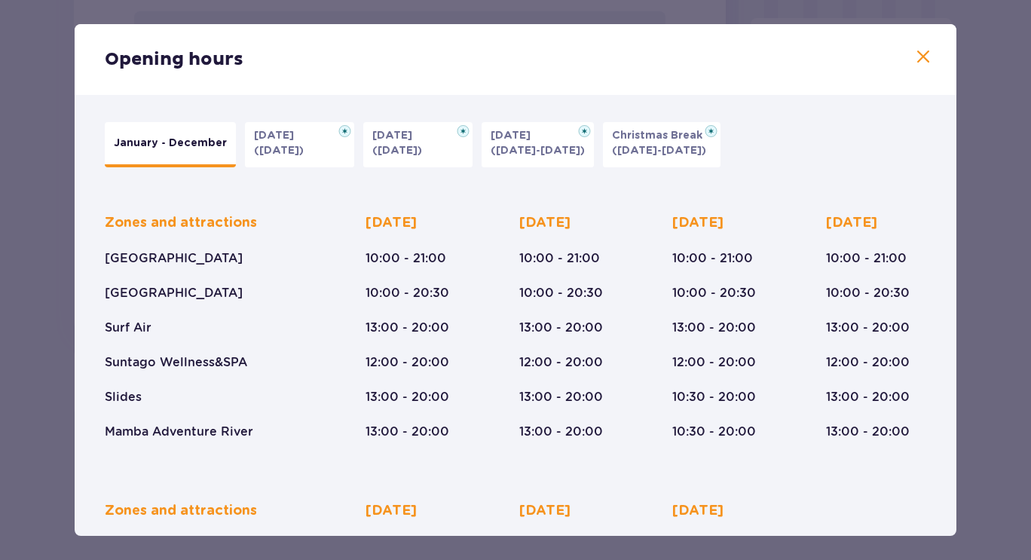
click at [917, 51] on span at bounding box center [923, 57] width 18 height 18
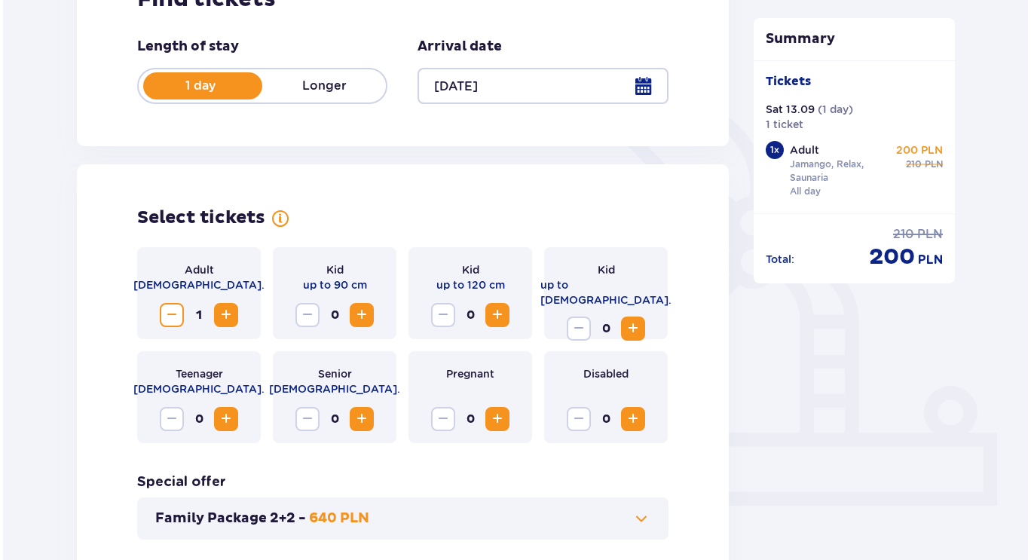
scroll to position [272, 0]
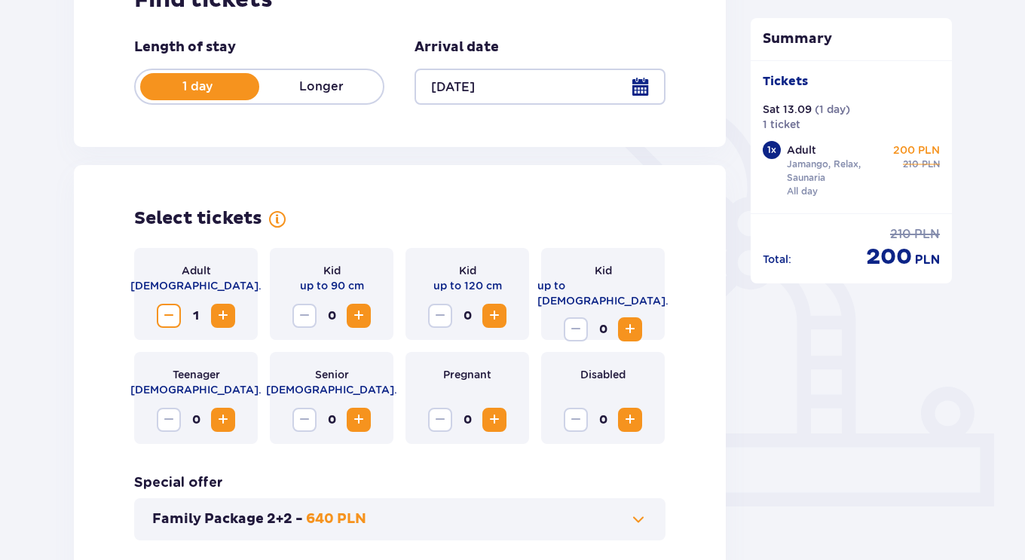
click at [641, 87] on div at bounding box center [540, 87] width 250 height 36
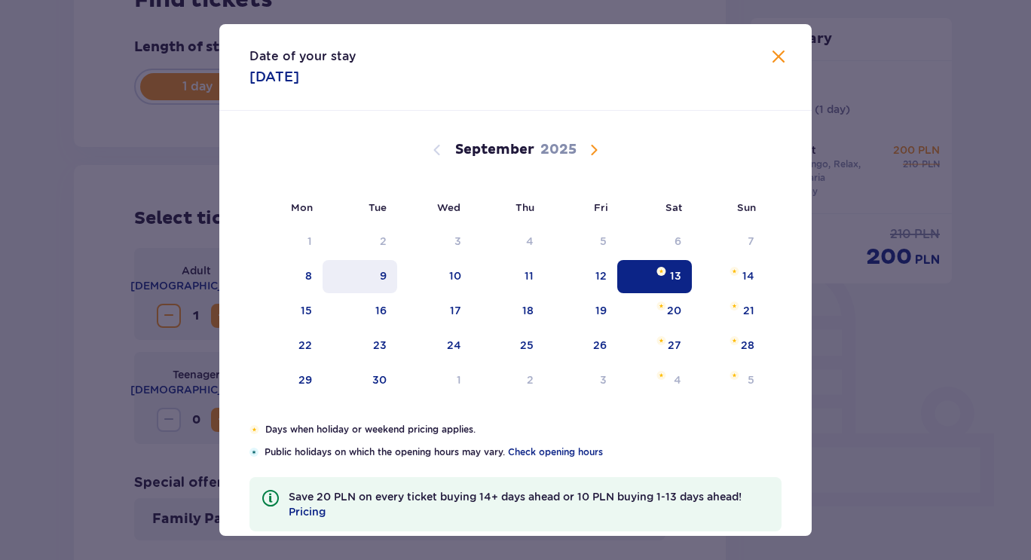
click at [371, 280] on div "9" at bounding box center [360, 276] width 75 height 33
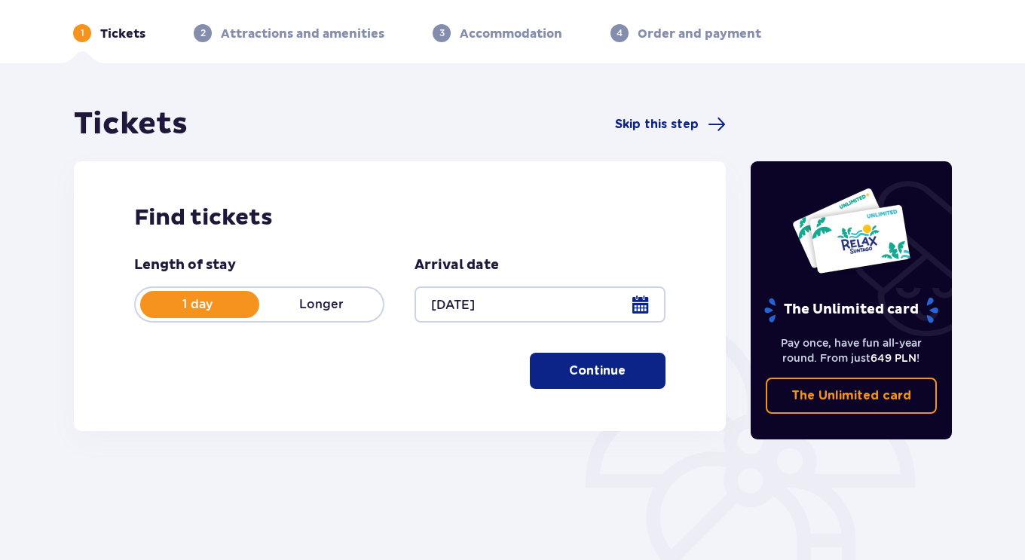
scroll to position [195, 0]
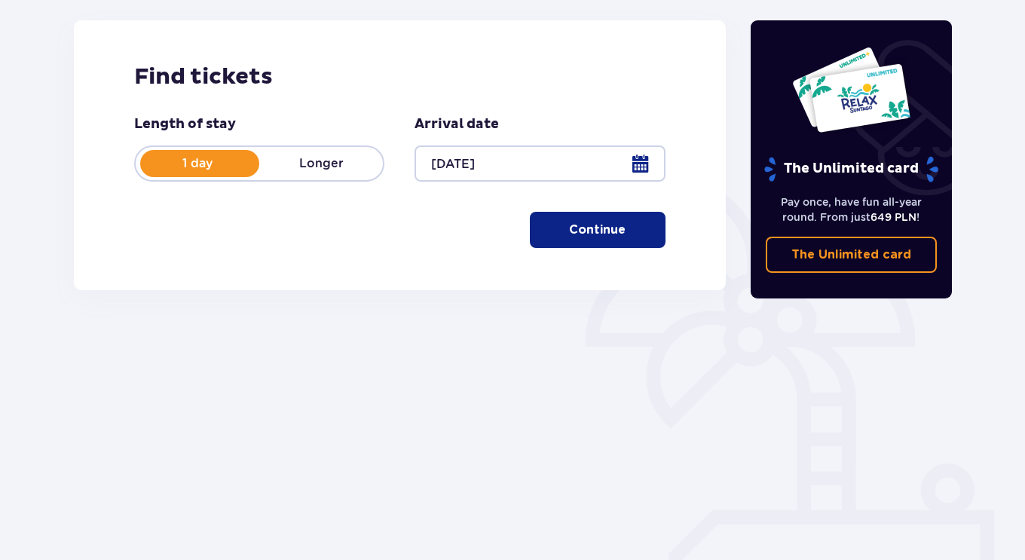
click at [589, 237] on p "Continue" at bounding box center [597, 230] width 57 height 17
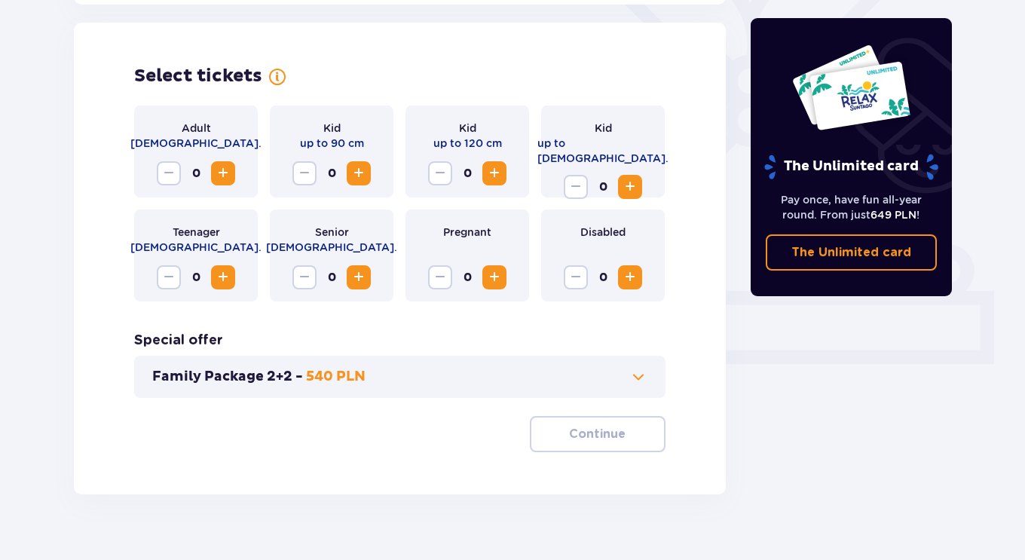
scroll to position [419, 0]
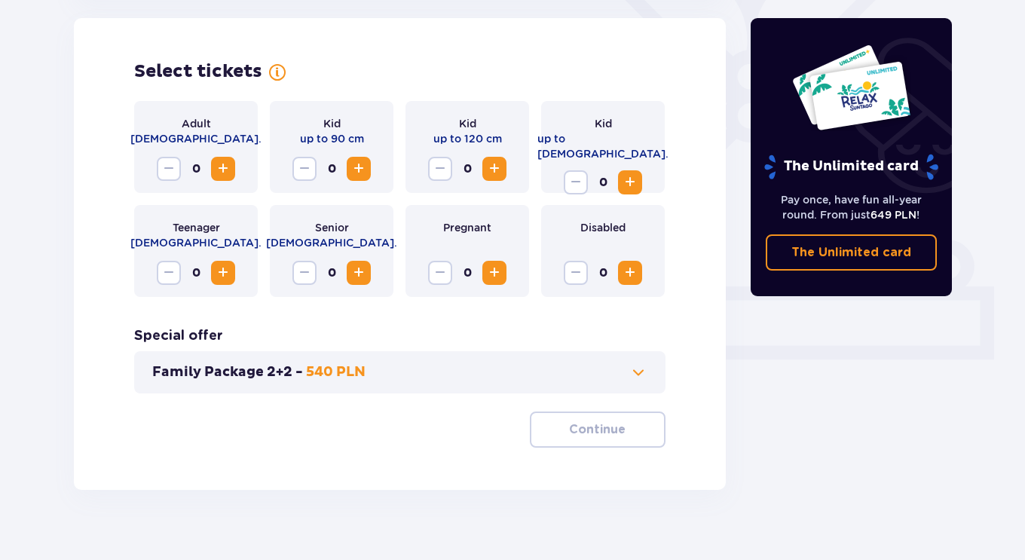
click at [213, 169] on button "Increase" at bounding box center [223, 169] width 24 height 24
click at [630, 443] on button "Continue" at bounding box center [598, 430] width 136 height 36
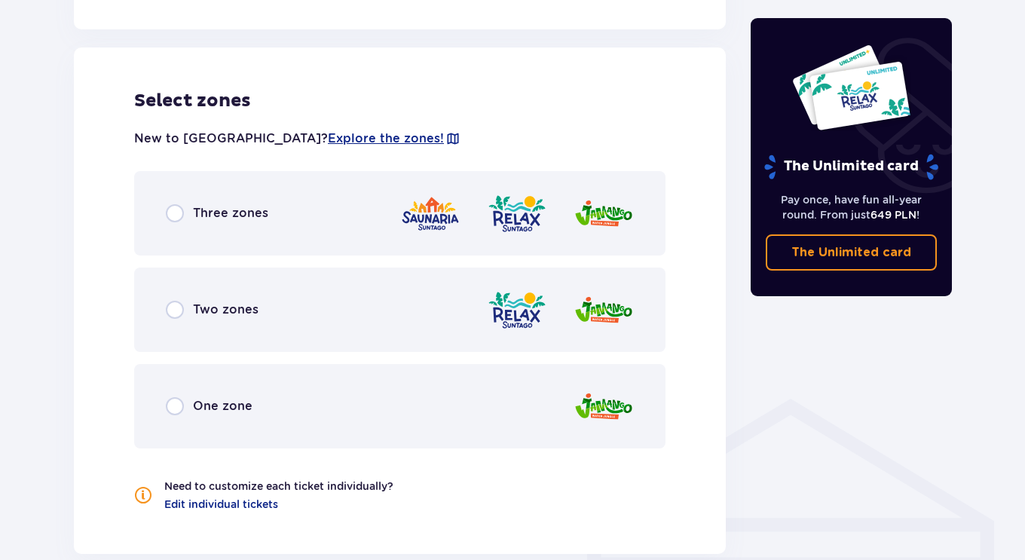
scroll to position [837, 0]
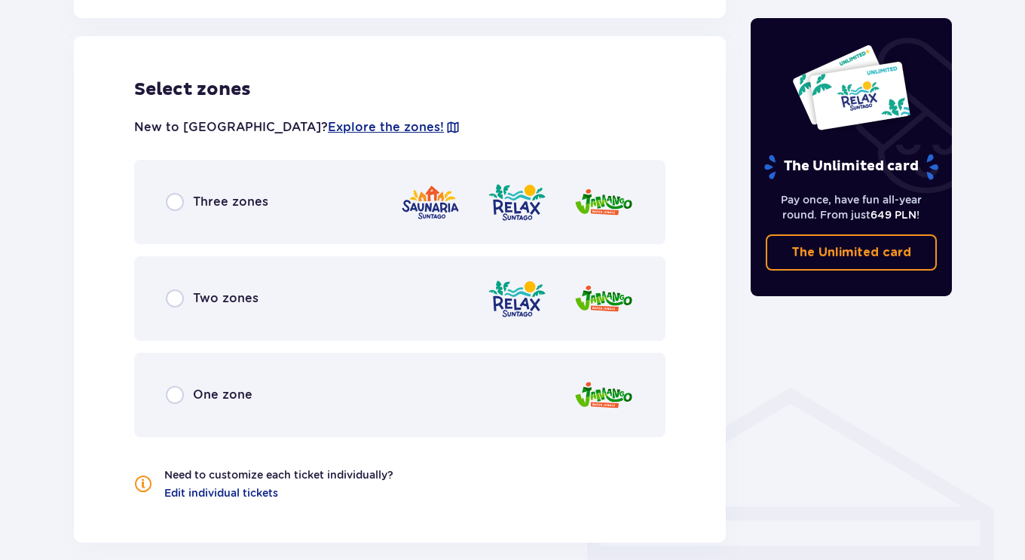
click at [345, 189] on div "Three zones" at bounding box center [399, 202] width 531 height 84
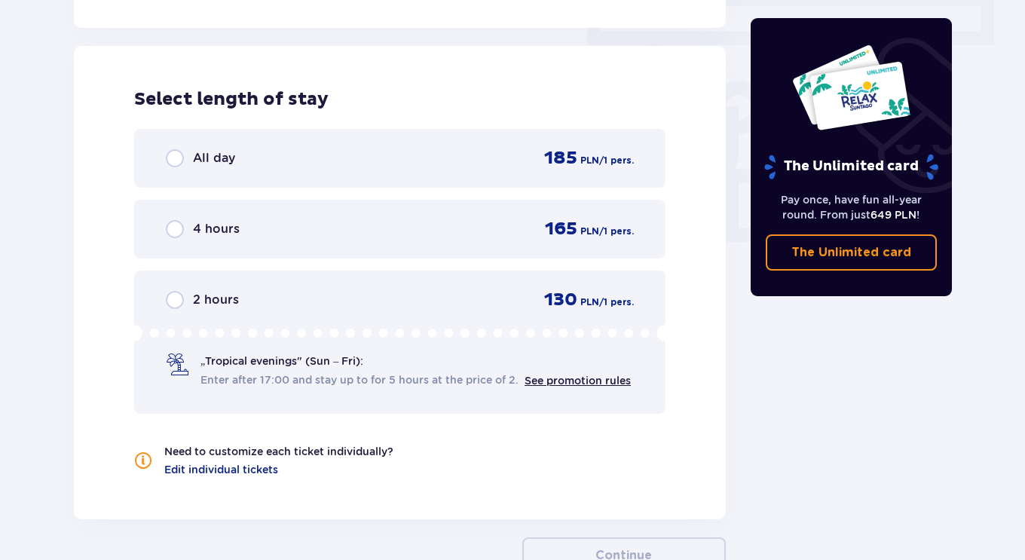
scroll to position [1361, 0]
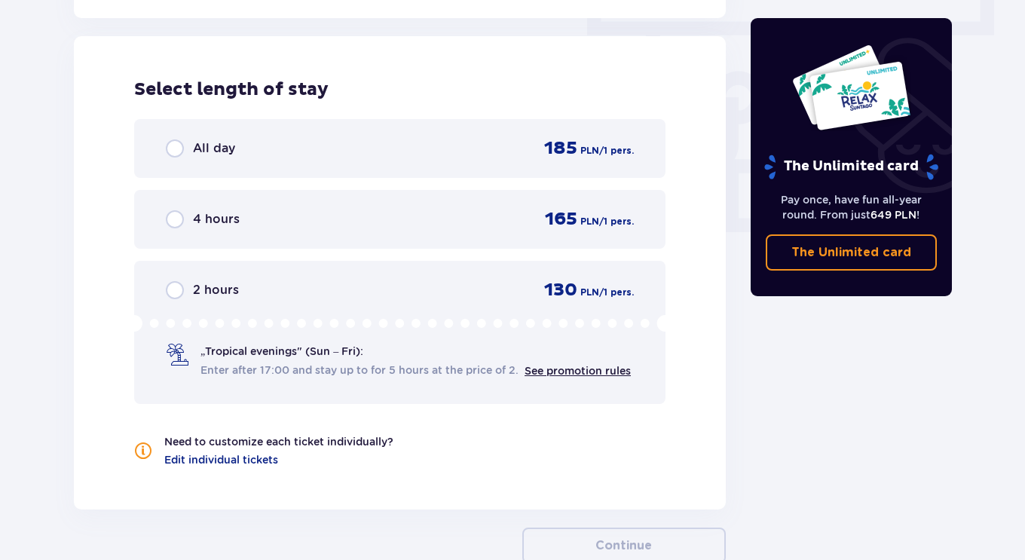
click at [359, 154] on div "All day 185 PLN / 1 pers." at bounding box center [400, 148] width 468 height 23
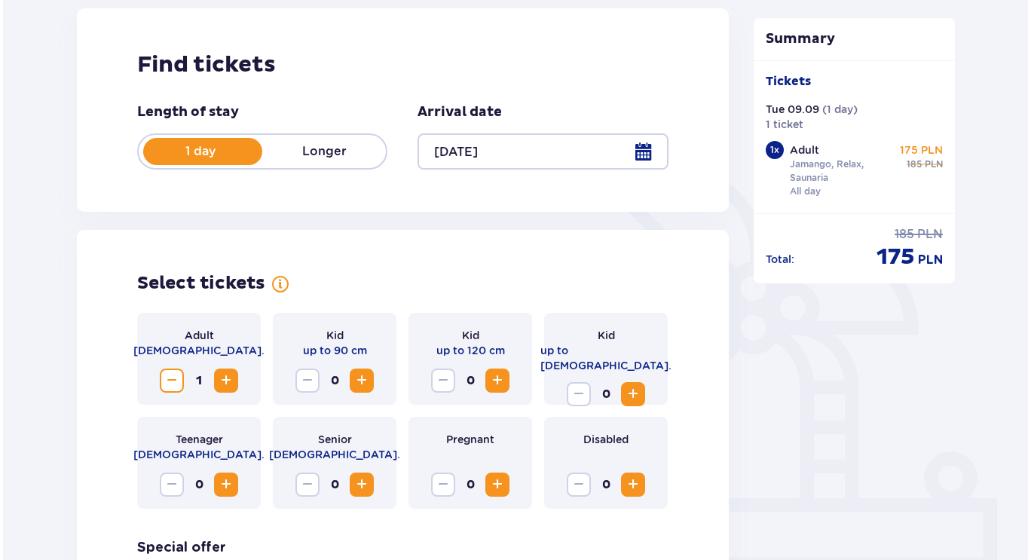
scroll to position [205, 0]
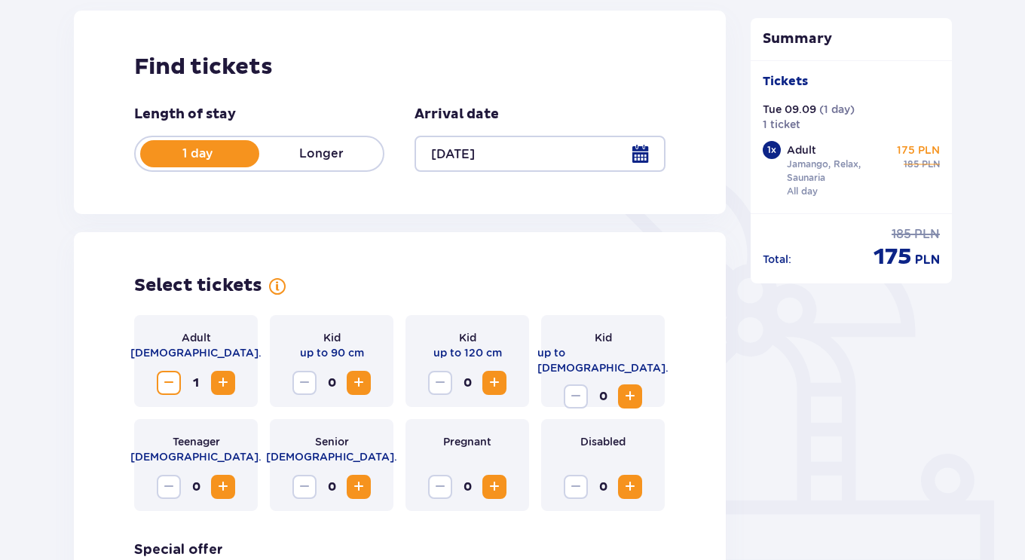
click at [640, 155] on div at bounding box center [540, 154] width 250 height 36
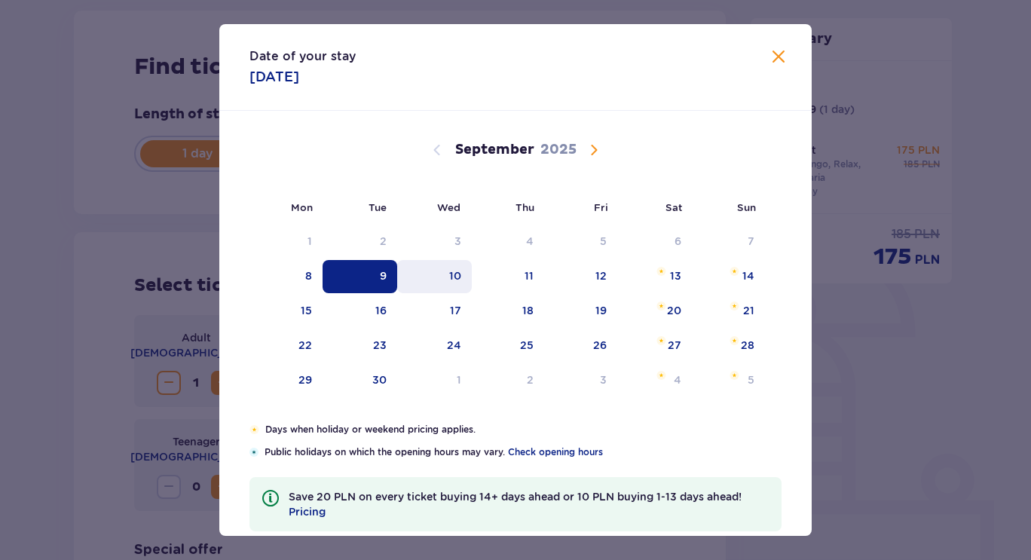
click at [449, 275] on div "10" at bounding box center [455, 275] width 12 height 15
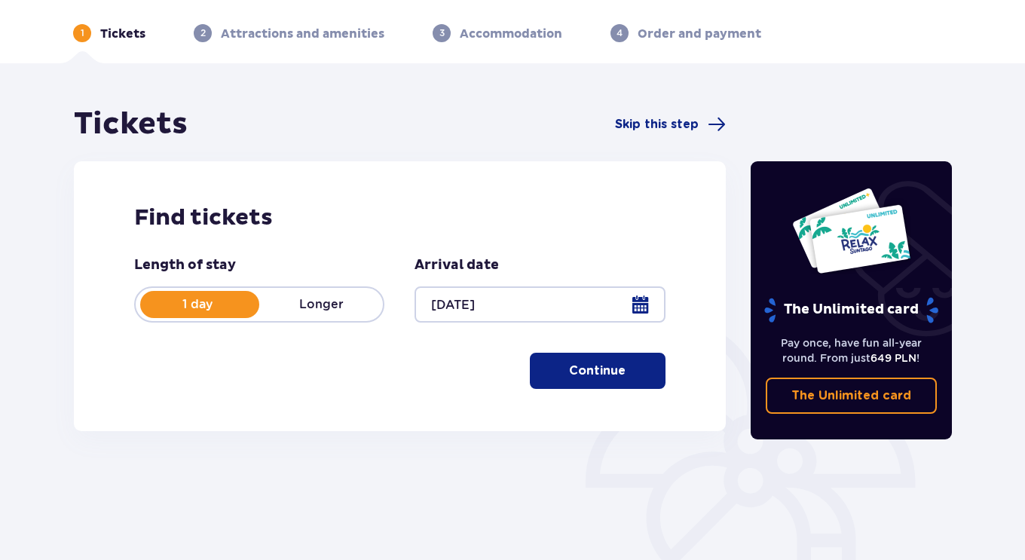
scroll to position [195, 0]
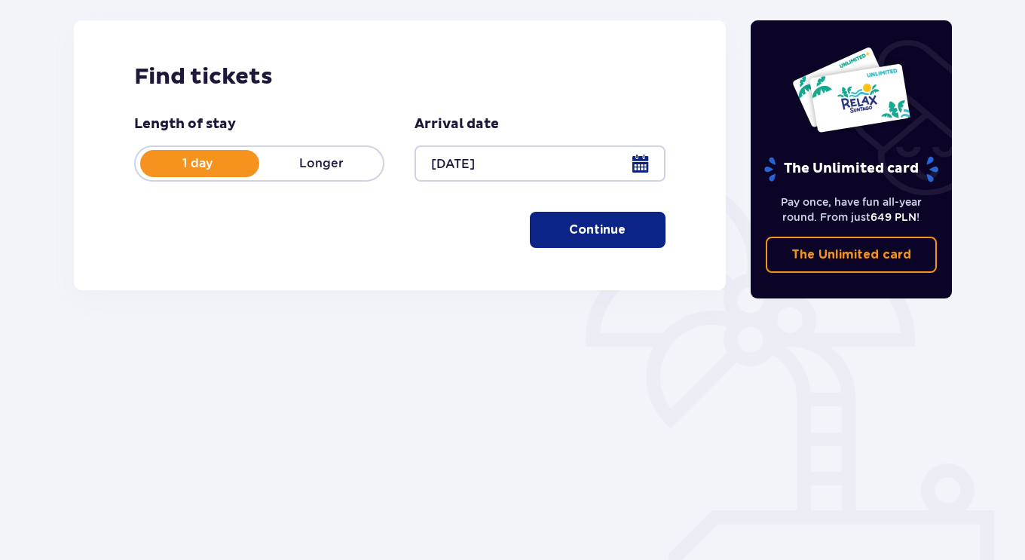
click at [640, 171] on div at bounding box center [540, 163] width 250 height 36
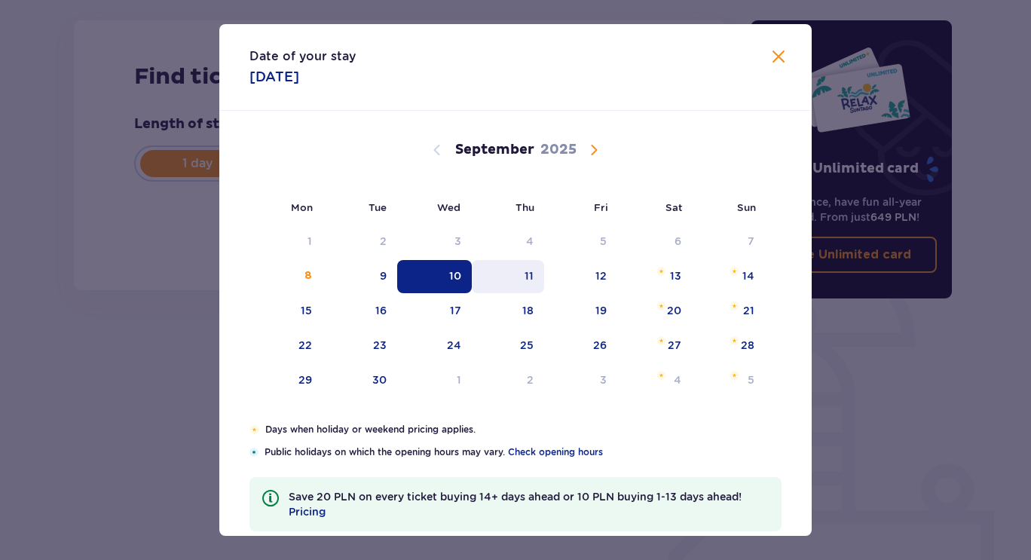
click at [518, 273] on div "11" at bounding box center [508, 276] width 73 height 33
type input "11.09.25"
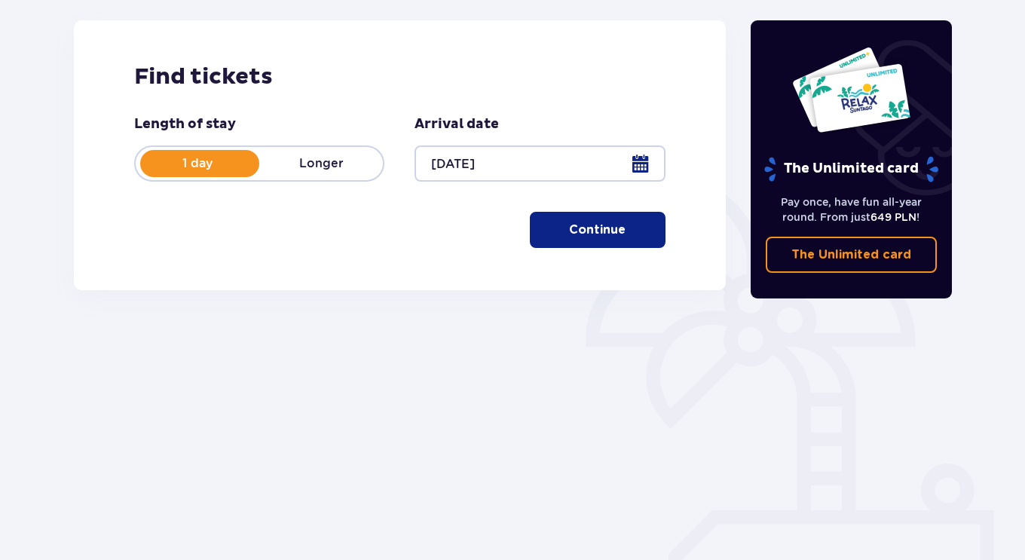
click at [569, 236] on p "Continue" at bounding box center [597, 230] width 57 height 17
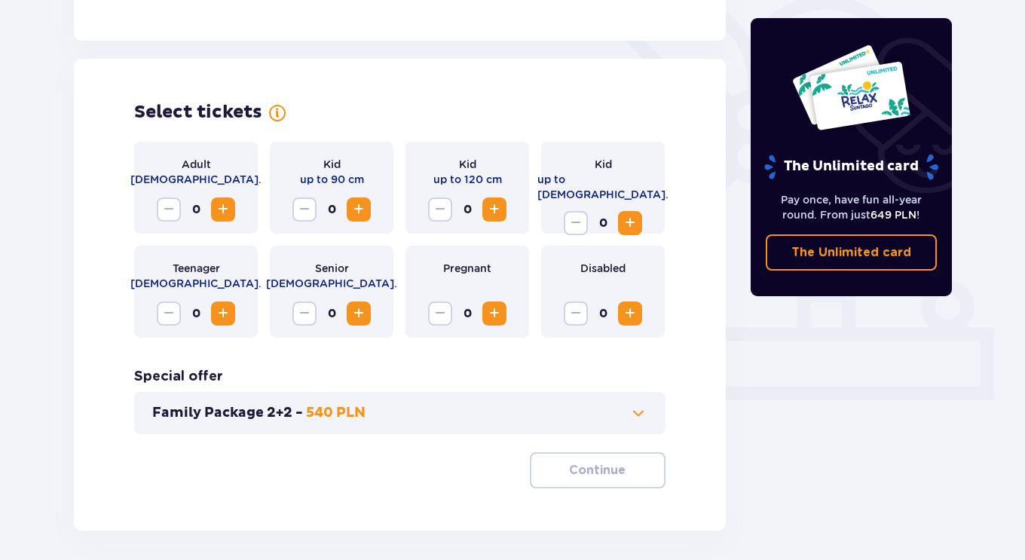
scroll to position [419, 0]
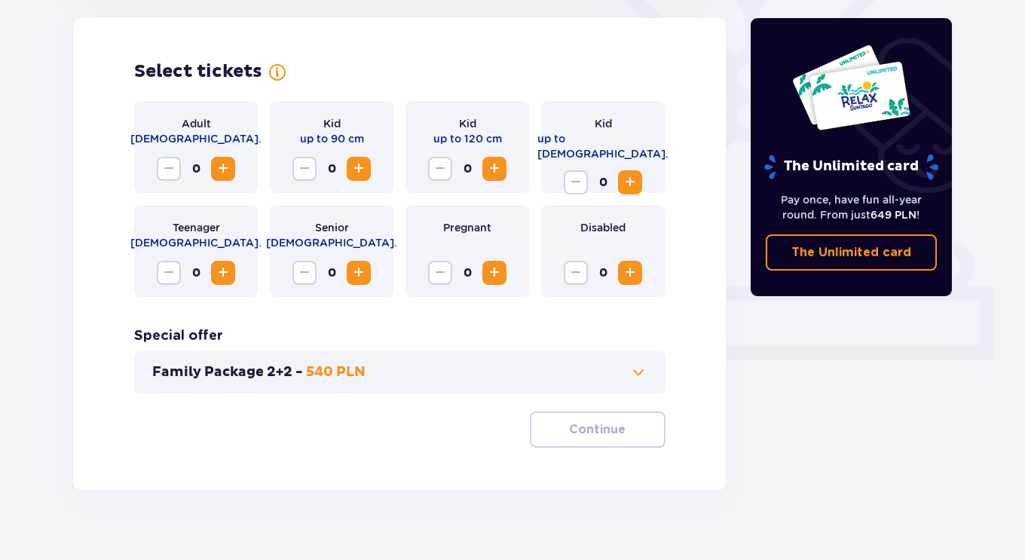
click at [223, 166] on span "Increase" at bounding box center [223, 169] width 18 height 18
click at [589, 418] on button "Continue" at bounding box center [598, 430] width 136 height 36
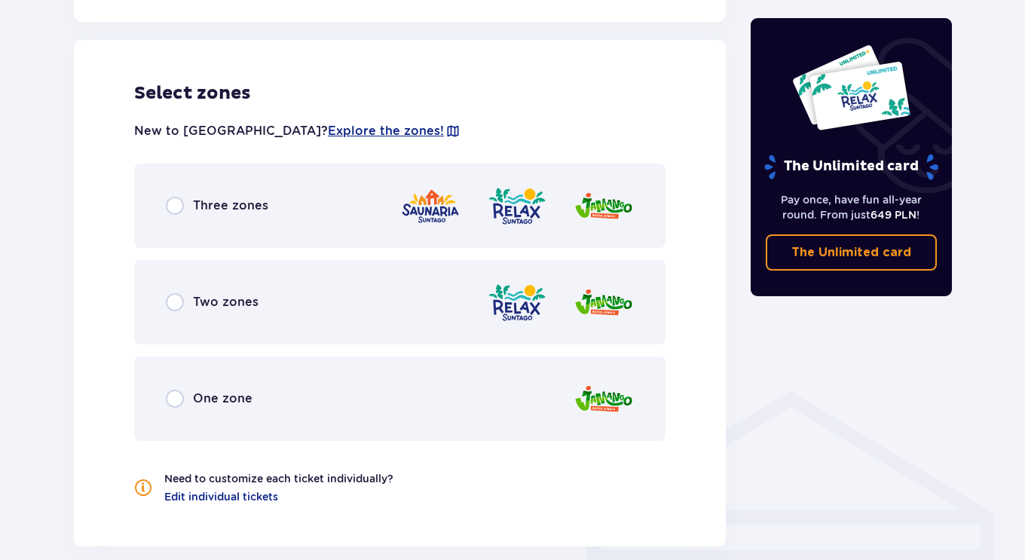
scroll to position [837, 0]
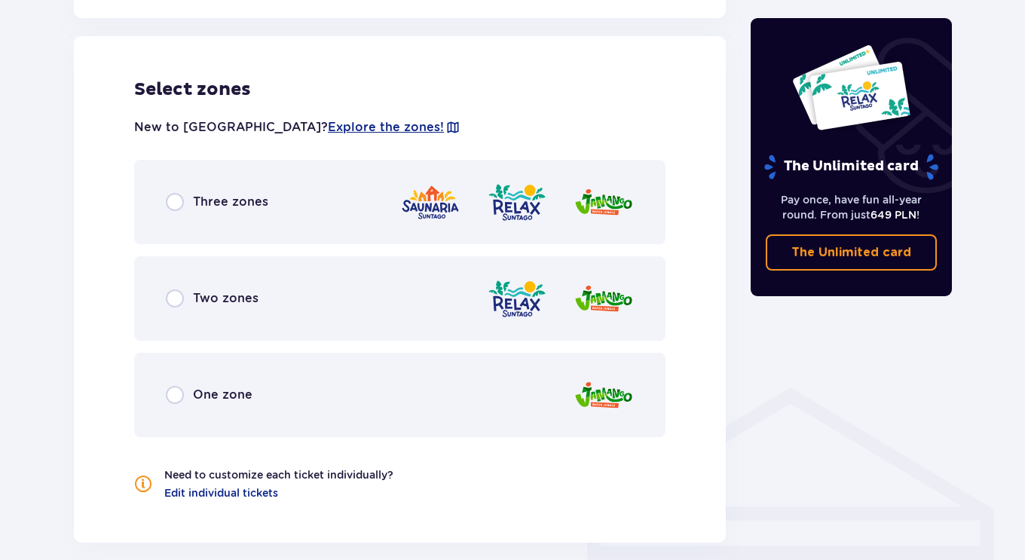
click at [282, 166] on div "Three zones" at bounding box center [399, 202] width 531 height 84
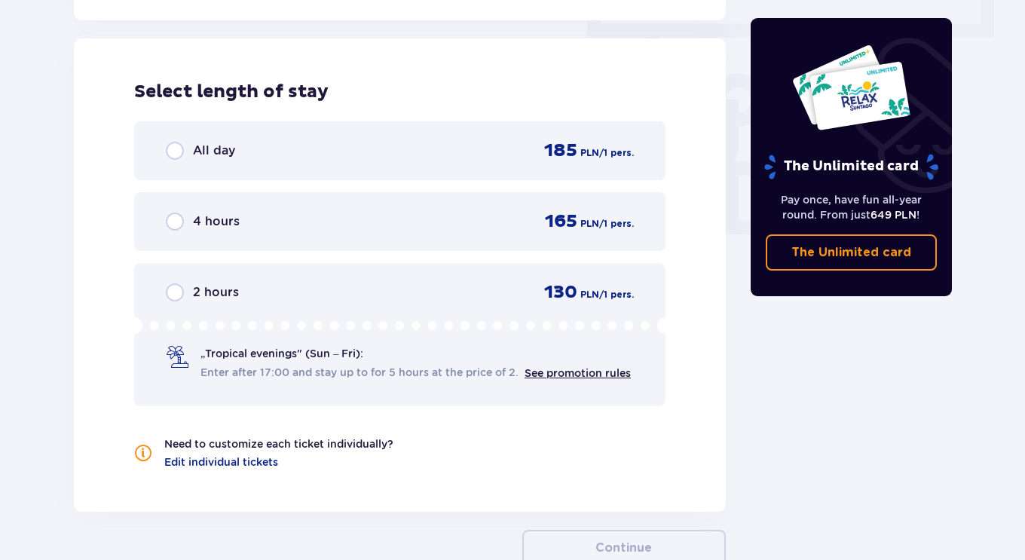
scroll to position [1361, 0]
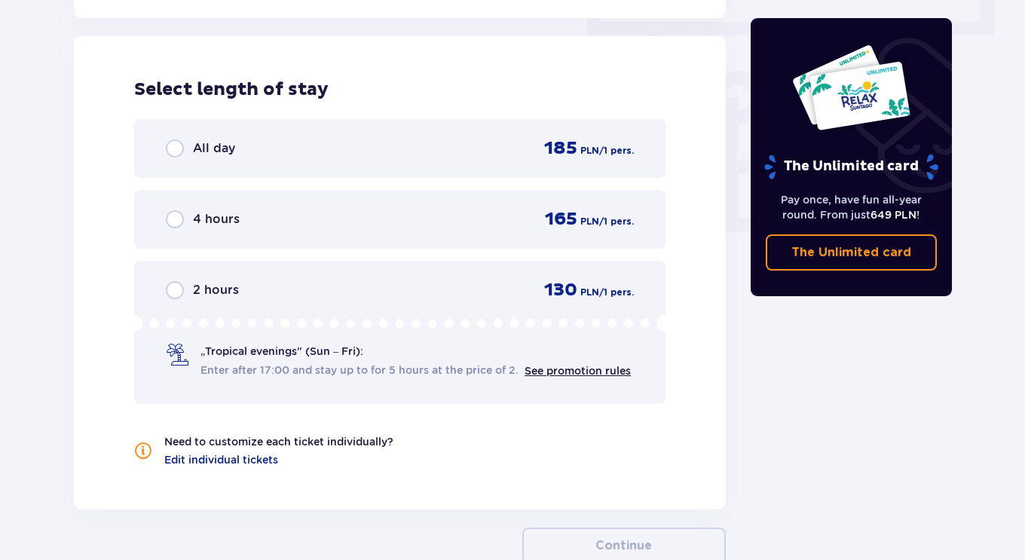
click at [382, 145] on div "All day 185 PLN / 1 pers." at bounding box center [400, 148] width 468 height 23
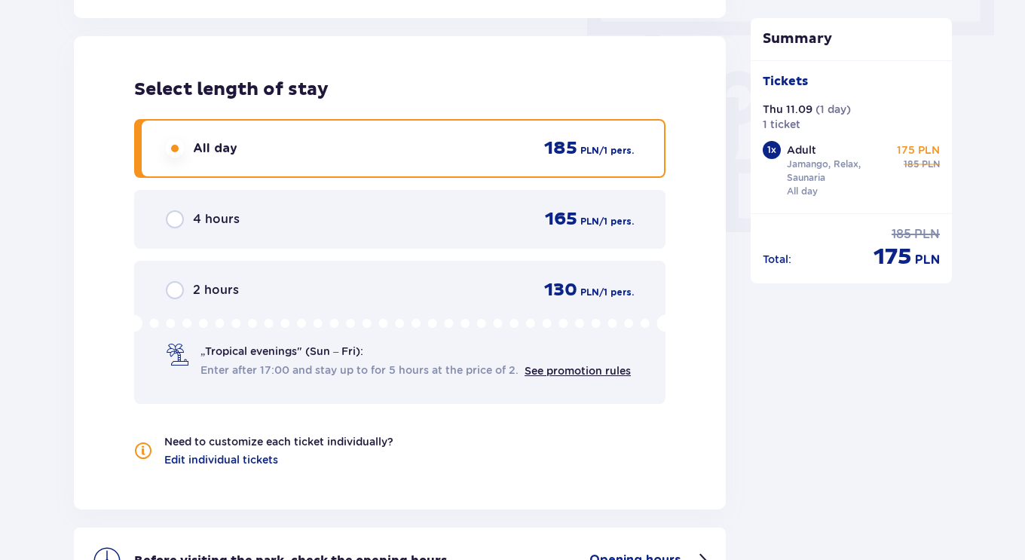
scroll to position [1540, 0]
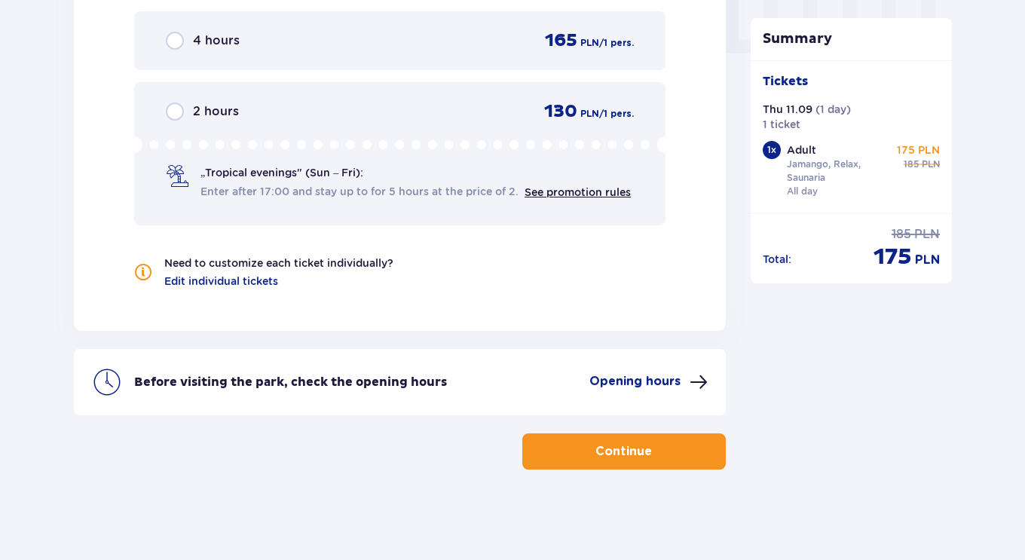
click at [618, 440] on button "Continue" at bounding box center [624, 451] width 204 height 36
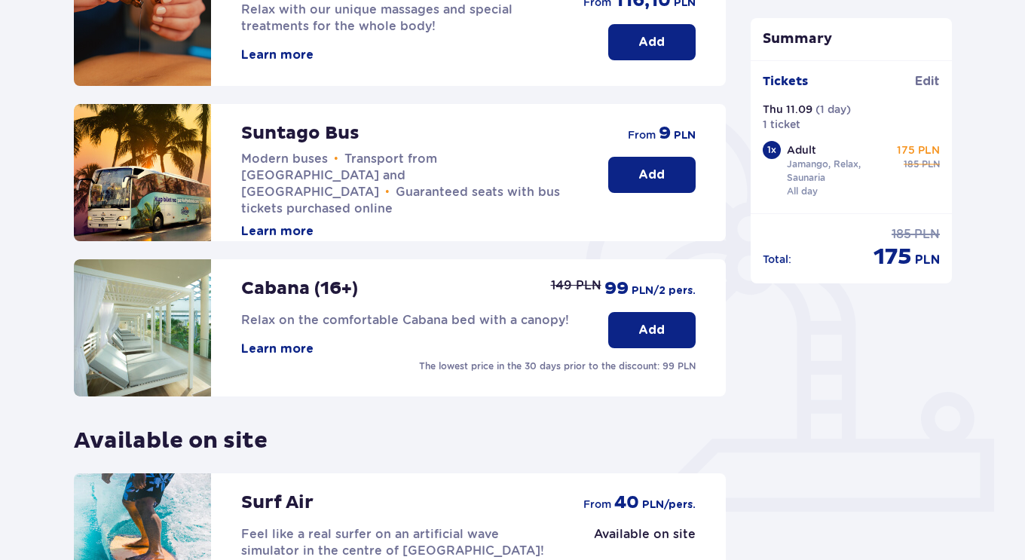
scroll to position [272, 0]
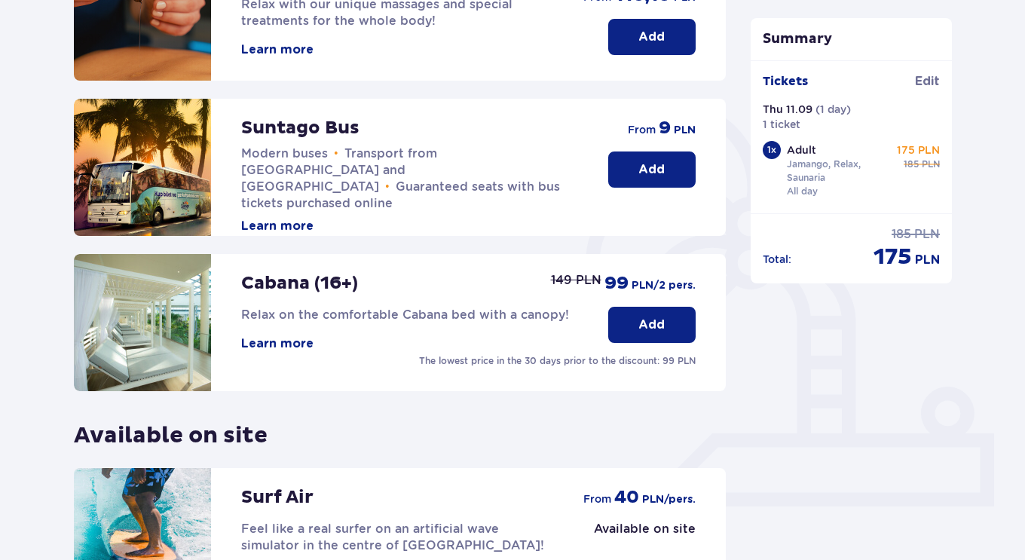
click at [633, 158] on button "Add" at bounding box center [651, 170] width 87 height 36
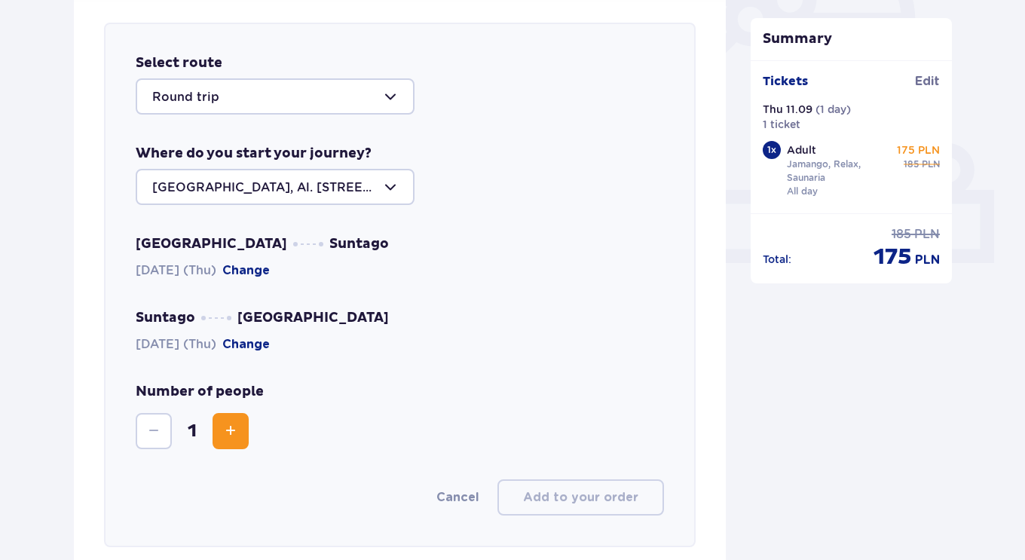
scroll to position [520, 0]
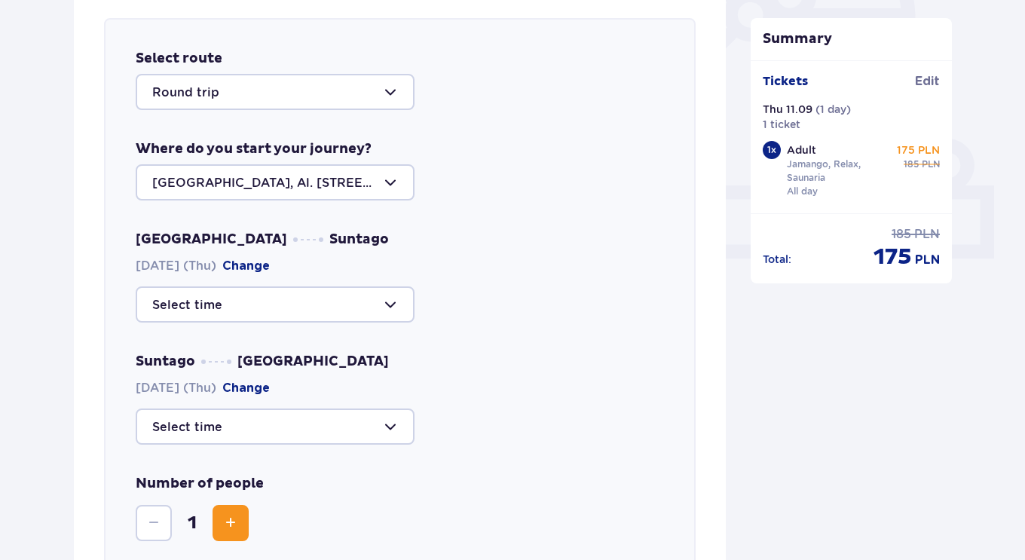
click at [313, 305] on div at bounding box center [275, 304] width 279 height 36
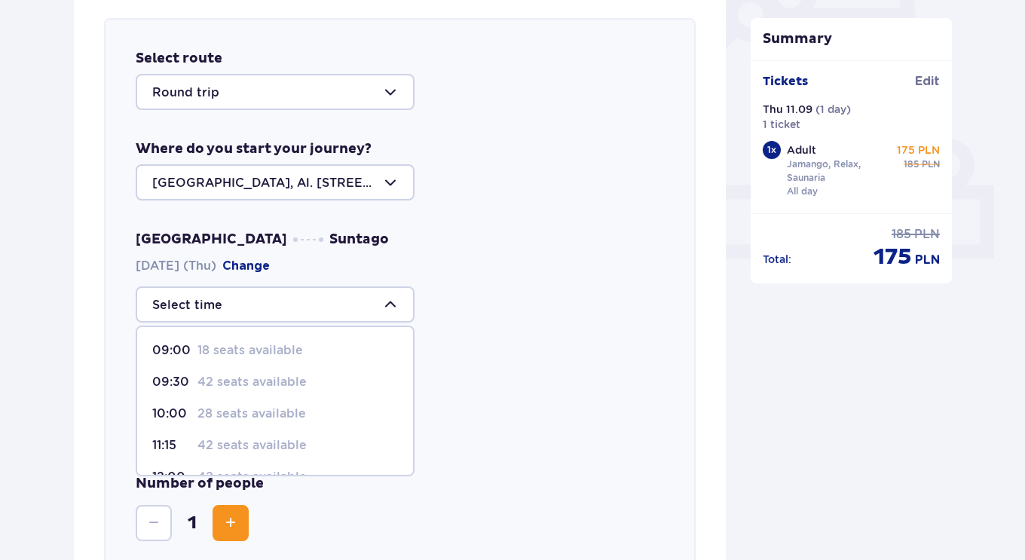
click at [321, 356] on div "09:00 18 seats available" at bounding box center [275, 350] width 246 height 17
type input "09:00"
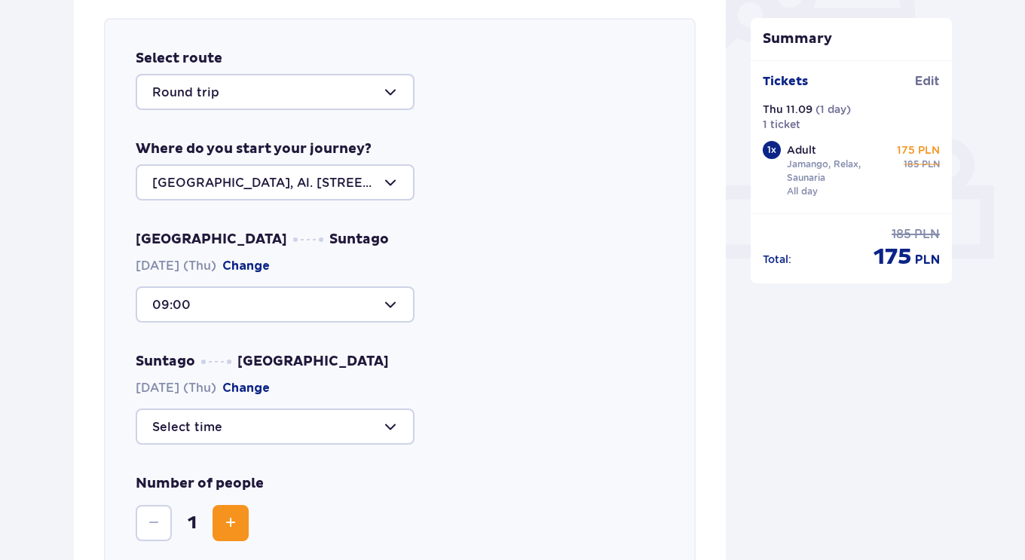
click at [361, 421] on div at bounding box center [275, 427] width 279 height 36
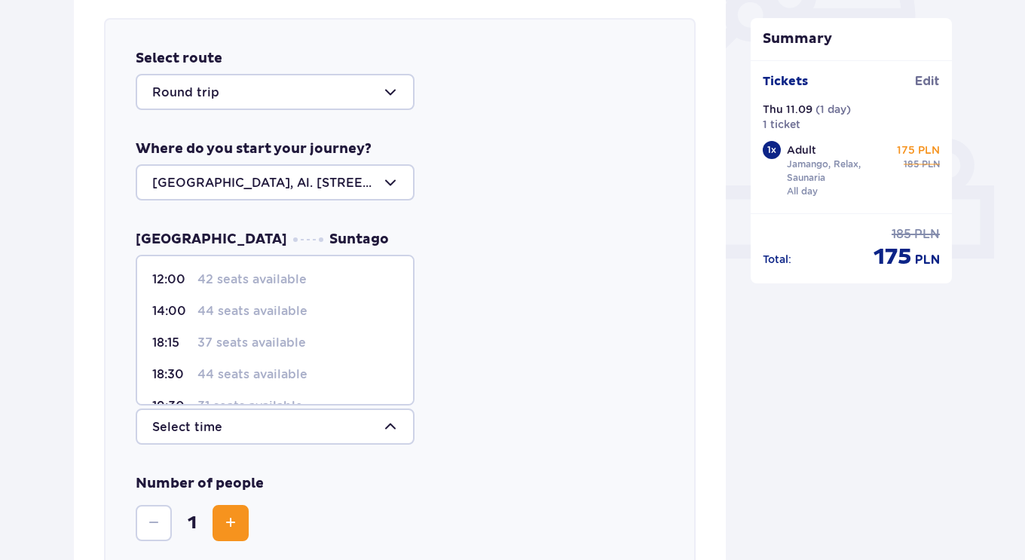
scroll to position [89, 0]
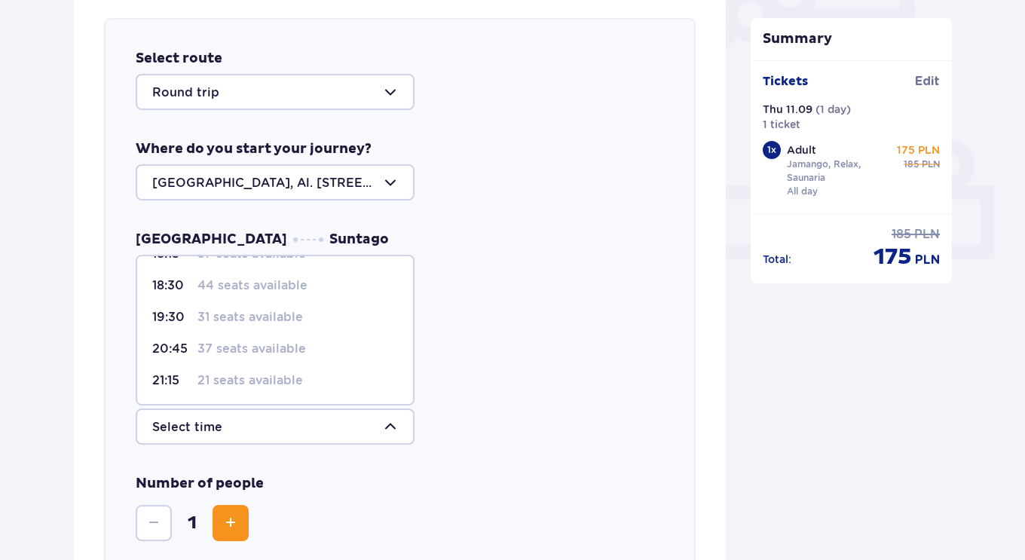
click at [243, 377] on p "21 seats available" at bounding box center [250, 380] width 106 height 17
type input "21:15"
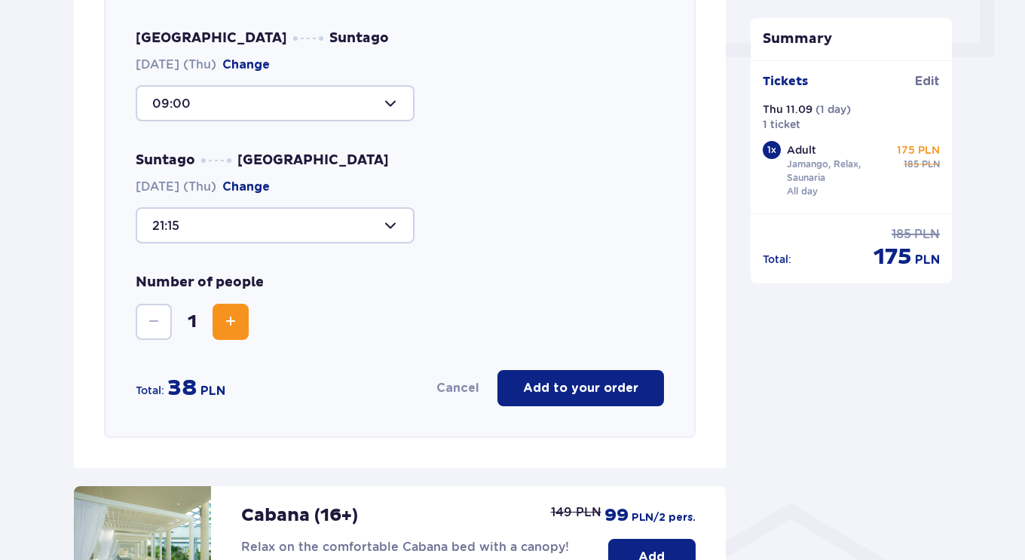
scroll to position [722, 0]
click at [548, 393] on p "Add to your order" at bounding box center [580, 387] width 115 height 17
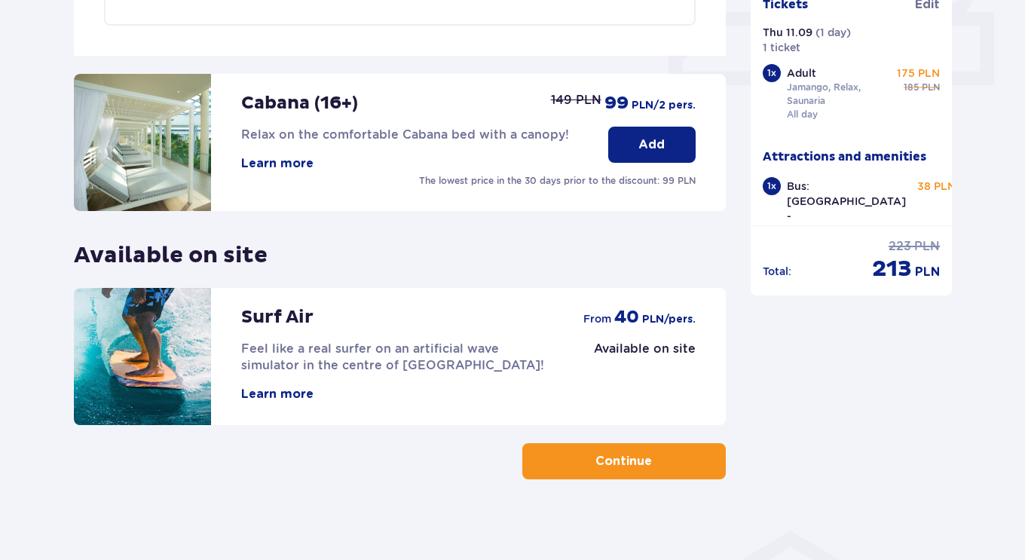
scroll to position [703, 0]
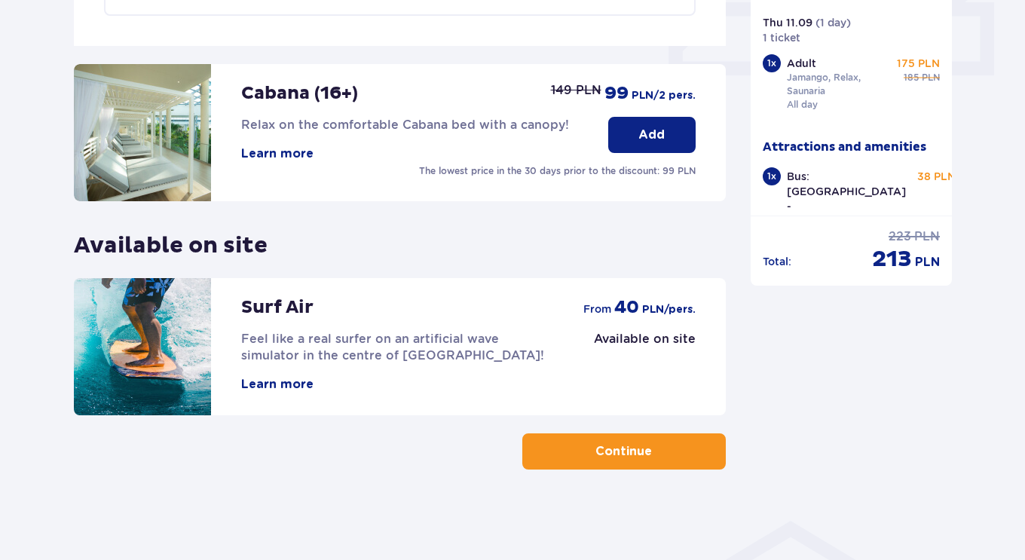
click at [620, 447] on p "Continue" at bounding box center [623, 451] width 57 height 17
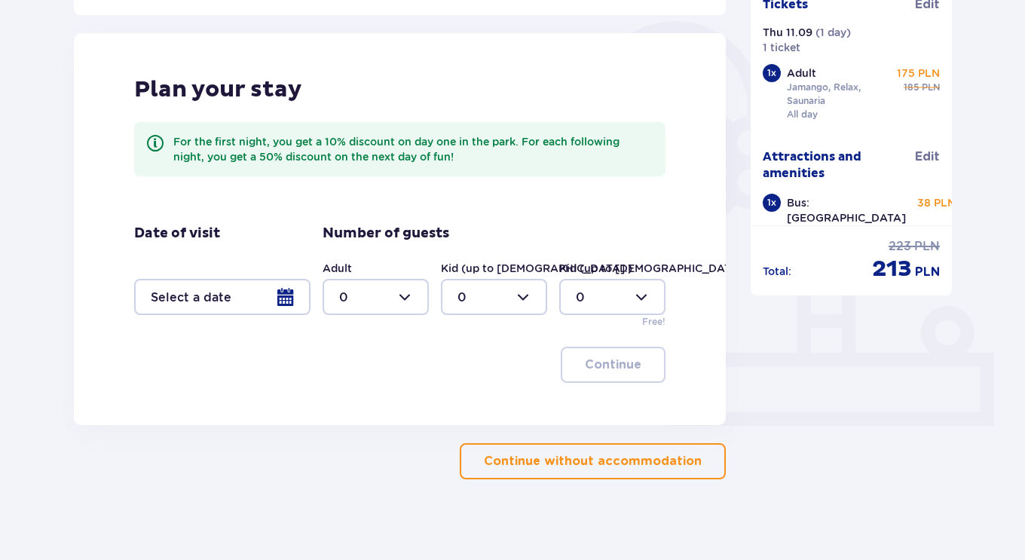
scroll to position [314, 0]
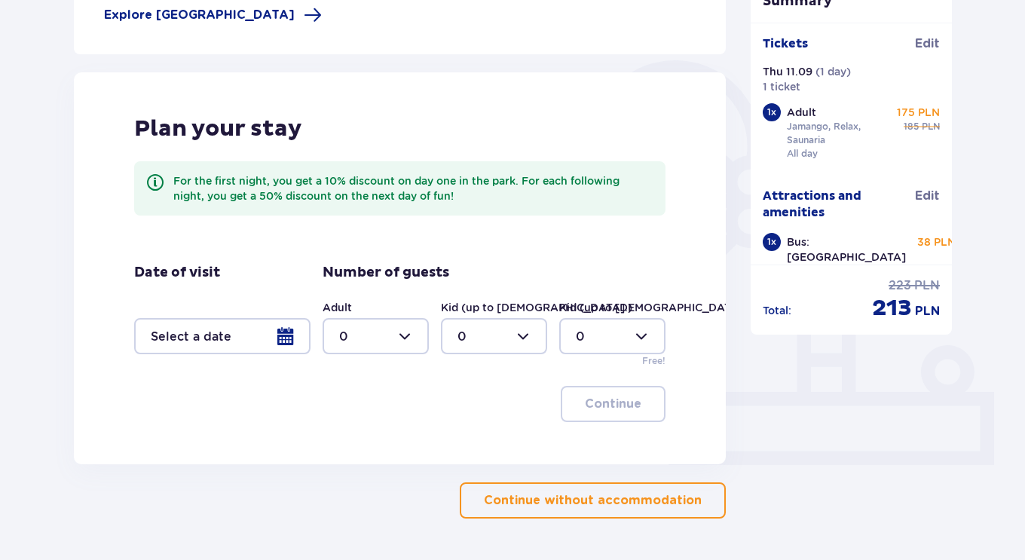
click at [658, 497] on p "Continue without accommodation" at bounding box center [593, 500] width 218 height 17
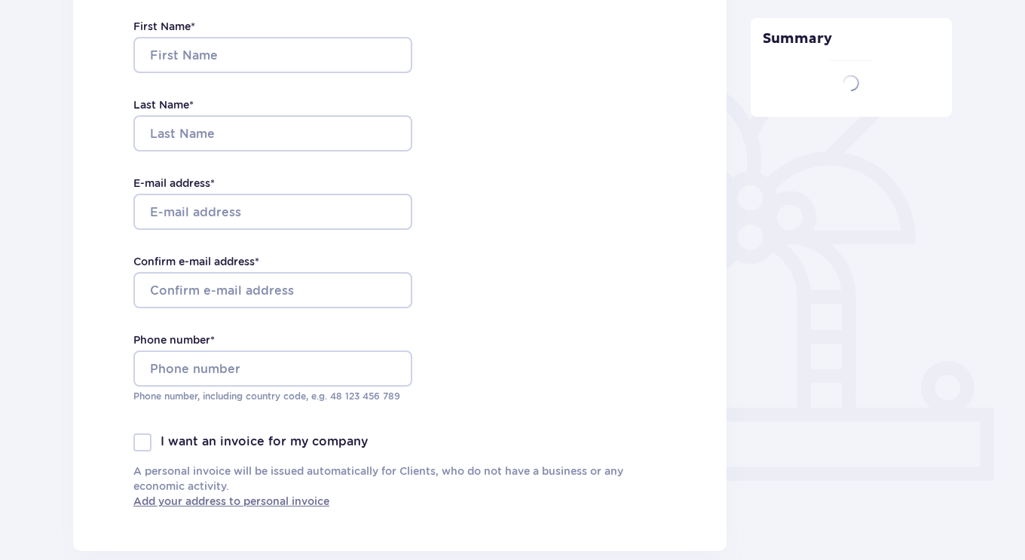
type input "Cesar"
type input "Mora Bowen"
type input "cesarmorabowen@gmail.com"
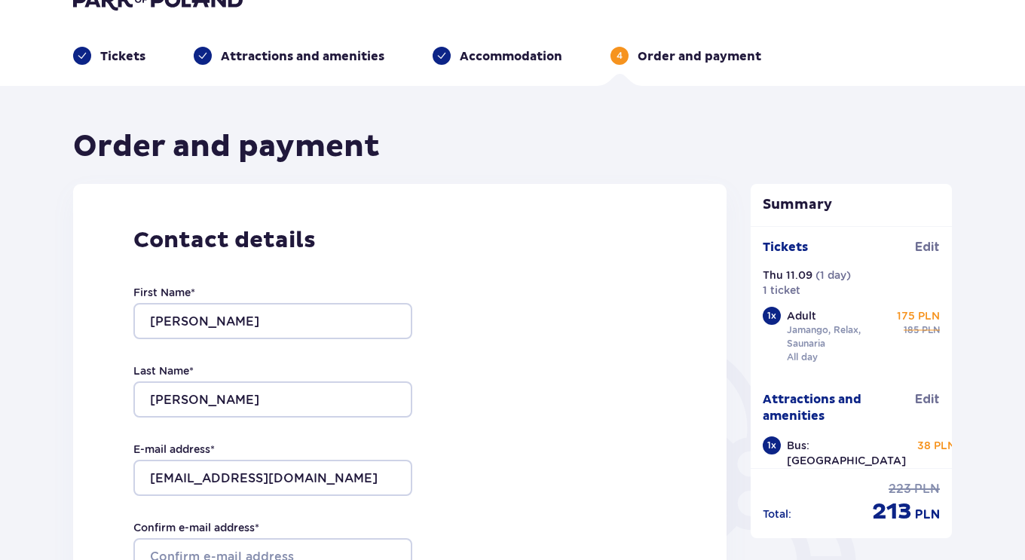
click at [688, 268] on div "Contact details First Name * Cesar Last Name * Mora Bowen E-mail address * cesa…" at bounding box center [399, 500] width 653 height 633
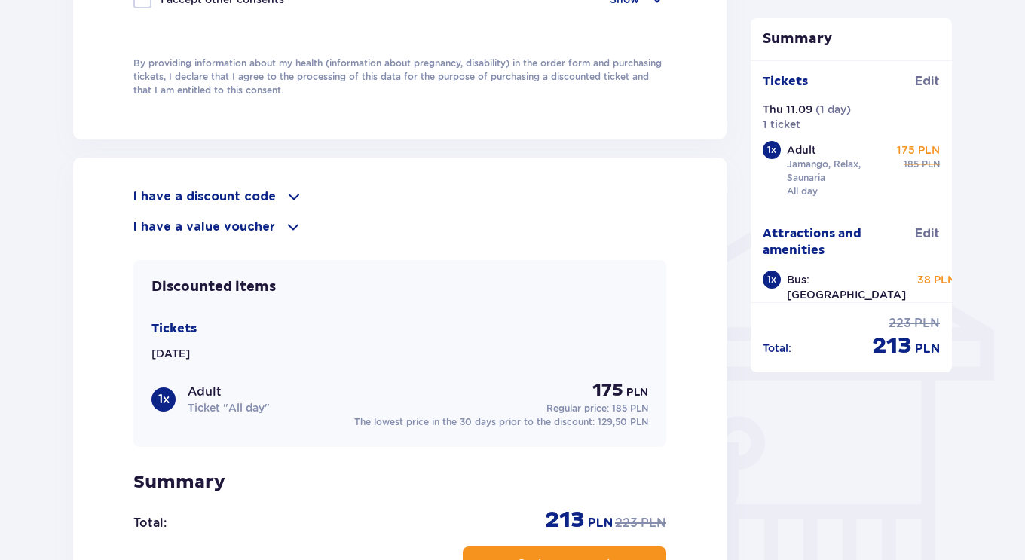
scroll to position [1017, 0]
click at [286, 199] on span at bounding box center [294, 196] width 18 height 18
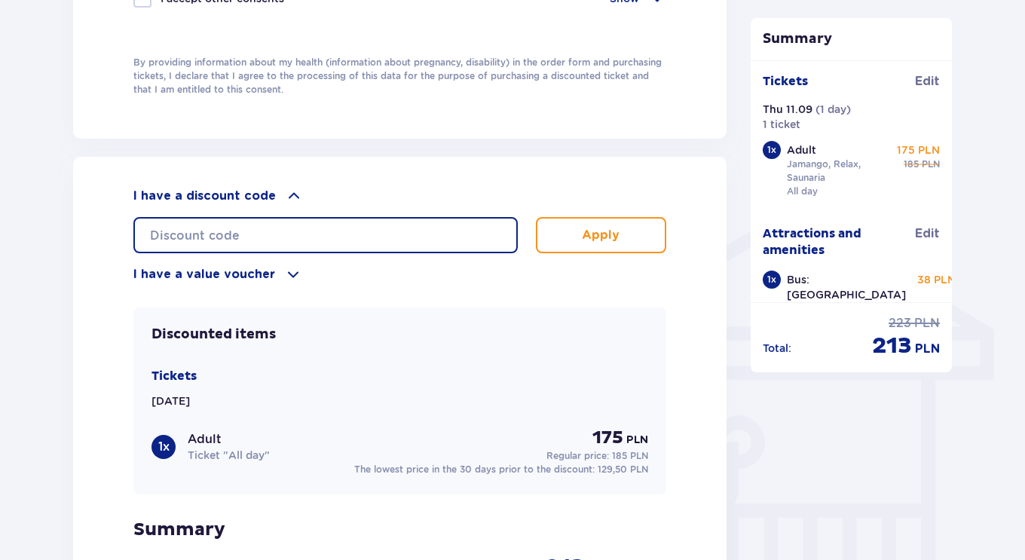
click at [226, 228] on input "text" at bounding box center [325, 235] width 384 height 36
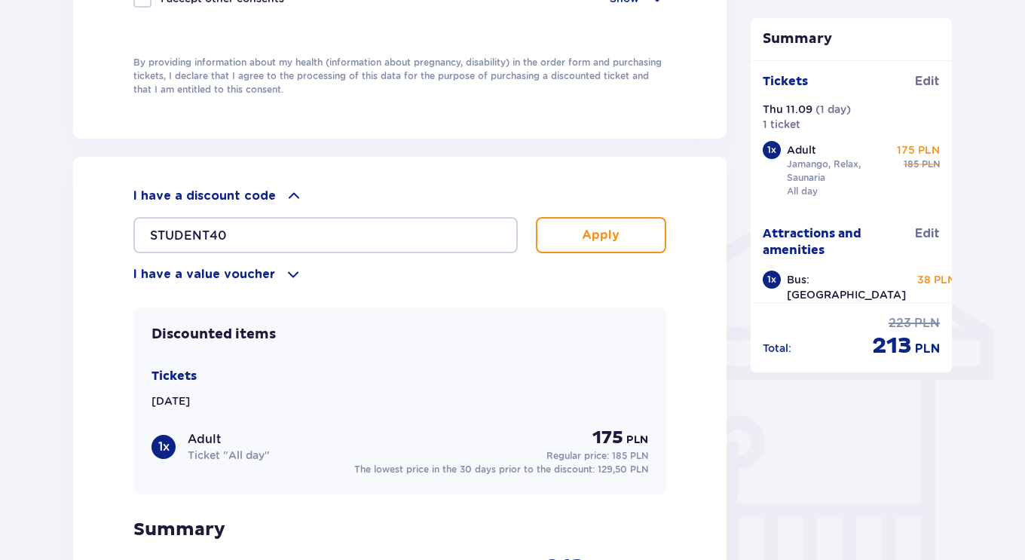
click at [557, 227] on button "Apply" at bounding box center [601, 235] width 130 height 36
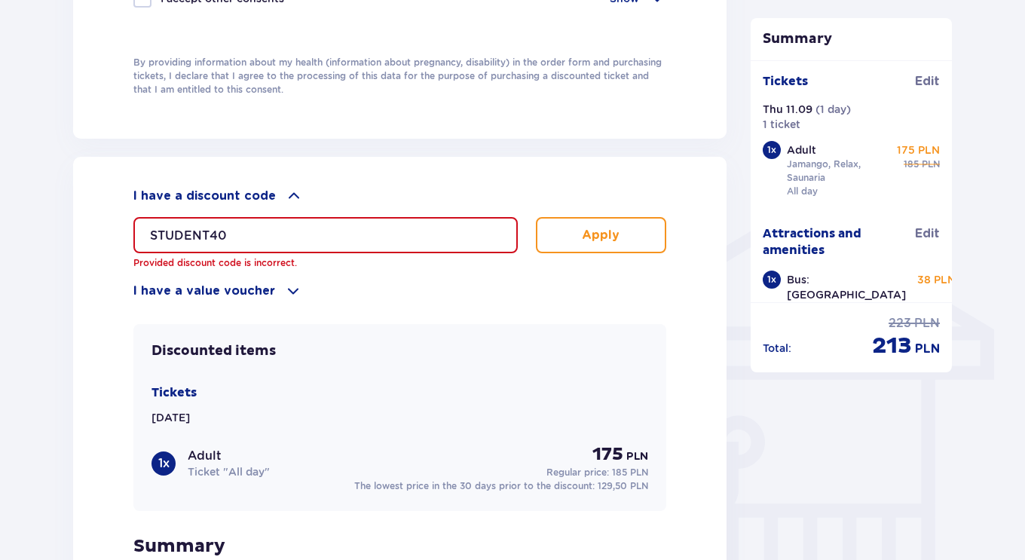
click at [321, 217] on input "STUDENT40" at bounding box center [325, 235] width 384 height 36
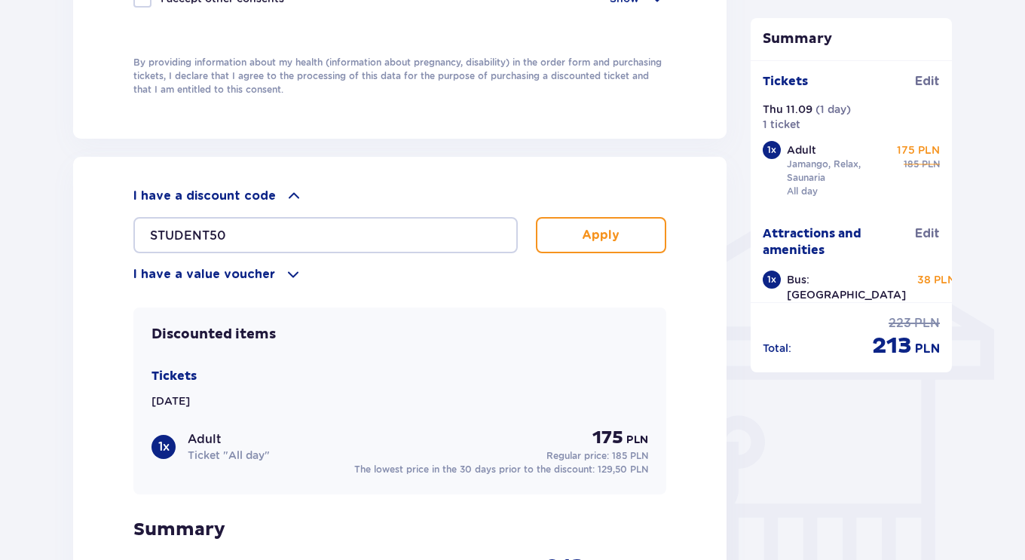
click at [570, 229] on button "Apply" at bounding box center [601, 235] width 130 height 36
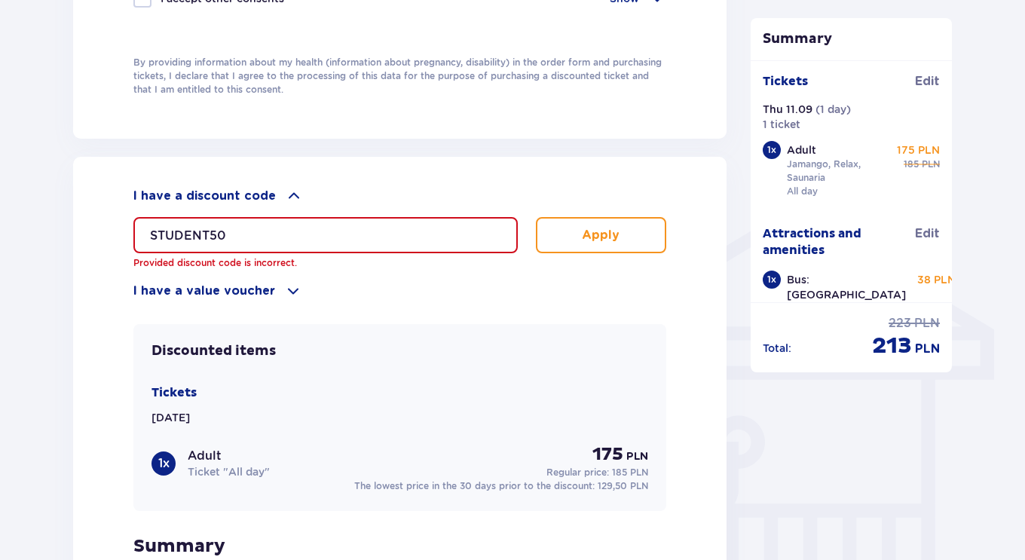
click at [359, 239] on input "STUDENT50" at bounding box center [325, 235] width 384 height 36
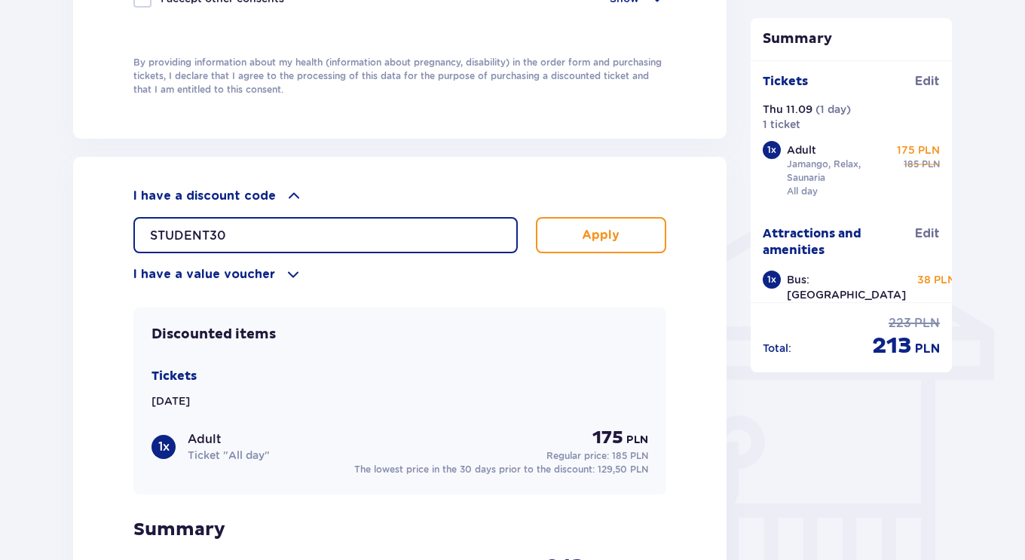
type input "STUDENT30"
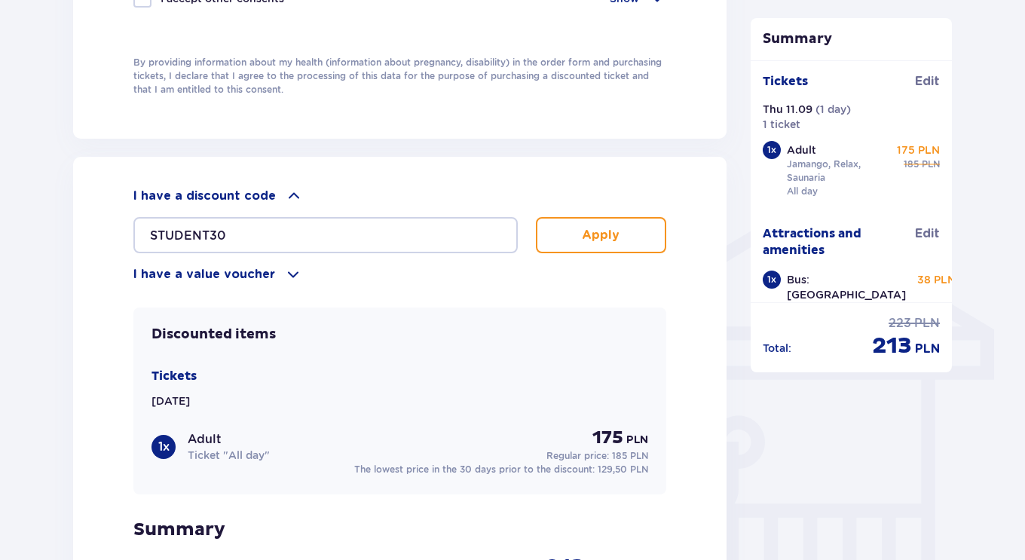
click at [534, 236] on div "STUDENT30 Apply" at bounding box center [399, 235] width 533 height 36
click at [548, 237] on button "Apply" at bounding box center [601, 235] width 130 height 36
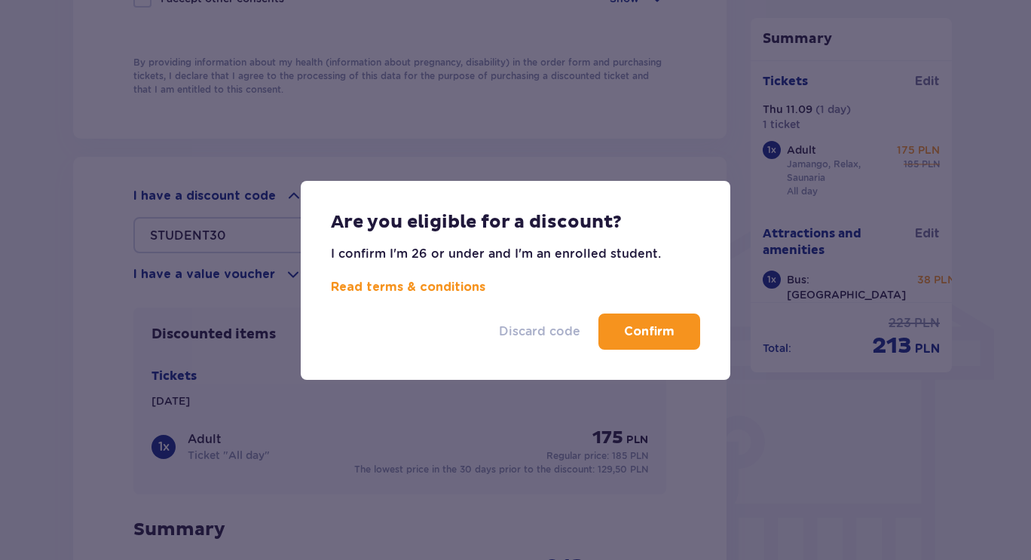
click at [532, 325] on p "Discard code" at bounding box center [539, 331] width 81 height 17
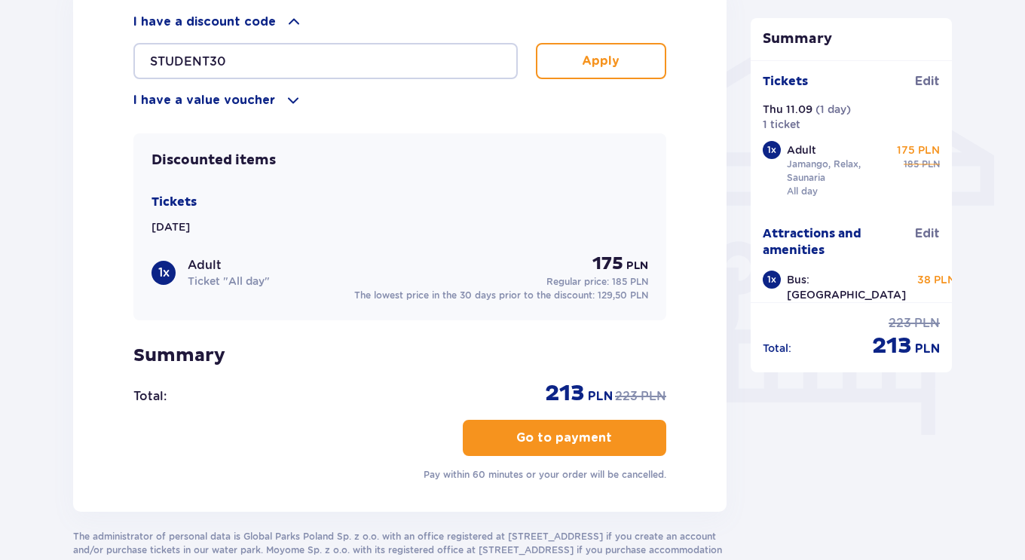
scroll to position [1193, 0]
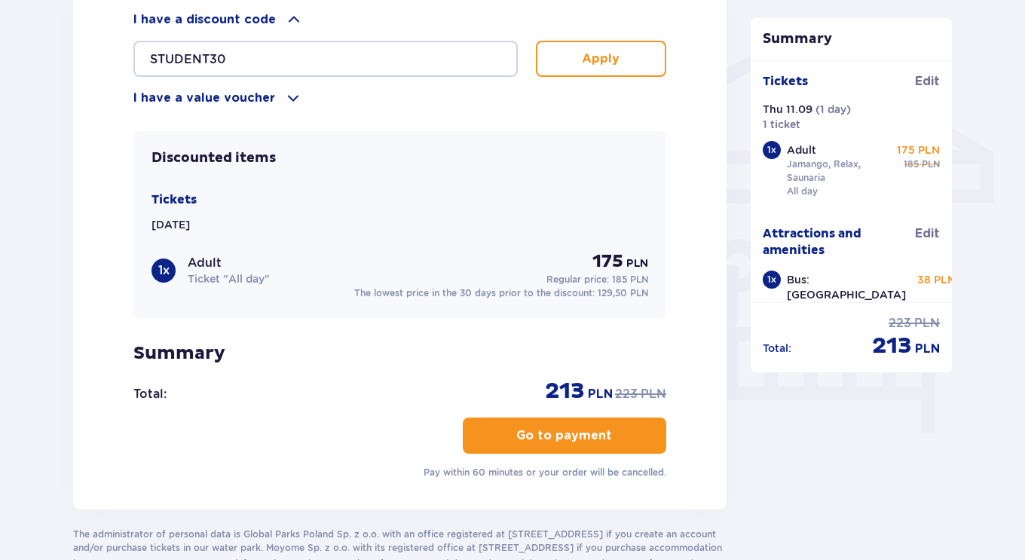
click at [617, 54] on p "Apply" at bounding box center [601, 59] width 38 height 17
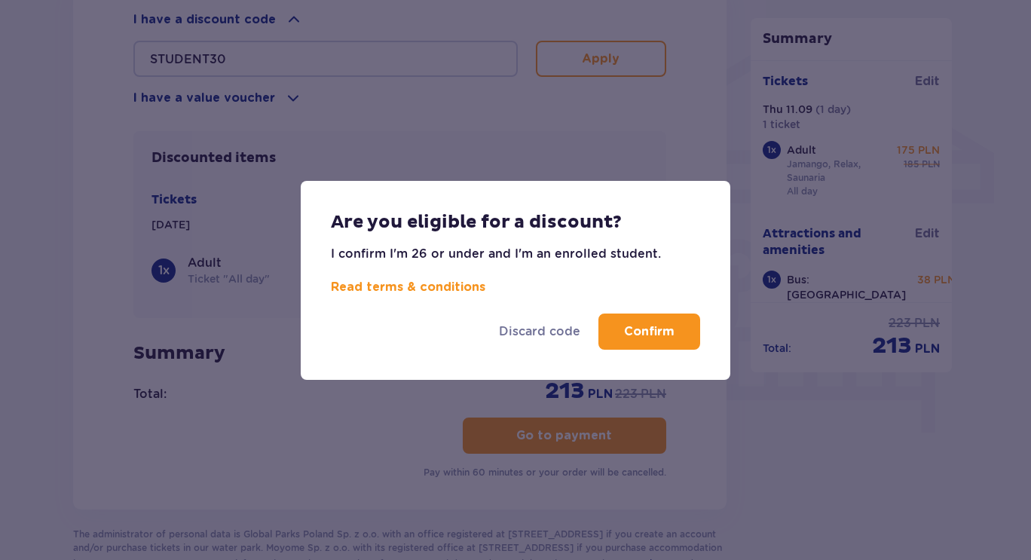
click at [660, 323] on p "Confirm" at bounding box center [649, 331] width 51 height 17
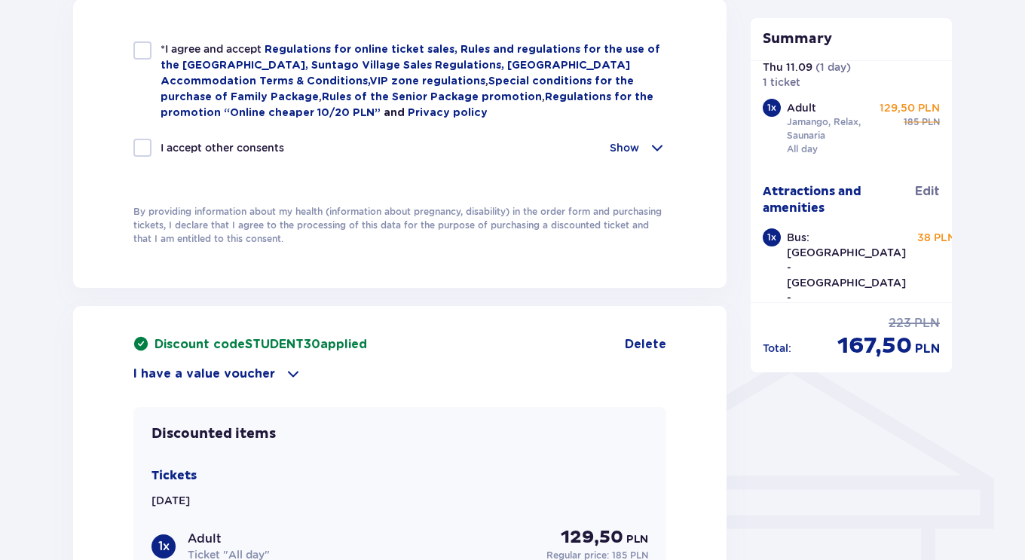
scroll to position [867, 0]
click at [653, 342] on span "Delete" at bounding box center [645, 345] width 41 height 17
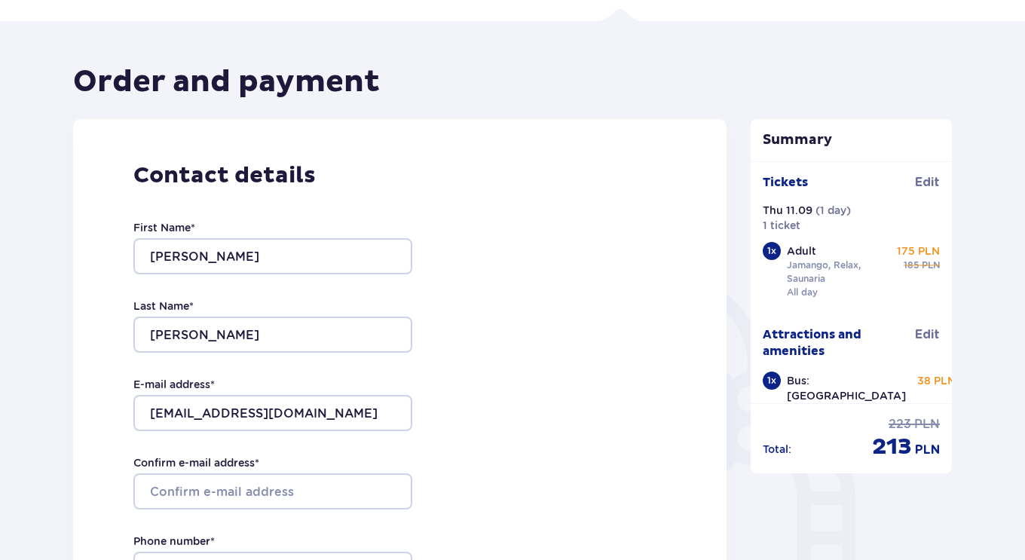
scroll to position [0, 0]
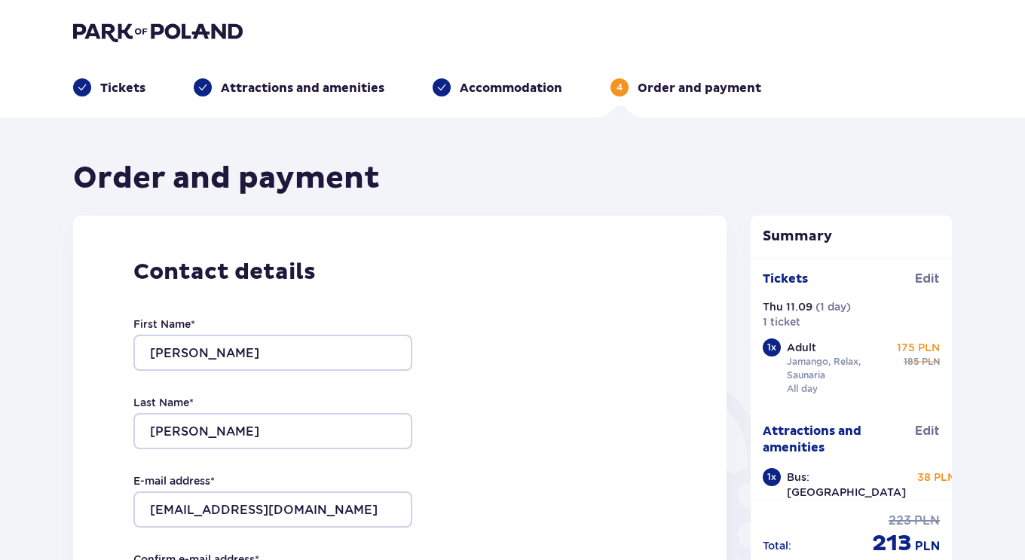
click at [917, 288] on div "Tickets Edit" at bounding box center [852, 285] width 178 height 29
click at [926, 279] on span "Edit" at bounding box center [927, 279] width 25 height 17
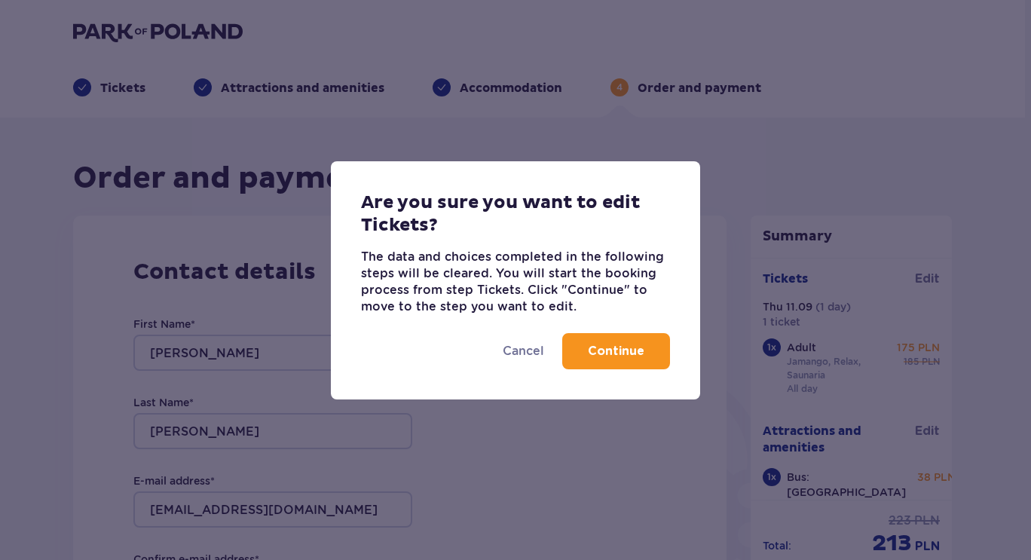
click at [650, 342] on button "Continue" at bounding box center [616, 351] width 108 height 36
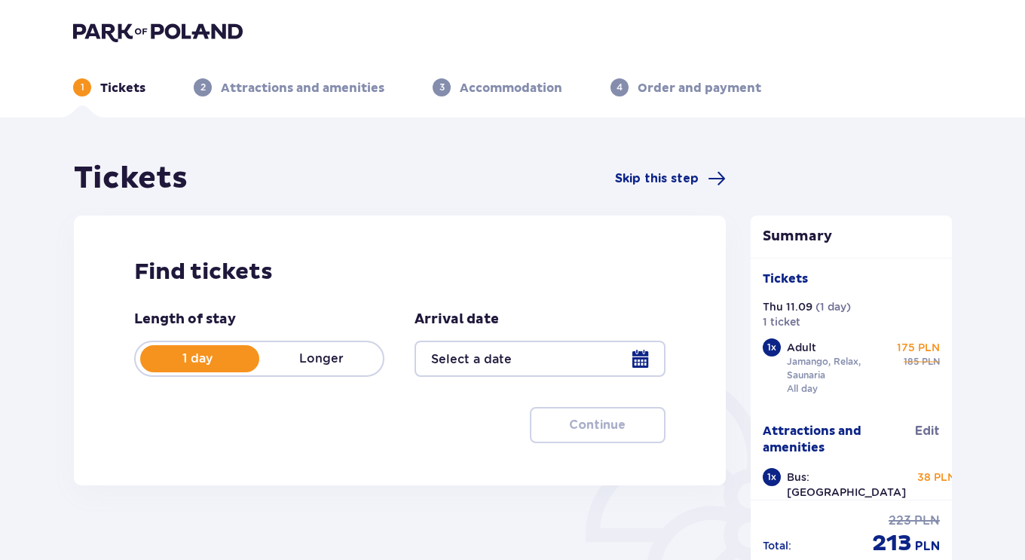
type input "11.09.25"
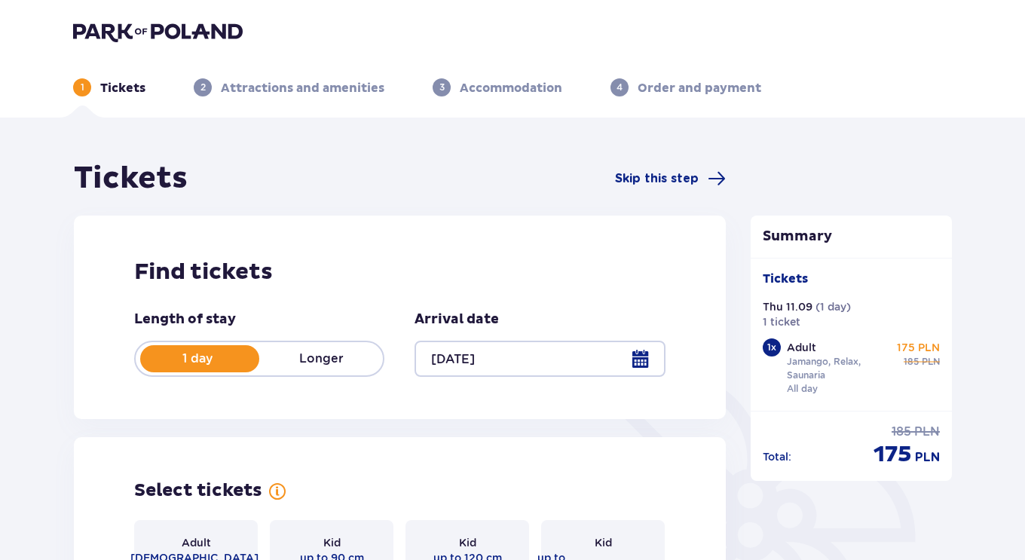
click at [180, 32] on img at bounding box center [158, 31] width 170 height 21
